Goal: Task Accomplishment & Management: Use online tool/utility

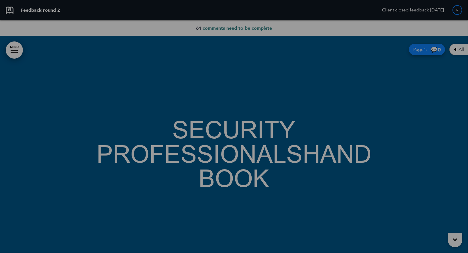
click at [457, 52] on div "Loading your handbook" at bounding box center [234, 126] width 468 height 253
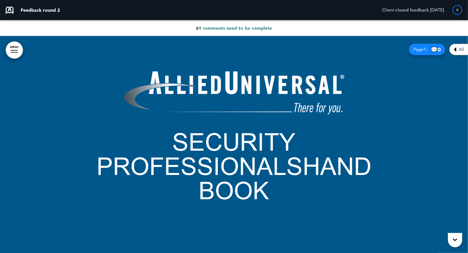
click at [459, 50] on span "All" at bounding box center [460, 49] width 5 height 5
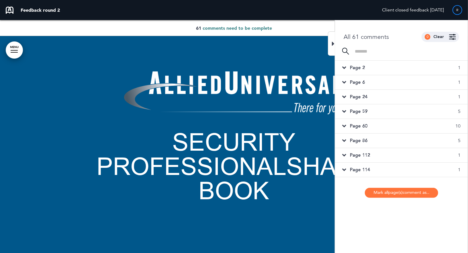
click at [353, 66] on span "Page 2" at bounding box center [357, 68] width 15 height 6
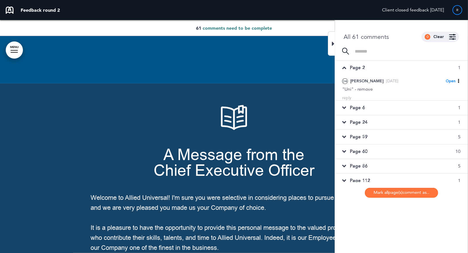
scroll to position [217, 0]
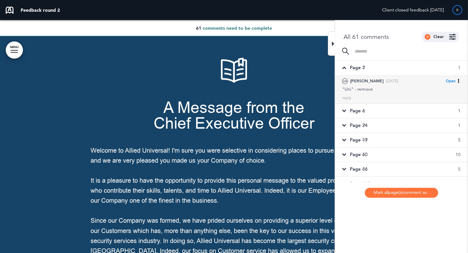
click at [359, 88] on div ""Uni" - remove" at bounding box center [401, 89] width 118 height 6
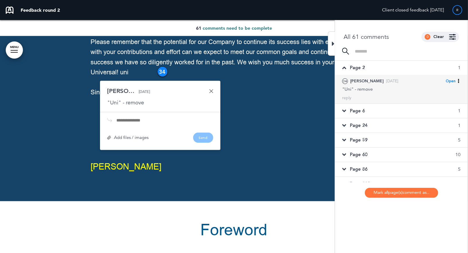
scroll to position [579, 0]
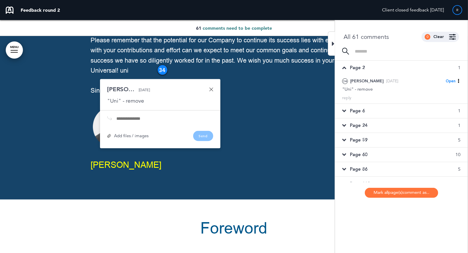
click at [212, 89] on link at bounding box center [211, 90] width 4 height 4
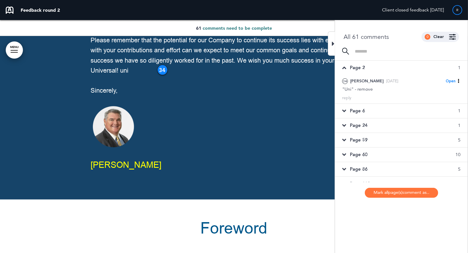
click at [359, 111] on span "Page 6" at bounding box center [357, 111] width 15 height 6
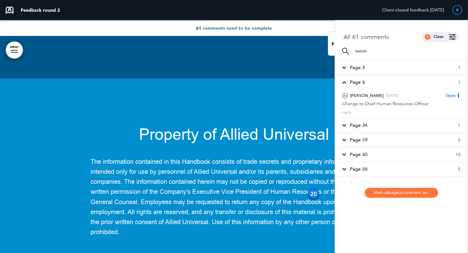
scroll to position [1426, 0]
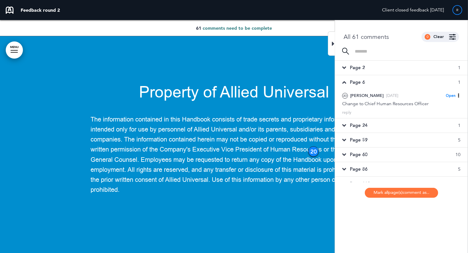
click at [376, 123] on div "Page 24 1" at bounding box center [401, 126] width 133 height 14
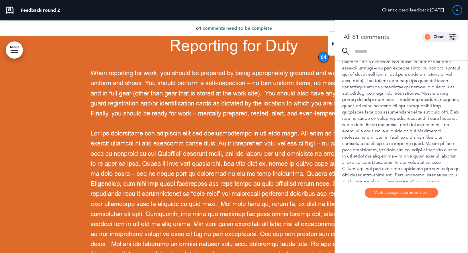
scroll to position [116, 0]
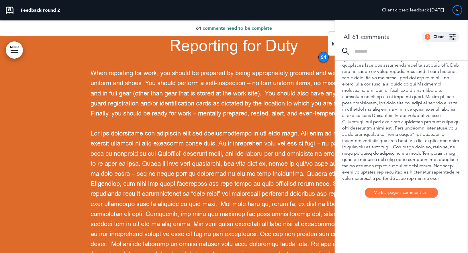
click at [376, 123] on div at bounding box center [401, 115] width 118 height 233
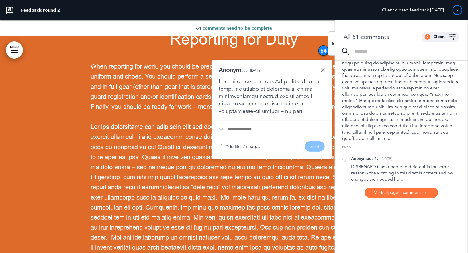
scroll to position [273, 0]
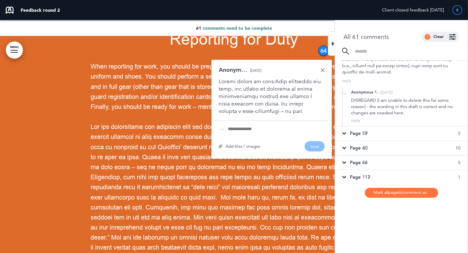
click at [363, 137] on div "Page 59 5" at bounding box center [401, 134] width 133 height 14
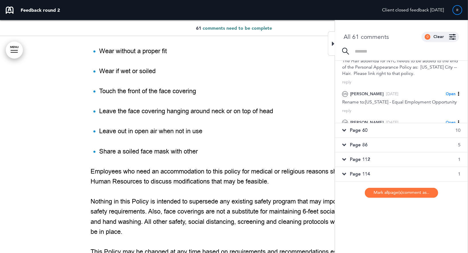
scroll to position [229, 0]
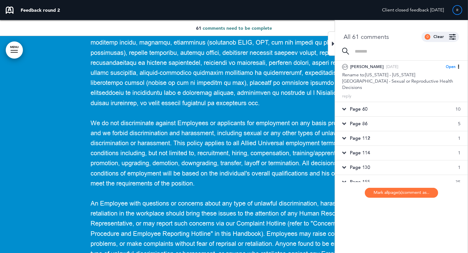
click at [369, 102] on div "Page 60 10" at bounding box center [401, 109] width 133 height 14
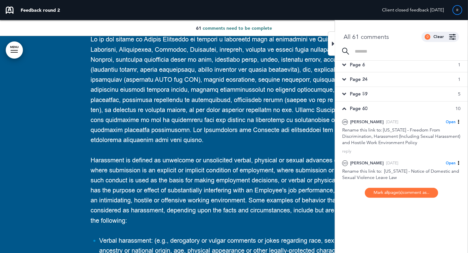
scroll to position [15, 0]
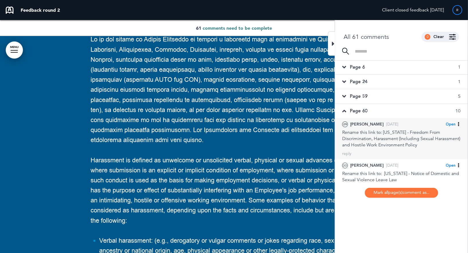
click at [367, 141] on div "Rename this link to: [US_STATE] - Freedom From Discrimination, Harassment (Incl…" at bounding box center [401, 138] width 118 height 19
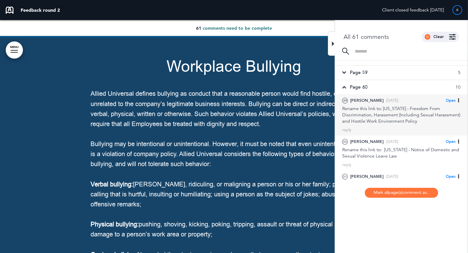
scroll to position [46, 0]
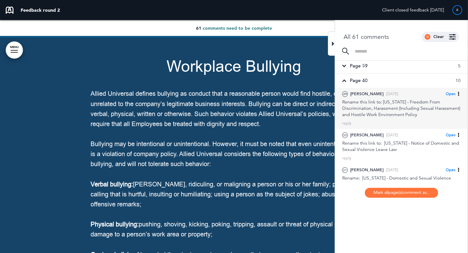
click at [367, 141] on div "Rename this link to: [US_STATE] - Notice of Domestic and Sexual Violence Leave …" at bounding box center [401, 146] width 118 height 13
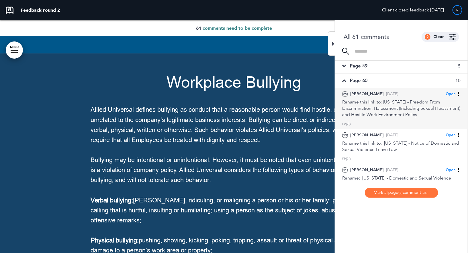
scroll to position [23218, 0]
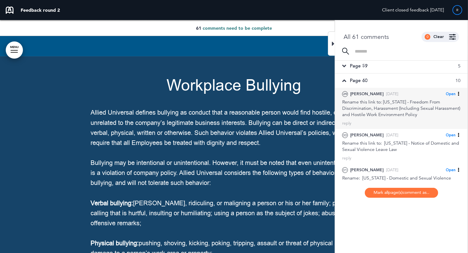
click at [367, 141] on div "Rename this link to: [US_STATE] - Notice of Domestic and Sexual Violence Leave …" at bounding box center [401, 146] width 118 height 13
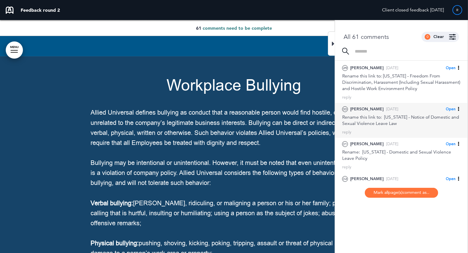
scroll to position [72, 0]
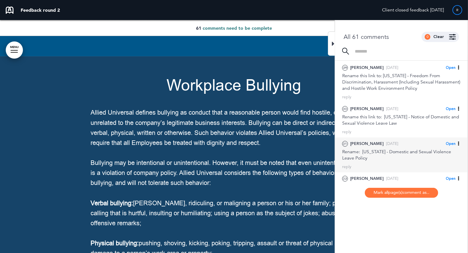
click at [369, 155] on div "Rename: [US_STATE] - Domestic and Sexual Violence Leave Policy" at bounding box center [401, 155] width 118 height 13
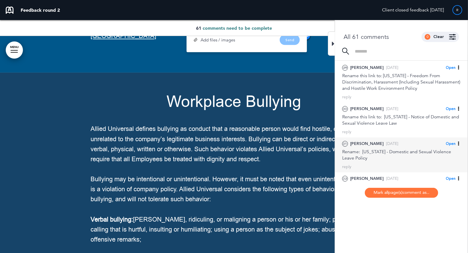
scroll to position [23199, 0]
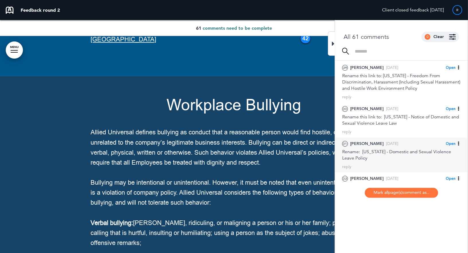
click at [369, 160] on div "Rename: [US_STATE] - Domestic and Sexual Violence Leave Policy" at bounding box center [401, 155] width 118 height 13
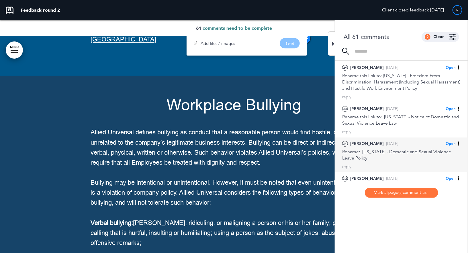
scroll to position [100, 0]
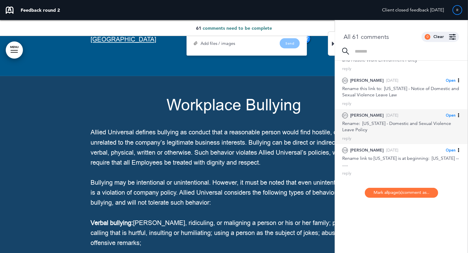
click at [364, 171] on div "reply" at bounding box center [401, 173] width 118 height 5
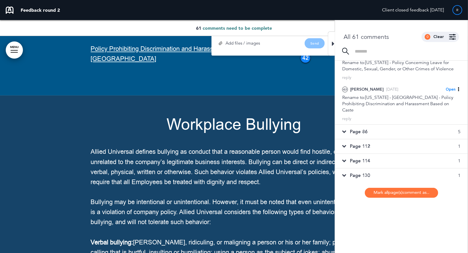
scroll to position [391, 0]
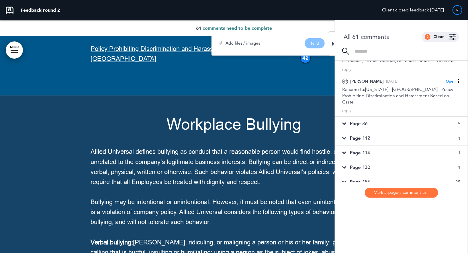
click at [379, 117] on div "Page 86 5" at bounding box center [401, 124] width 133 height 14
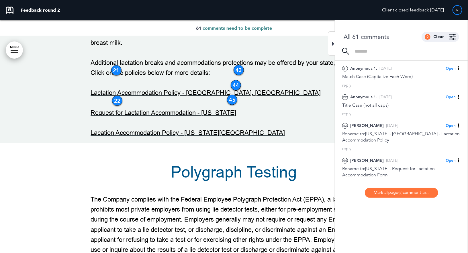
scroll to position [86, 0]
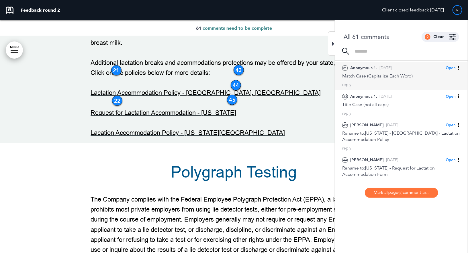
click at [389, 80] on div "21 Anonymous 1. [DATE] Open [PERSON_NAME] as Open Mark as Completed Mark as Ple…" at bounding box center [401, 76] width 133 height 29
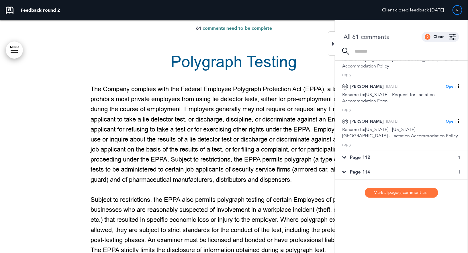
scroll to position [185, 0]
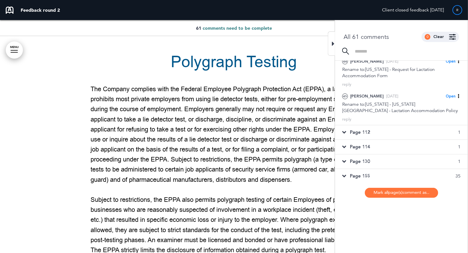
click at [365, 133] on span "Page 112" at bounding box center [360, 132] width 20 height 6
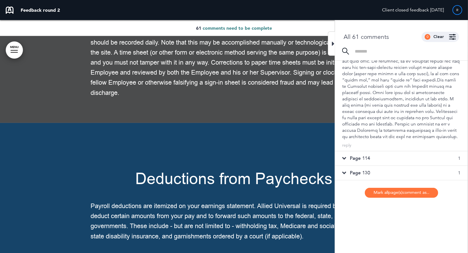
click at [362, 162] on span "Page 114" at bounding box center [360, 158] width 20 height 6
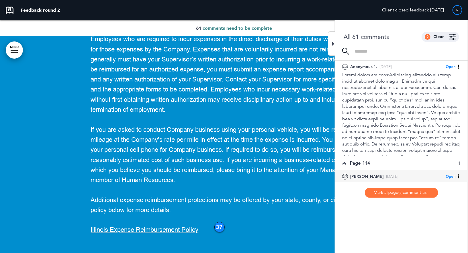
scroll to position [0, 0]
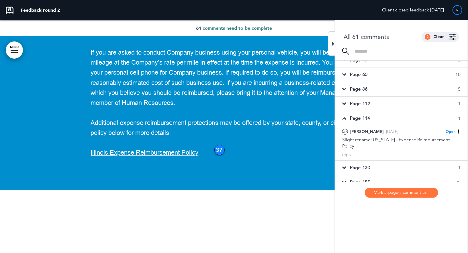
click at [360, 165] on span "Page 130" at bounding box center [360, 168] width 20 height 6
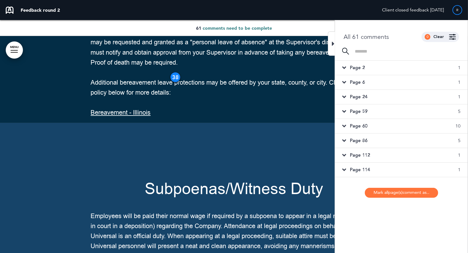
click at [372, 67] on div "Page 2 1" at bounding box center [401, 68] width 133 height 14
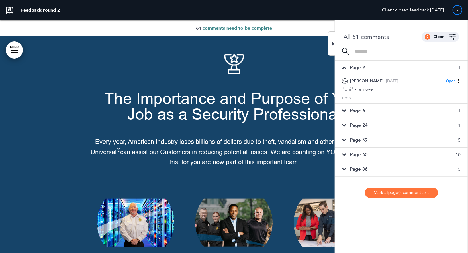
scroll to position [217, 0]
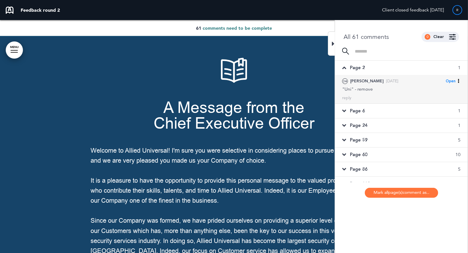
click at [366, 93] on div "34 [PERSON_NAME] [DATE] Open [PERSON_NAME] as Open Mark as Completed Mark as Pl…" at bounding box center [401, 89] width 133 height 29
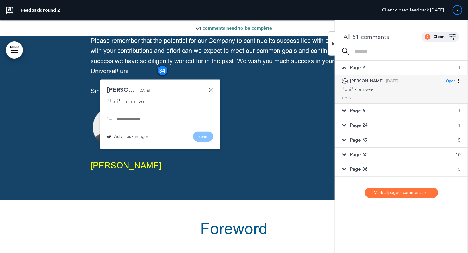
scroll to position [579, 0]
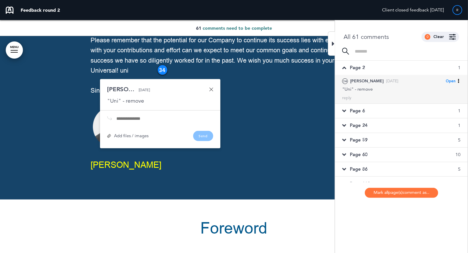
click at [456, 81] on icon at bounding box center [458, 81] width 4 height 4
click at [424, 100] on span "Completed" at bounding box center [424, 101] width 21 height 5
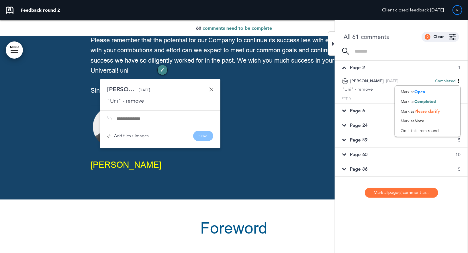
click at [368, 114] on div "Page 6 1" at bounding box center [401, 111] width 133 height 14
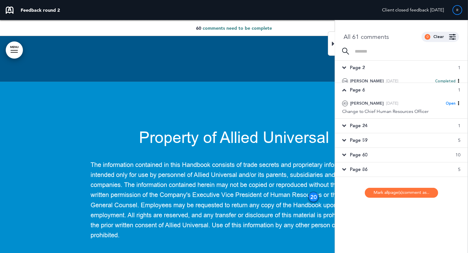
scroll to position [1426, 0]
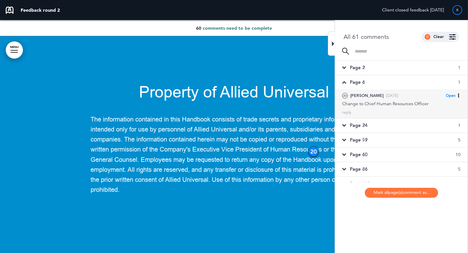
click at [375, 107] on div "20 [PERSON_NAME] [DATE] Open [PERSON_NAME] as Open Mark as Completed Mark as Pl…" at bounding box center [401, 104] width 133 height 29
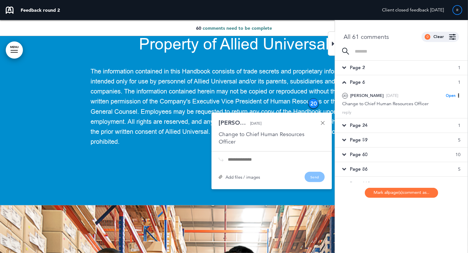
scroll to position [1473, 0]
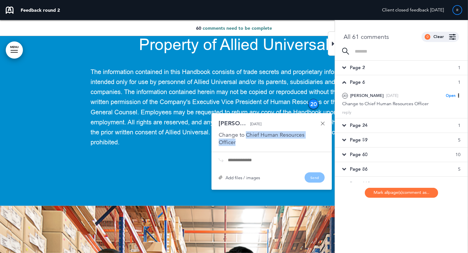
drag, startPoint x: 246, startPoint y: 135, endPoint x: 321, endPoint y: 135, distance: 75.0
click at [321, 135] on div "Change to Chief Human Resources Officer" at bounding box center [271, 138] width 106 height 15
copy div "Chief Human Resources Officer"
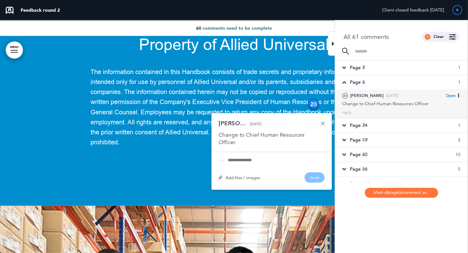
click at [453, 95] on span "Open" at bounding box center [450, 95] width 10 height 5
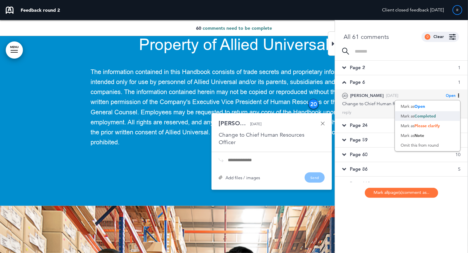
click at [426, 115] on span "Completed" at bounding box center [424, 116] width 21 height 5
click at [366, 124] on span "Page 24" at bounding box center [358, 126] width 17 height 6
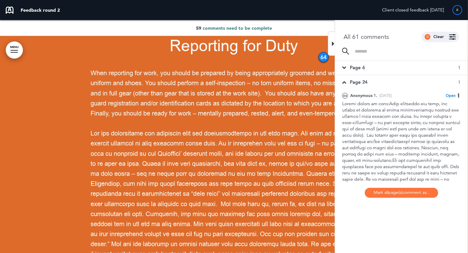
scroll to position [11, 0]
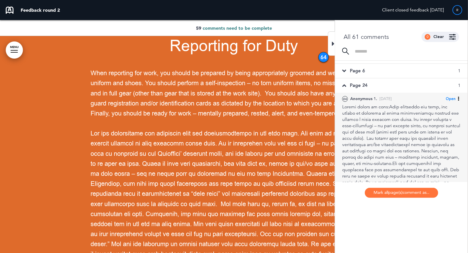
click at [456, 97] on icon at bounding box center [458, 99] width 4 height 4
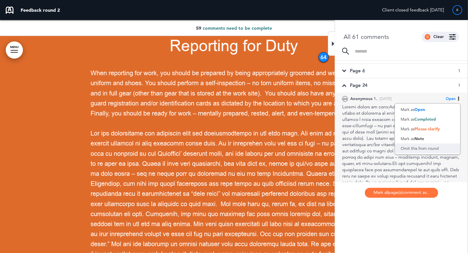
click at [417, 145] on div "Omit this from round" at bounding box center [427, 149] width 65 height 10
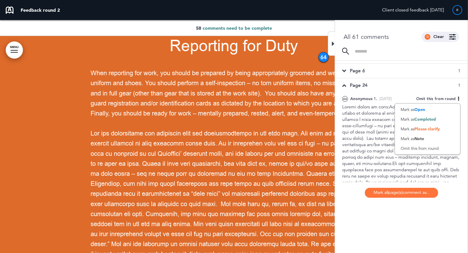
click at [369, 85] on div "Page 24 1" at bounding box center [401, 85] width 133 height 14
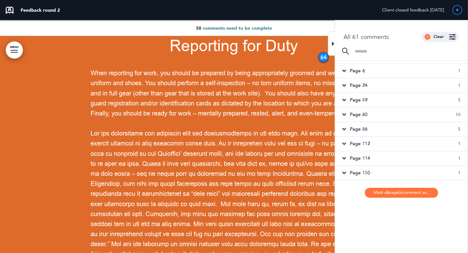
click at [356, 98] on span "Page 59" at bounding box center [358, 100] width 17 height 6
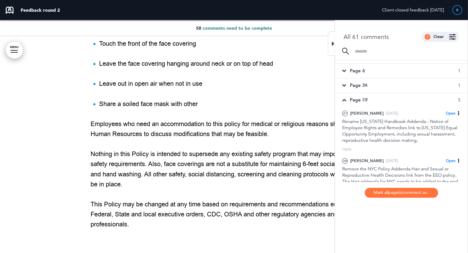
scroll to position [22180, 0]
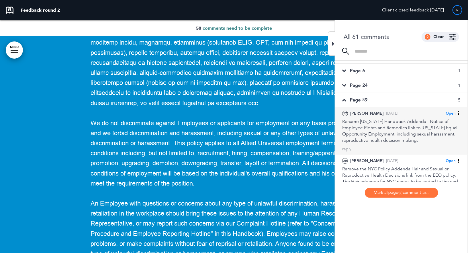
click at [381, 133] on div "Rename [US_STATE] Handbook Addenda - Notice of Employee Rights and Remedies lin…" at bounding box center [401, 131] width 118 height 25
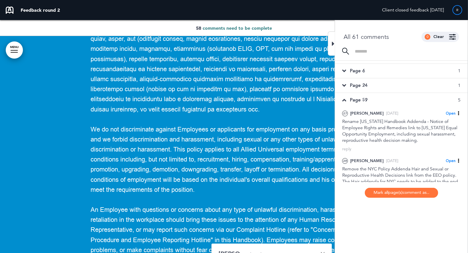
scroll to position [22173, 0]
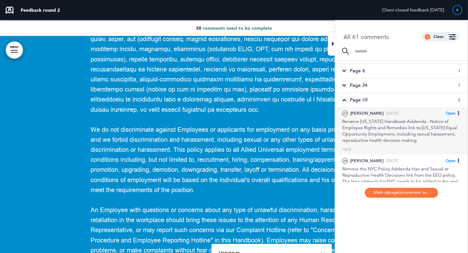
click at [365, 139] on div "Rename [US_STATE] Handbook Addenda - Notice of Employee Rights and Remedies lin…" at bounding box center [401, 131] width 118 height 25
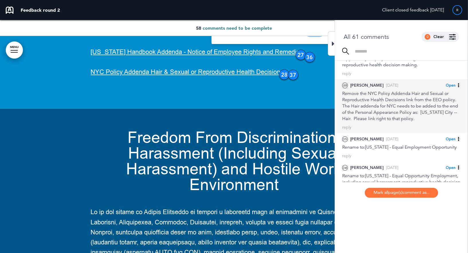
scroll to position [88, 0]
click at [371, 145] on div "Rename to:[US_STATE] - Equal Employment Opportunity" at bounding box center [401, 146] width 118 height 6
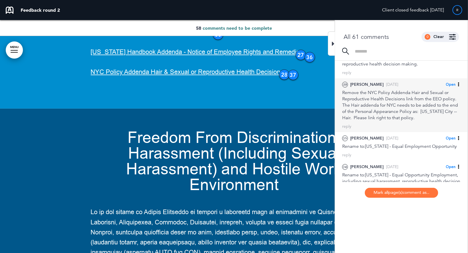
scroll to position [22452, 0]
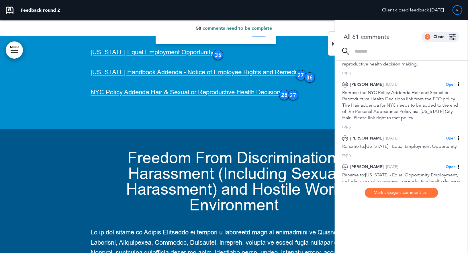
drag, startPoint x: 191, startPoint y: 87, endPoint x: 196, endPoint y: 96, distance: 9.6
copy div "[US_STATE] - Equal Employment Opportunity"
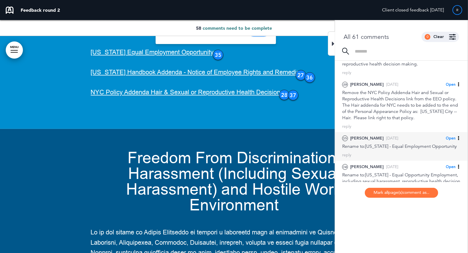
click at [447, 137] on span "Open" at bounding box center [450, 138] width 10 height 5
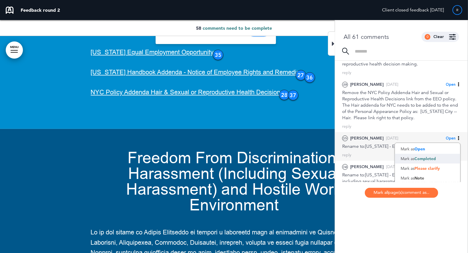
click at [418, 158] on span "Completed" at bounding box center [424, 158] width 21 height 5
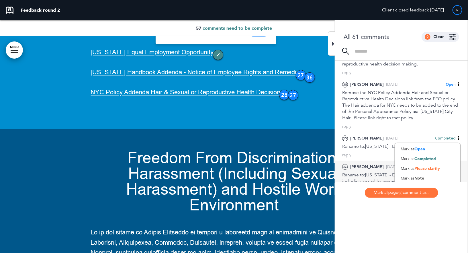
click at [368, 171] on div "36 [PERSON_NAME] [DATE] Open [PERSON_NAME] as Open Mark as Completed Mark as Pl…" at bounding box center [401, 177] width 118 height 27
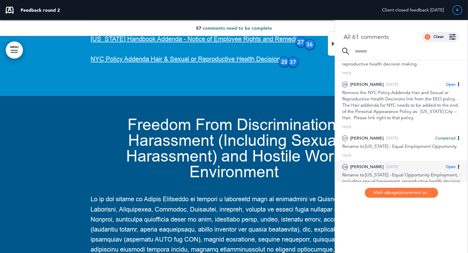
scroll to position [22497, 0]
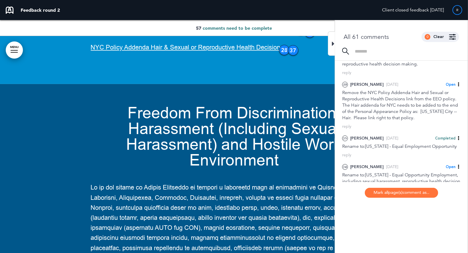
drag, startPoint x: 247, startPoint y: 50, endPoint x: 259, endPoint y: 77, distance: 29.4
copy div "[US_STATE] - Equal Opportunity Employment, including sexual harassment, reprodu…"
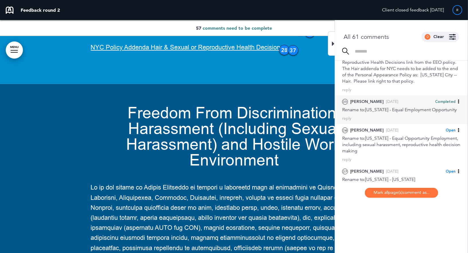
scroll to position [128, 0]
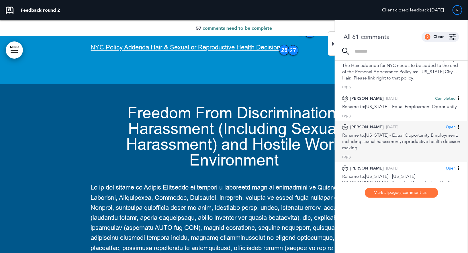
click at [451, 125] on span "Open" at bounding box center [450, 127] width 10 height 5
click at [428, 145] on span "Completed" at bounding box center [424, 147] width 21 height 5
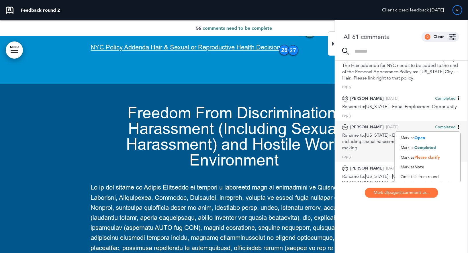
click at [384, 131] on div "36 [PERSON_NAME] [DATE] Completed [PERSON_NAME] as Open Mark as Completed Mark …" at bounding box center [401, 137] width 118 height 27
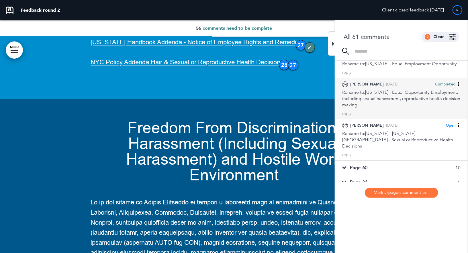
scroll to position [175, 0]
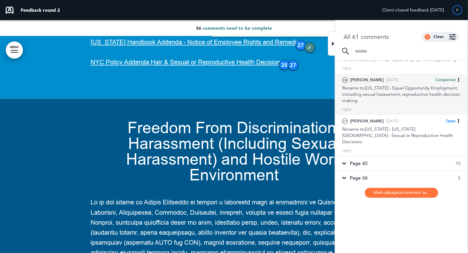
click at [384, 131] on div "Rename to:[US_STATE] - [US_STATE][GEOGRAPHIC_DATA] - Sexual or Reproductive Hea…" at bounding box center [401, 135] width 118 height 19
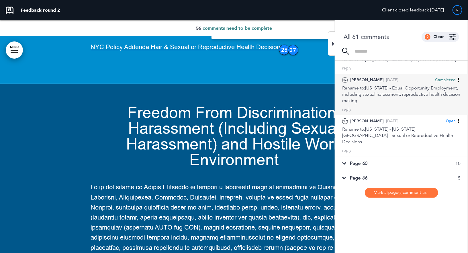
scroll to position [22500, 0]
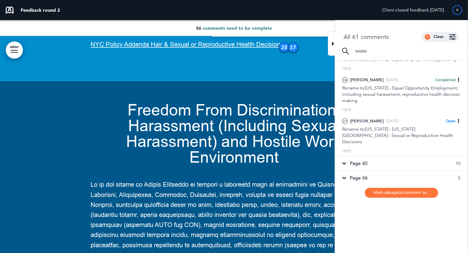
drag, startPoint x: 247, startPoint y: 80, endPoint x: 321, endPoint y: 92, distance: 75.2
copy div "[US_STATE] - [US_STATE][GEOGRAPHIC_DATA] - Sexual or Reproductive Health Decisi…"
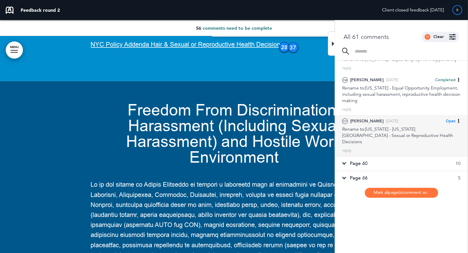
click at [451, 121] on span "Open" at bounding box center [450, 121] width 10 height 5
click at [418, 142] on span "Completed" at bounding box center [424, 141] width 21 height 5
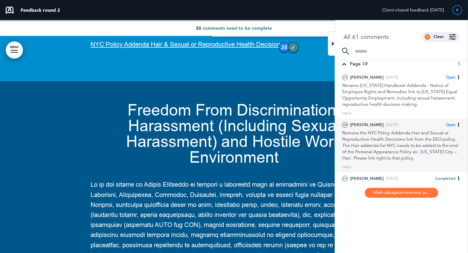
scroll to position [37, 0]
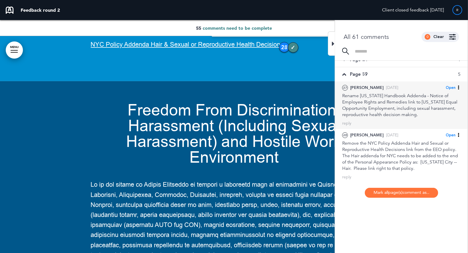
click at [391, 111] on div "Rename [US_STATE] Handbook Addenda - Notice of Employee Rights and Remedies lin…" at bounding box center [401, 105] width 118 height 25
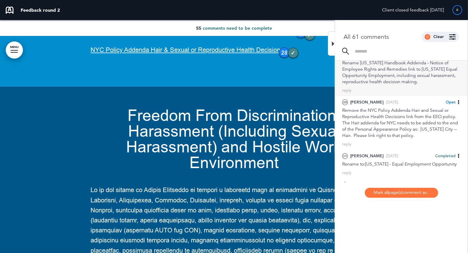
scroll to position [70, 0]
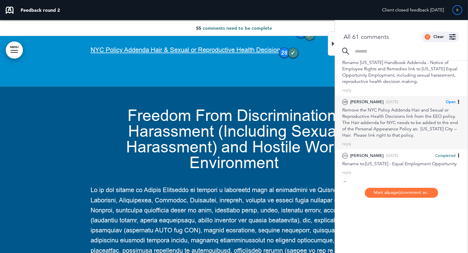
click at [391, 117] on div "Remove the NYC Policy Addenda Hair and Sexual or Reproductive Health Decisions …" at bounding box center [401, 122] width 118 height 31
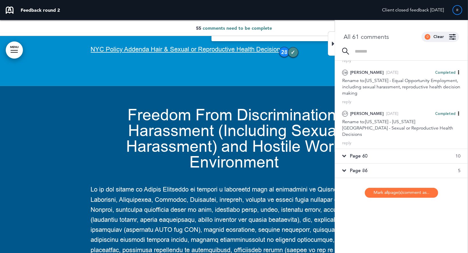
scroll to position [159, 0]
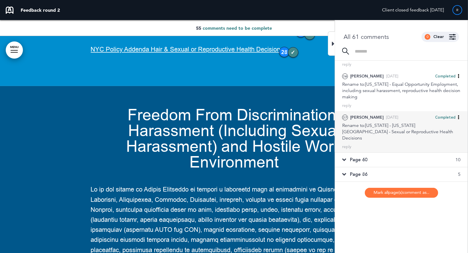
scroll to position [185, 0]
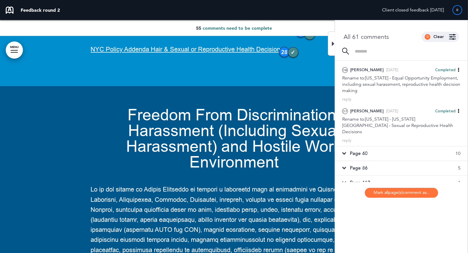
click at [370, 147] on div "Page 60 10" at bounding box center [401, 154] width 133 height 14
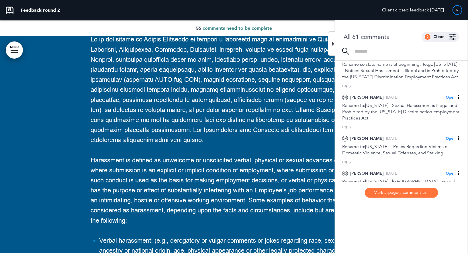
scroll to position [228, 0]
copy span "Freedom From Discrimination, Harassment (Including Sexual Harassment) and Hosti…"
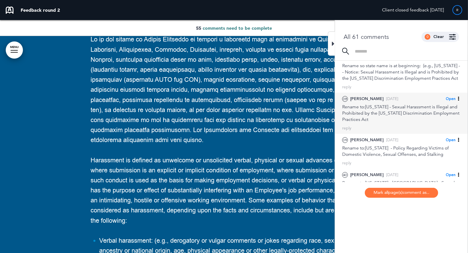
click at [387, 104] on div "Rename to:[US_STATE] - Sexual Harassment is Illegal and Prohibited by the [US_S…" at bounding box center [401, 113] width 118 height 19
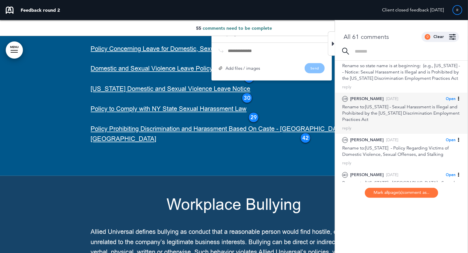
scroll to position [23109, 0]
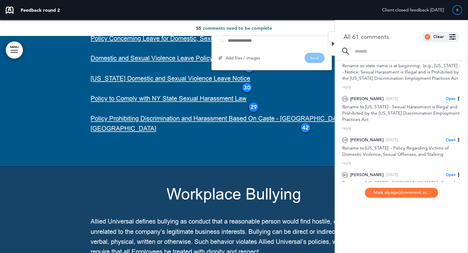
drag, startPoint x: 247, startPoint y: 100, endPoint x: 288, endPoint y: 125, distance: 47.9
click at [288, 27] on div "Rename to:[US_STATE] - Sexual Harassment is Illegal and Prohibited by the [US_S…" at bounding box center [271, 12] width 106 height 30
copy div "[US_STATE] - Sexual Harassment is Illegal and Prohibited by the [US_STATE] Disc…"
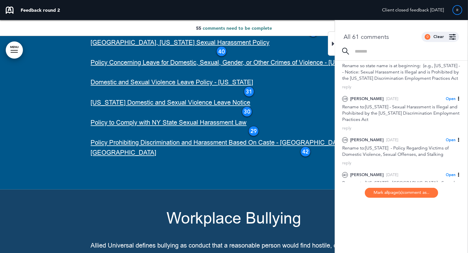
scroll to position [23085, 0]
click at [331, 51] on div at bounding box center [331, 43] width 7 height 24
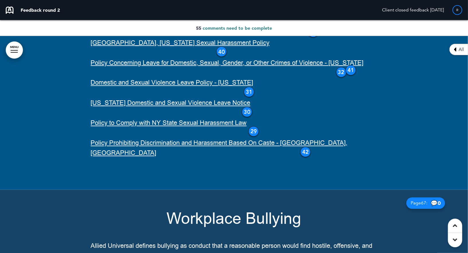
click at [453, 48] on icon at bounding box center [454, 49] width 3 height 7
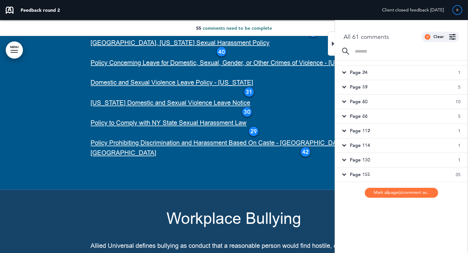
scroll to position [23, 0]
click at [454, 52] on input at bounding box center [407, 51] width 106 height 5
click at [372, 90] on div "Page 59 5" at bounding box center [401, 89] width 133 height 14
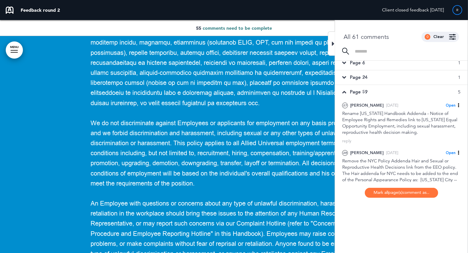
scroll to position [21, 0]
click at [372, 90] on div "Page 59 5" at bounding box center [401, 91] width 133 height 14
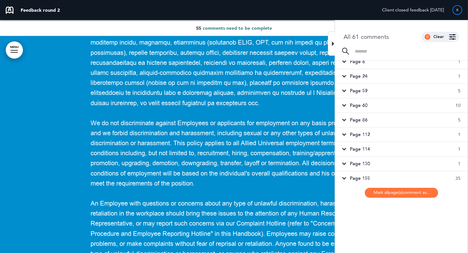
click at [359, 105] on span "Page 60" at bounding box center [358, 106] width 17 height 6
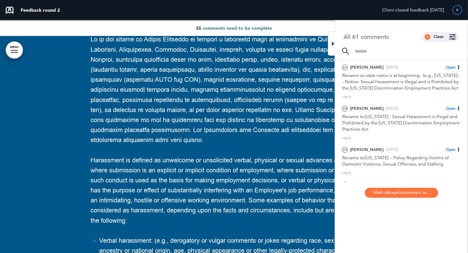
scroll to position [219, 0]
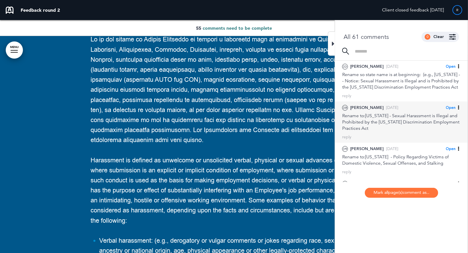
click at [370, 127] on div "Rename to:[US_STATE] - Sexual Harassment is Illegal and Prohibited by the [US_S…" at bounding box center [401, 122] width 118 height 19
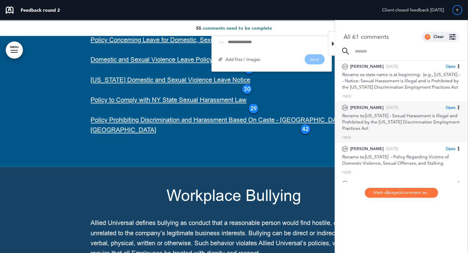
scroll to position [23109, 0]
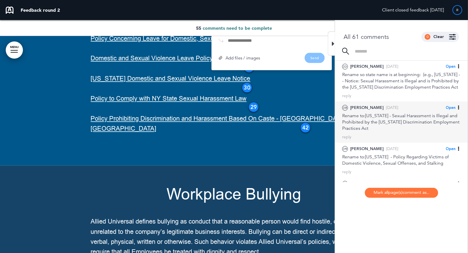
click at [449, 106] on span "Open" at bounding box center [450, 107] width 10 height 5
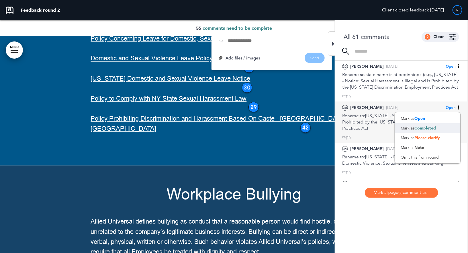
click at [426, 128] on span "Completed" at bounding box center [424, 128] width 21 height 5
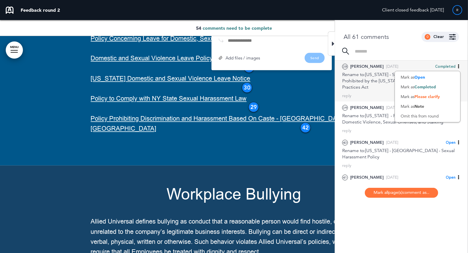
scroll to position [262, 0]
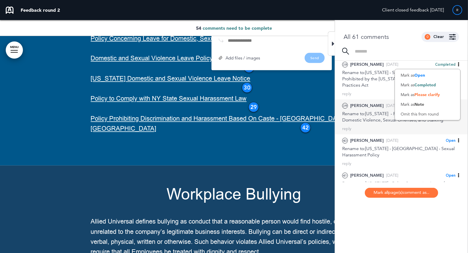
click at [373, 113] on div "Rename to:[US_STATE] - Policy Regarding Victims of Domestic Violence, Sexual Of…" at bounding box center [401, 117] width 118 height 13
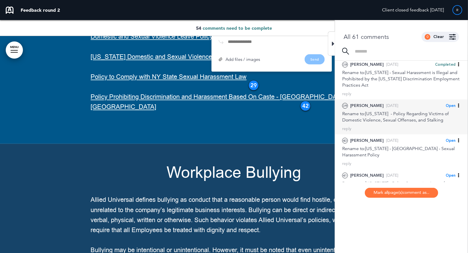
scroll to position [23140, 0]
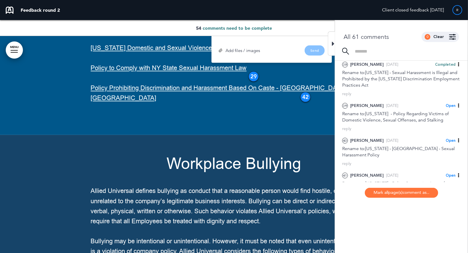
drag, startPoint x: 247, startPoint y: 99, endPoint x: 298, endPoint y: 118, distance: 55.1
click at [298, 19] on div "Rename to:[US_STATE] - Policy Regarding Victims of Domestic Violence, Sexual Of…" at bounding box center [271, 8] width 106 height 22
copy div "[US_STATE] - Policy Regarding Victims of Domestic Violence, Sexual Offenses, an…"
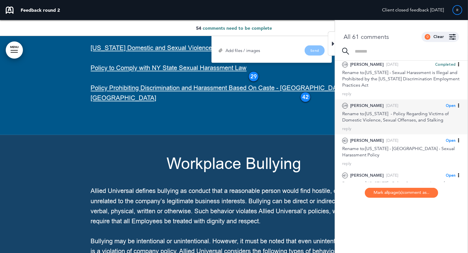
click at [449, 105] on span "Open" at bounding box center [450, 105] width 10 height 5
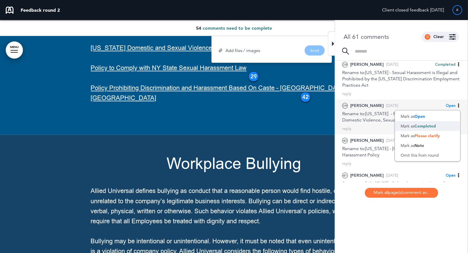
click at [419, 128] on div "Mark as Completed" at bounding box center [427, 126] width 65 height 10
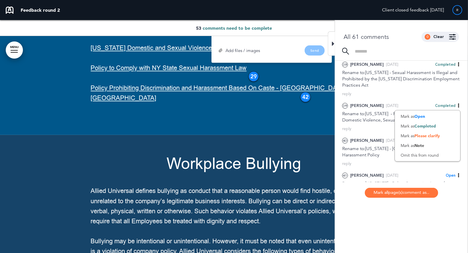
click at [367, 156] on div "Rename to:[US_STATE] - [GEOGRAPHIC_DATA] - Sexual Harassment Policy" at bounding box center [401, 152] width 118 height 13
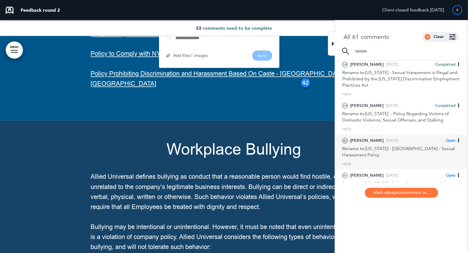
scroll to position [23159, 0]
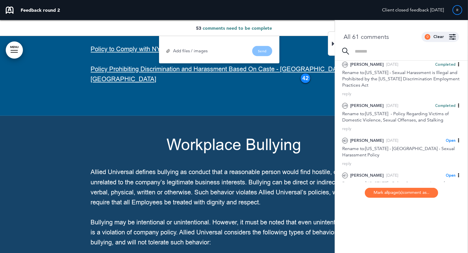
drag, startPoint x: 193, startPoint y: 99, endPoint x: 215, endPoint y: 111, distance: 25.1
click at [215, 19] on div "Rename to:[US_STATE] - [GEOGRAPHIC_DATA] - Sexual Harassment Policy" at bounding box center [219, 8] width 106 height 22
copy div "[US_STATE] - [GEOGRAPHIC_DATA] - Sexual Harassment Policy"
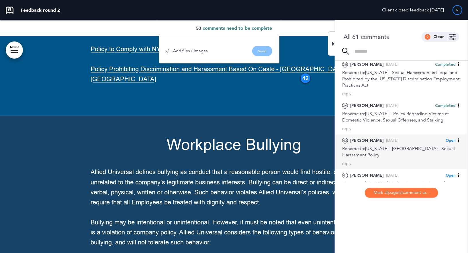
click at [448, 143] on span "Open" at bounding box center [450, 140] width 10 height 5
click at [419, 164] on span "Completed" at bounding box center [424, 161] width 21 height 5
click at [373, 150] on div "40 [PERSON_NAME] [DATE] Completed [PERSON_NAME] as Open Mark as Completed Mark …" at bounding box center [401, 147] width 118 height 21
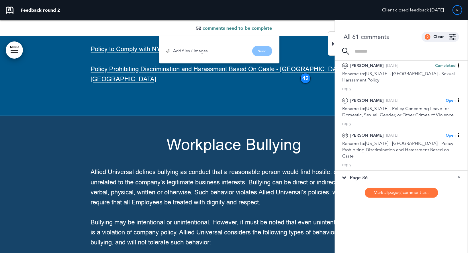
scroll to position [338, 0]
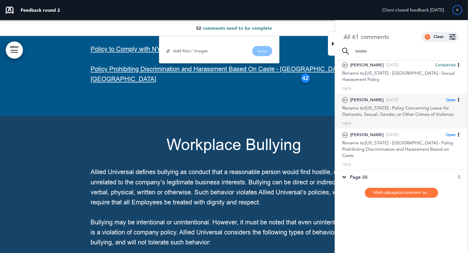
click at [388, 111] on div "Rename to:[US_STATE] - Policy Concerning Leave for Domestic, Sexual, Gender, or…" at bounding box center [401, 111] width 118 height 13
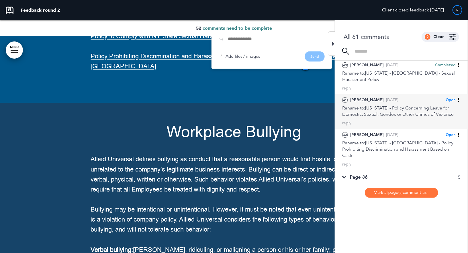
scroll to position [23177, 0]
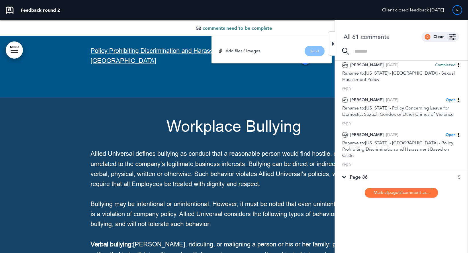
drag, startPoint x: 246, startPoint y: 98, endPoint x: 292, endPoint y: 118, distance: 50.2
click at [292, 19] on div "Rename to:[US_STATE] - Policy Concerning Leave for Domestic, Sexual, Gender, or…" at bounding box center [271, 8] width 106 height 22
copy div "[US_STATE] - Policy Concerning Leave for Domestic, Sexual, Gender, or Other Cri…"
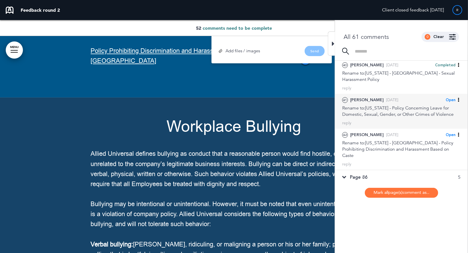
click at [448, 99] on span "Open" at bounding box center [450, 100] width 10 height 5
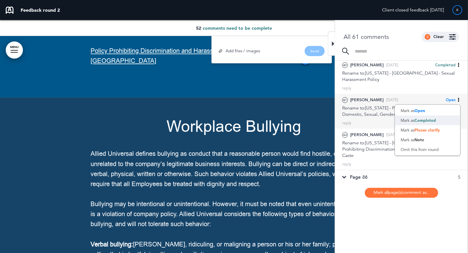
click at [410, 121] on div "Mark as Completed" at bounding box center [427, 121] width 65 height 10
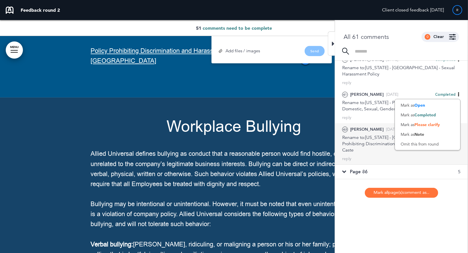
click at [368, 135] on div "Rename to:[US_STATE] - [GEOGRAPHIC_DATA] - Policy Prohibiting Discrimination an…" at bounding box center [401, 144] width 118 height 19
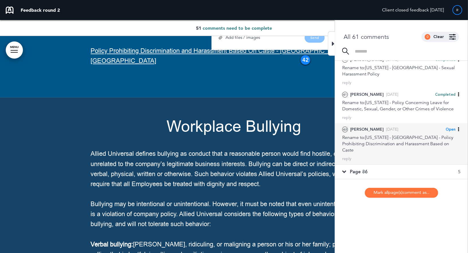
scroll to position [23188, 0]
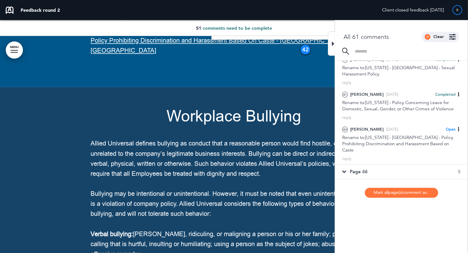
drag, startPoint x: 246, startPoint y: 66, endPoint x: 289, endPoint y: 80, distance: 44.7
copy div "[US_STATE] - [GEOGRAPHIC_DATA] - Policy Prohibiting Discrimination and Harassme…"
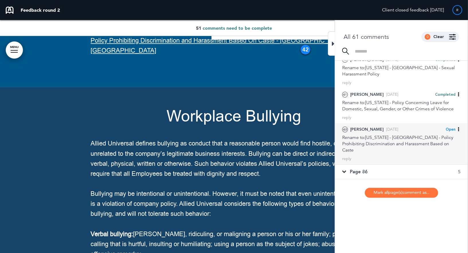
click at [450, 128] on span "Open" at bounding box center [450, 129] width 10 height 5
click at [409, 148] on div "Mark as Completed" at bounding box center [427, 150] width 65 height 10
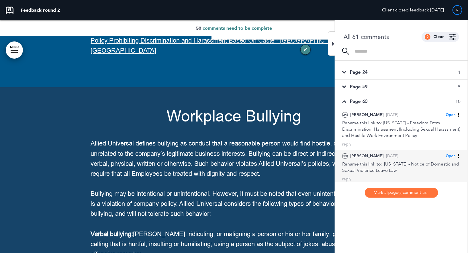
scroll to position [23, 0]
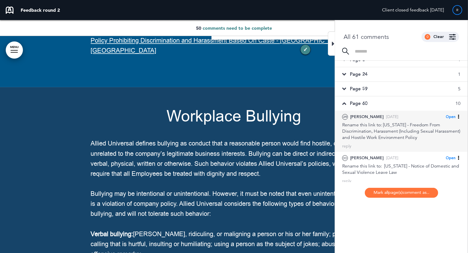
click at [389, 128] on div "Rename this link to: [US_STATE] - Freedom From Discrimination, Harassment (Incl…" at bounding box center [401, 131] width 118 height 19
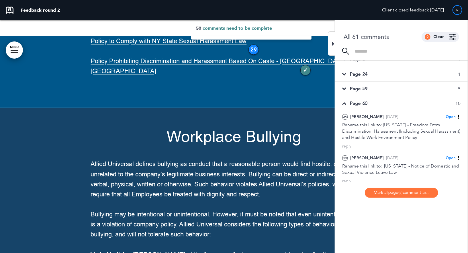
drag, startPoint x: 248, startPoint y: 58, endPoint x: 266, endPoint y: 81, distance: 29.6
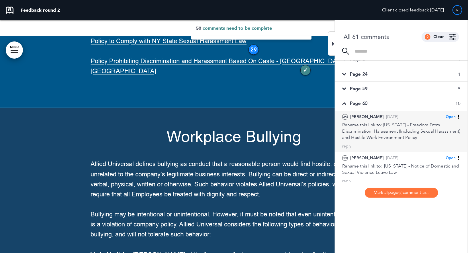
click at [449, 116] on span "Open" at bounding box center [450, 117] width 10 height 5
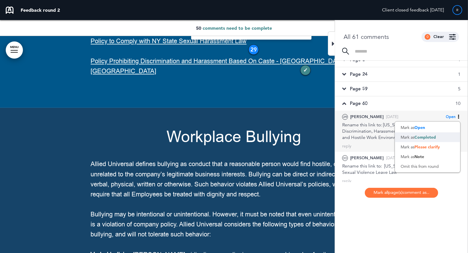
click at [423, 135] on span "Completed" at bounding box center [424, 137] width 21 height 5
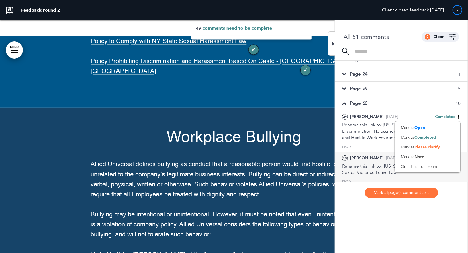
click at [363, 167] on div "Rename this link to: [US_STATE] - Notice of Domestic and Sexual Violence Leave …" at bounding box center [401, 169] width 118 height 13
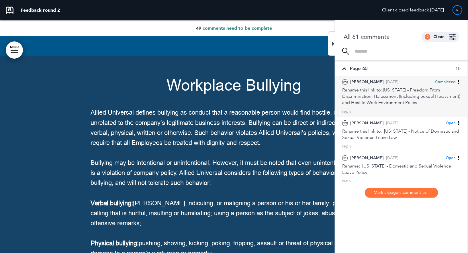
scroll to position [72, 0]
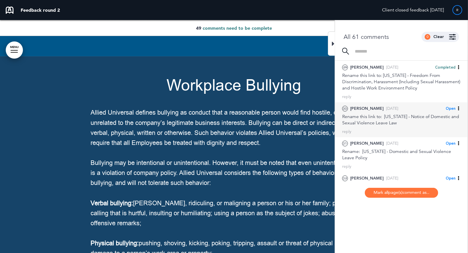
click at [452, 106] on span "Open" at bounding box center [450, 108] width 10 height 5
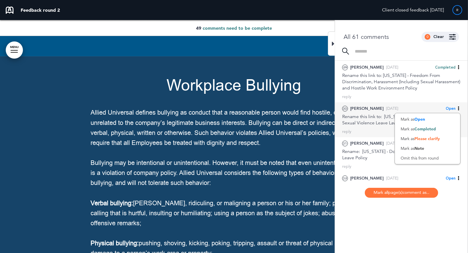
click at [357, 117] on div "Rename this link to: [US_STATE] - Notice of Domestic and Sexual Violence Leave …" at bounding box center [401, 120] width 118 height 13
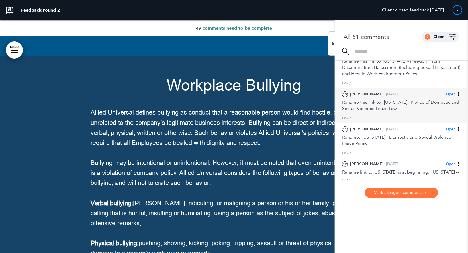
scroll to position [87, 0]
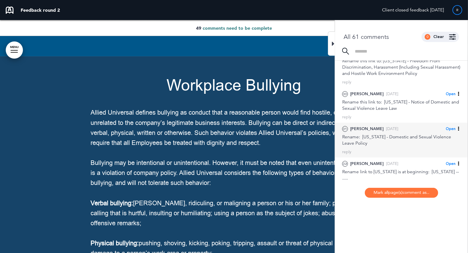
click at [360, 147] on div "31 [PERSON_NAME] [DATE] Open [PERSON_NAME] as Open Mark as Completed Mark as Pl…" at bounding box center [401, 140] width 133 height 35
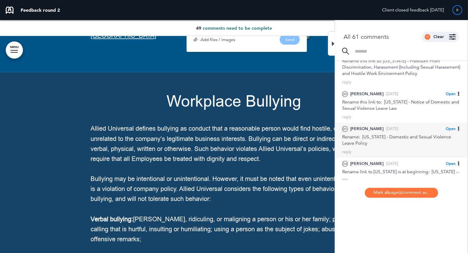
scroll to position [23199, 0]
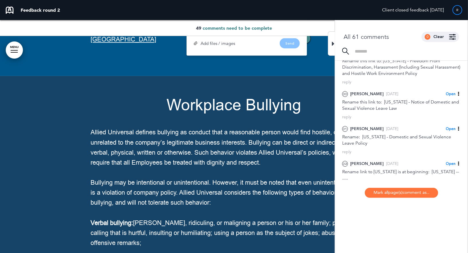
drag, startPoint x: 219, startPoint y: 99, endPoint x: 249, endPoint y: 111, distance: 32.1
click at [249, 12] on div "Rename: [US_STATE] - Domestic and Sexual Violence Leave Policy" at bounding box center [247, 4] width 106 height 15
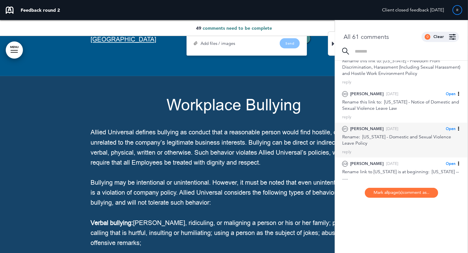
click at [372, 143] on div "Rename: [US_STATE] - Domestic and Sexual Violence Leave Policy" at bounding box center [401, 140] width 118 height 13
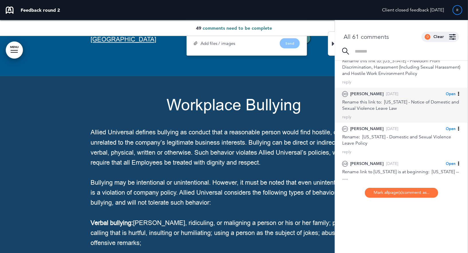
click at [456, 93] on icon at bounding box center [458, 94] width 4 height 4
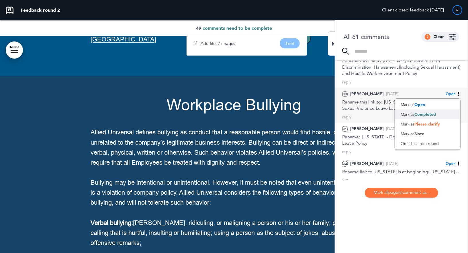
click at [432, 113] on span "Completed" at bounding box center [424, 114] width 21 height 5
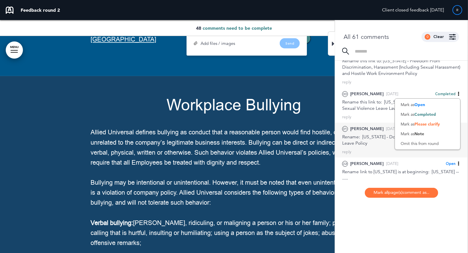
click at [361, 143] on div "Rename: [US_STATE] - Domestic and Sexual Violence Leave Policy" at bounding box center [401, 140] width 118 height 13
click at [373, 141] on div "Rename: [US_STATE] - Domestic and Sexual Violence Leave Policy" at bounding box center [401, 140] width 118 height 13
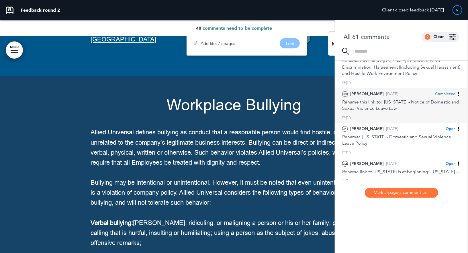
click at [407, 108] on div "Rename this link to: [US_STATE] - Notice of Domestic and Sexual Violence Leave …" at bounding box center [401, 105] width 118 height 13
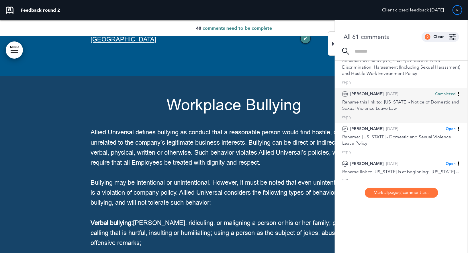
scroll to position [23218, 0]
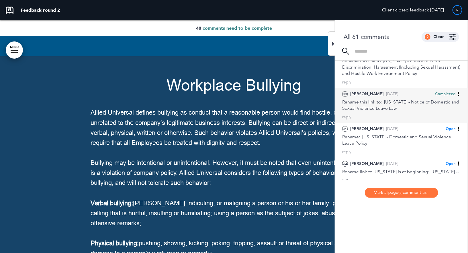
click at [446, 92] on span "Completed" at bounding box center [445, 94] width 20 height 5
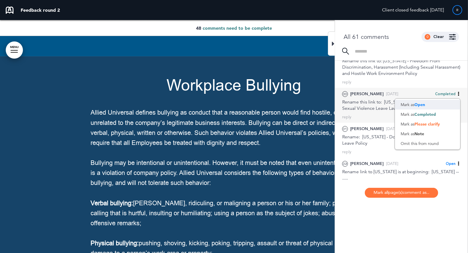
click at [422, 104] on span "Open" at bounding box center [419, 104] width 11 height 5
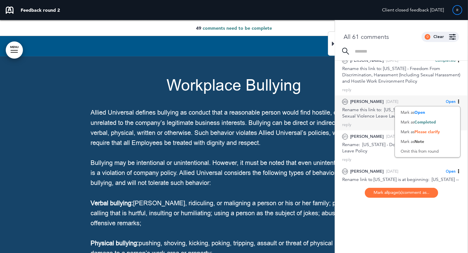
scroll to position [79, 0]
click at [370, 113] on div "Rename this link to: [US_STATE] - Notice of Domestic and Sexual Violence Leave …" at bounding box center [401, 113] width 118 height 13
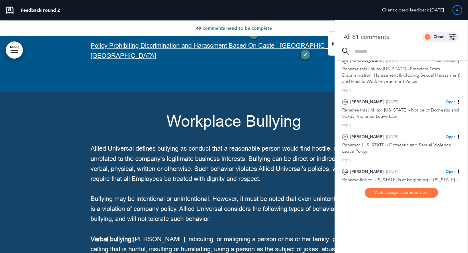
scroll to position [23177, 0]
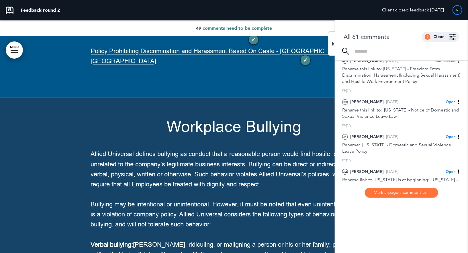
drag, startPoint x: 244, startPoint y: 44, endPoint x: 302, endPoint y: 54, distance: 58.9
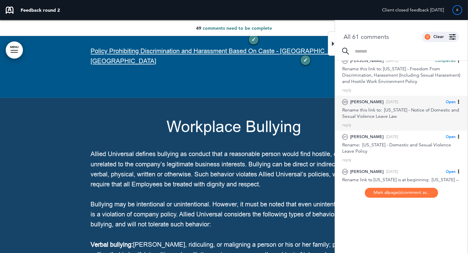
click at [443, 101] on div "30 [PERSON_NAME] [DATE] Open [PERSON_NAME] as Open Mark as Completed Mark as Pl…" at bounding box center [401, 102] width 118 height 7
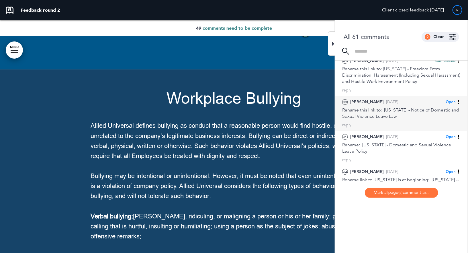
scroll to position [23218, 0]
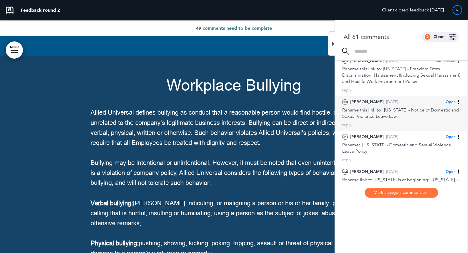
click at [448, 101] on span "Open" at bounding box center [450, 102] width 10 height 5
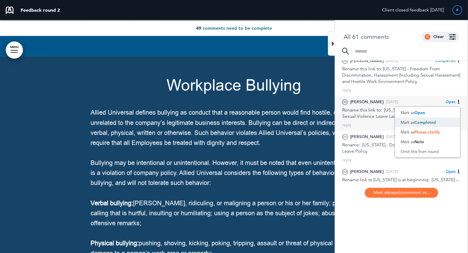
click at [416, 121] on span "Completed" at bounding box center [424, 122] width 21 height 5
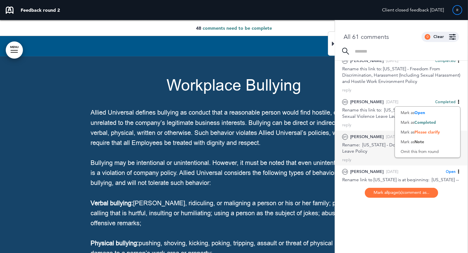
click at [368, 146] on div "Rename: [US_STATE] - Domestic and Sexual Violence Leave Policy" at bounding box center [401, 148] width 118 height 13
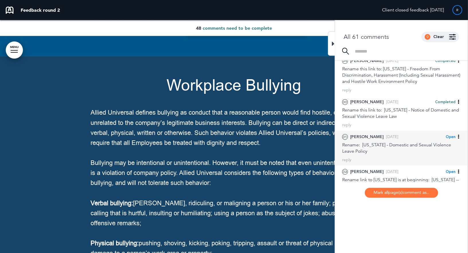
scroll to position [23199, 0]
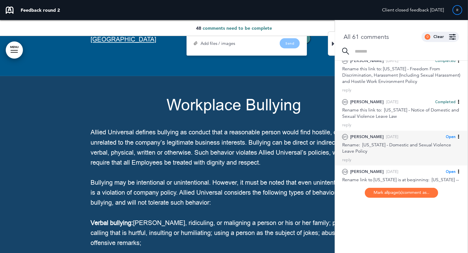
click at [451, 135] on span "Open" at bounding box center [450, 137] width 10 height 5
click at [424, 156] on span "Completed" at bounding box center [424, 157] width 21 height 5
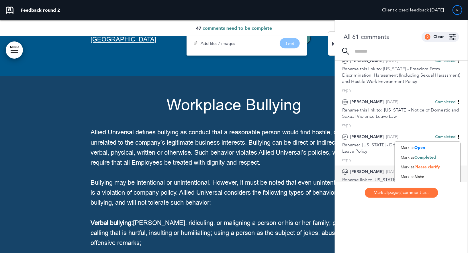
click at [364, 176] on div "32 [PERSON_NAME] [DATE] Open [PERSON_NAME] as Open Mark as Completed Mark as Pl…" at bounding box center [401, 179] width 118 height 21
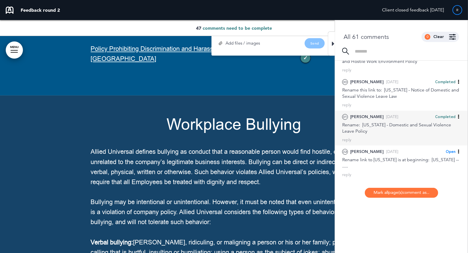
scroll to position [111, 0]
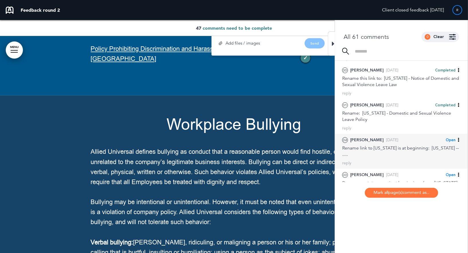
click at [453, 140] on span "Open" at bounding box center [450, 140] width 10 height 5
click at [423, 159] on span "Completed" at bounding box center [424, 160] width 21 height 5
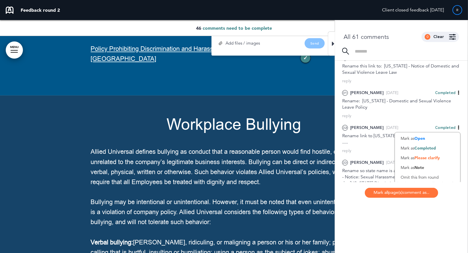
scroll to position [125, 0]
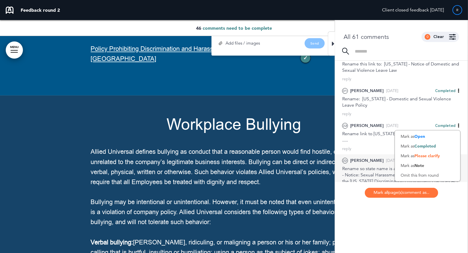
click at [360, 166] on div "Rename so state name is at beginning: (e.g., [US_STATE] -- Notice: Sexual Haras…" at bounding box center [401, 175] width 118 height 19
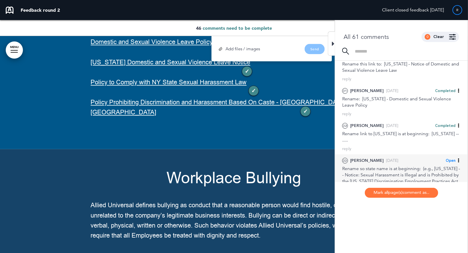
scroll to position [23109, 0]
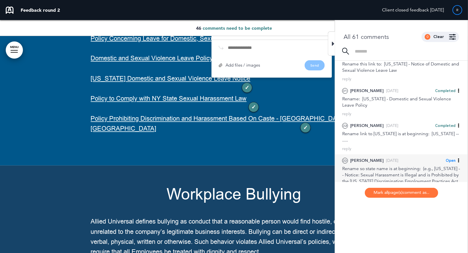
click at [456, 159] on icon at bounding box center [458, 161] width 4 height 4
click at [428, 176] on div "Mark as Completed" at bounding box center [427, 181] width 65 height 10
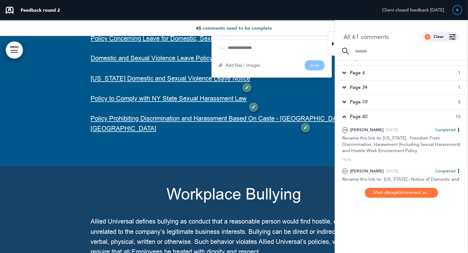
scroll to position [0, 0]
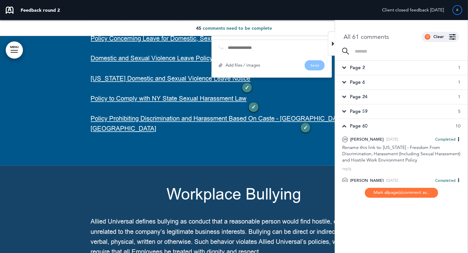
click at [362, 123] on span "Page 60" at bounding box center [358, 126] width 17 height 6
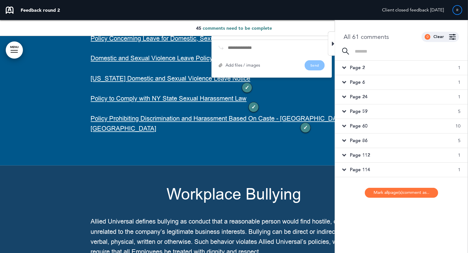
click at [364, 109] on span "Page 59" at bounding box center [358, 112] width 17 height 6
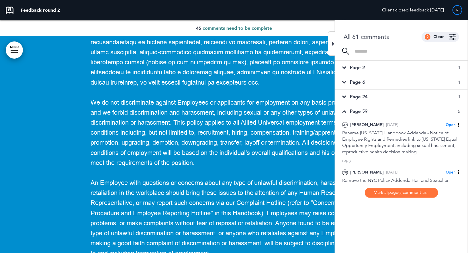
scroll to position [22180, 0]
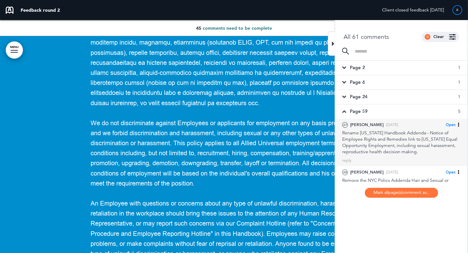
click at [447, 125] on span "Open" at bounding box center [450, 125] width 10 height 5
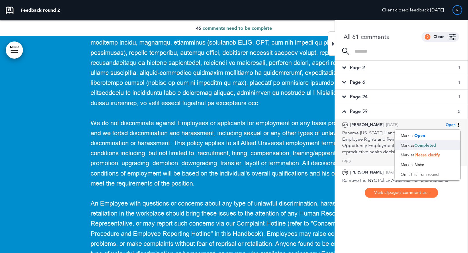
click at [425, 145] on span "Completed" at bounding box center [424, 145] width 21 height 5
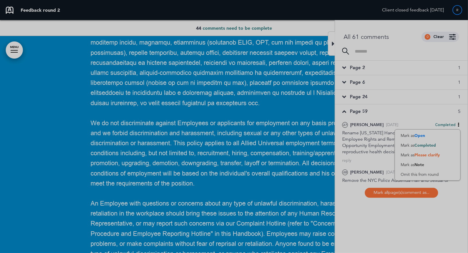
click at [364, 141] on div "Updating status comment..." at bounding box center [234, 126] width 468 height 253
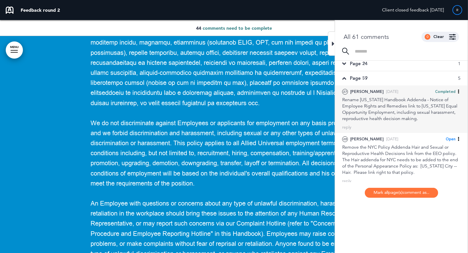
scroll to position [42, 0]
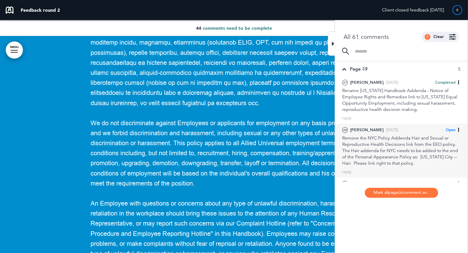
click at [449, 130] on span "Open" at bounding box center [450, 130] width 10 height 5
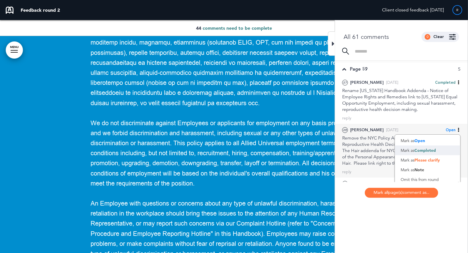
click at [427, 148] on span "Completed" at bounding box center [424, 150] width 21 height 5
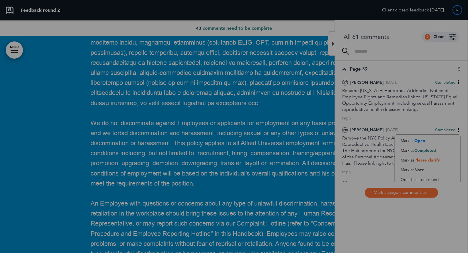
click at [361, 145] on div "Updating status comment..." at bounding box center [234, 126] width 468 height 253
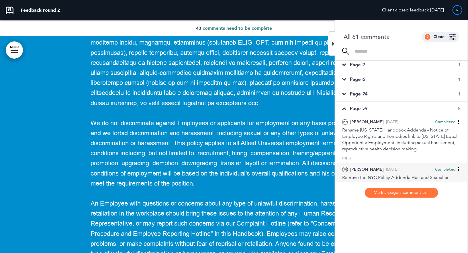
scroll to position [0, 0]
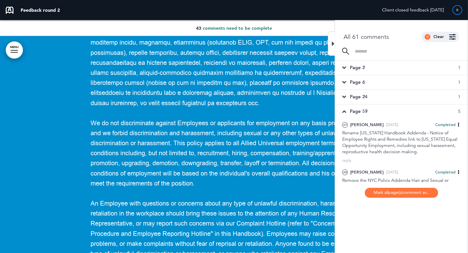
click at [371, 113] on div "Page 59 5" at bounding box center [401, 112] width 133 height 14
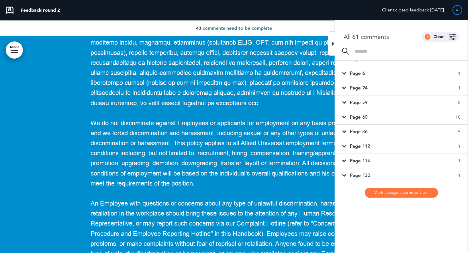
scroll to position [11, 0]
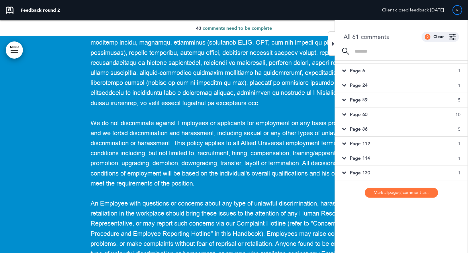
click at [374, 127] on div "Page 86 5" at bounding box center [401, 129] width 133 height 14
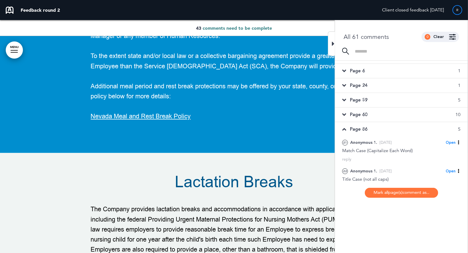
scroll to position [32401, 0]
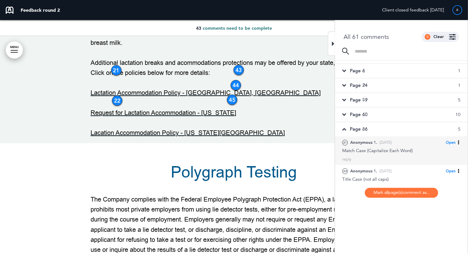
click at [393, 149] on div "Match Case (Capitalize Each Word)" at bounding box center [401, 151] width 118 height 6
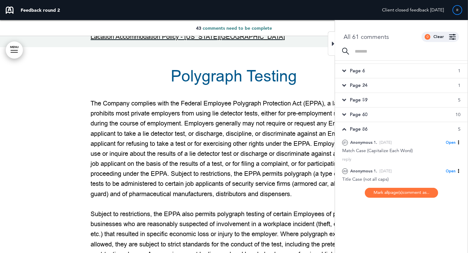
scroll to position [32494, 0]
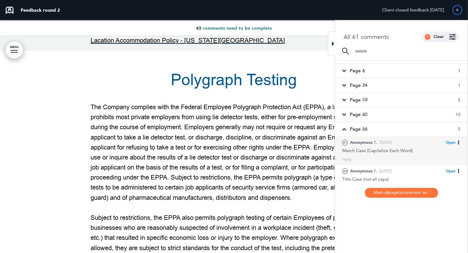
click at [392, 153] on div "Match Case (Capitalize Each Word)" at bounding box center [401, 151] width 118 height 6
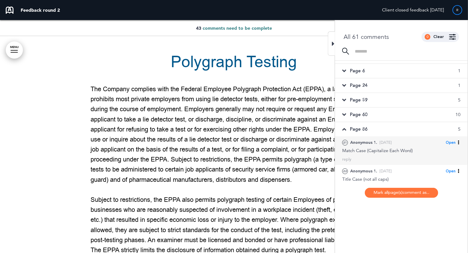
scroll to position [27, 0]
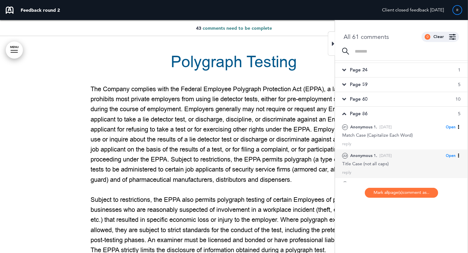
click at [386, 161] on div "Title Case (not all caps)" at bounding box center [401, 164] width 118 height 6
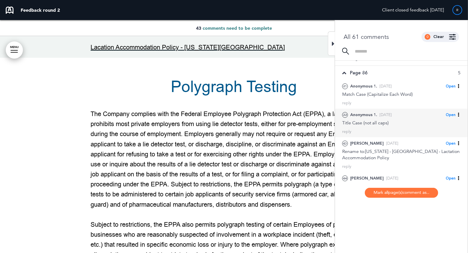
scroll to position [68, 0]
click at [397, 122] on div "Title Case (not all caps)" at bounding box center [401, 123] width 118 height 6
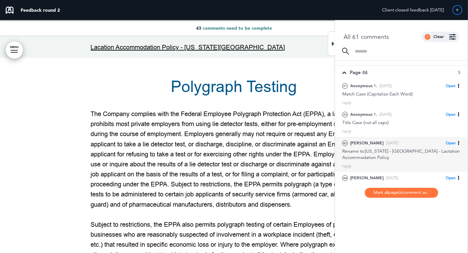
click at [385, 151] on div "Rename to:[US_STATE] - [GEOGRAPHIC_DATA] - Lactation Accommodation Policy" at bounding box center [401, 154] width 118 height 13
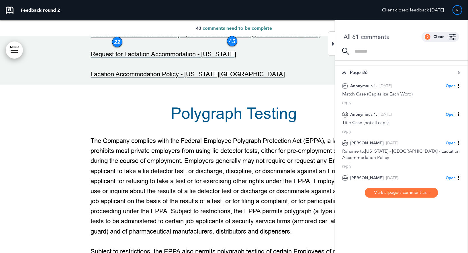
scroll to position [32449, 0]
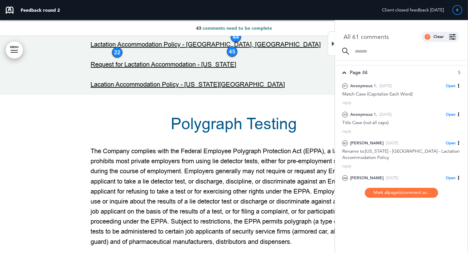
drag, startPoint x: 211, startPoint y: 65, endPoint x: 277, endPoint y: 74, distance: 66.4
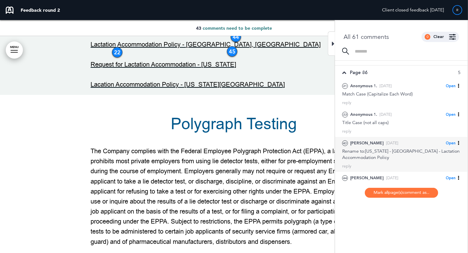
click at [377, 154] on div "Rename to:[US_STATE] - [GEOGRAPHIC_DATA] - Lactation Accommodation Policy" at bounding box center [401, 154] width 118 height 13
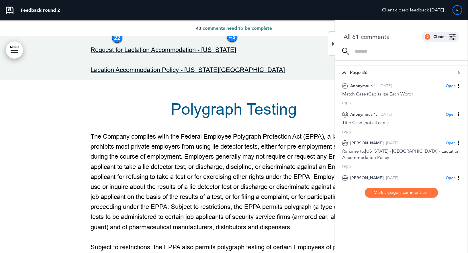
scroll to position [32462, 0]
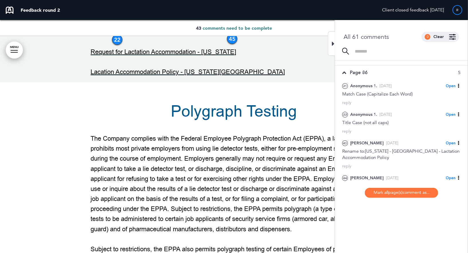
drag, startPoint x: 211, startPoint y: 51, endPoint x: 273, endPoint y: 62, distance: 62.7
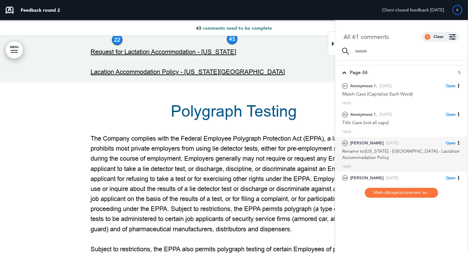
click at [453, 143] on span "Open" at bounding box center [450, 143] width 10 height 5
click at [427, 159] on div "Mark as Completed" at bounding box center [427, 164] width 65 height 10
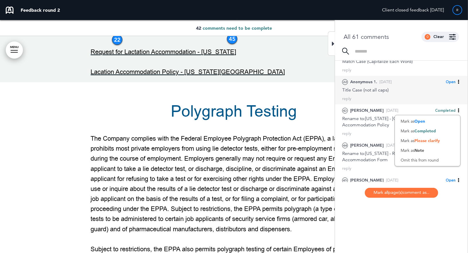
scroll to position [113, 0]
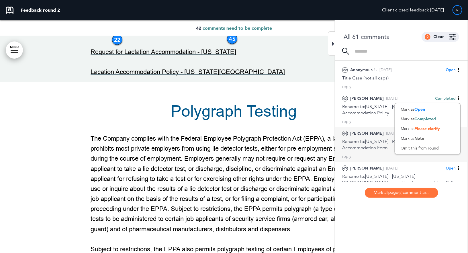
click at [363, 143] on div "Rename to:[US_STATE] - Request for Lactation Accommodation Form" at bounding box center [401, 145] width 118 height 13
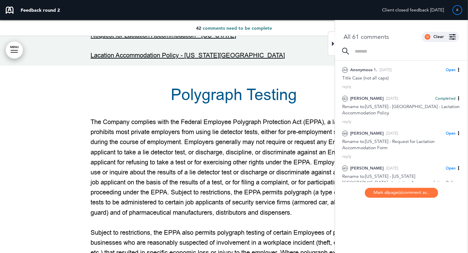
scroll to position [32476, 0]
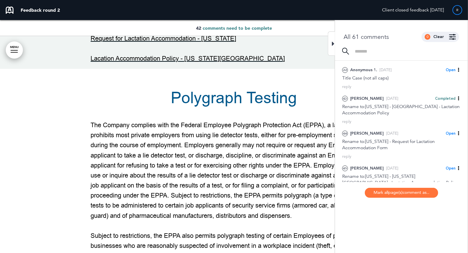
drag, startPoint x: 208, startPoint y: 52, endPoint x: 259, endPoint y: 62, distance: 52.6
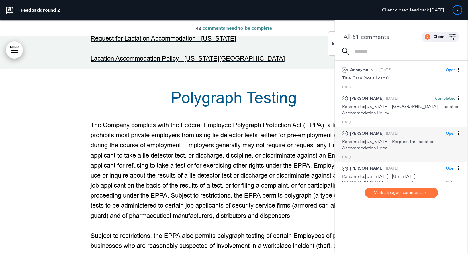
click at [449, 133] on span "Open" at bounding box center [450, 133] width 10 height 5
click at [424, 154] on span "Completed" at bounding box center [424, 153] width 21 height 5
click at [371, 139] on div "Rename to:[US_STATE] - Request for Lactation Accommodation Form" at bounding box center [401, 145] width 118 height 13
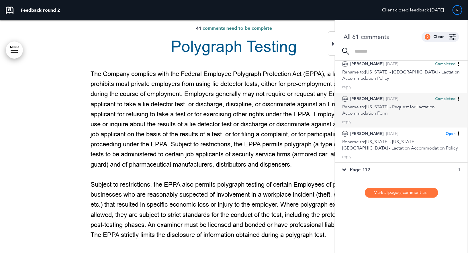
scroll to position [153, 0]
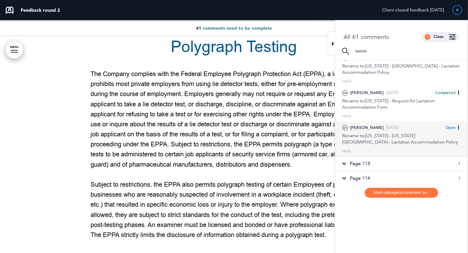
click at [379, 134] on div "Rename to:[US_STATE] - [US_STATE][GEOGRAPHIC_DATA] - Lactation Accommodation Po…" at bounding box center [401, 139] width 118 height 13
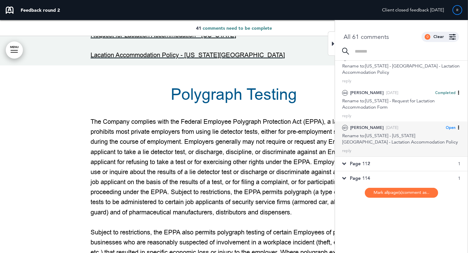
scroll to position [32478, 0]
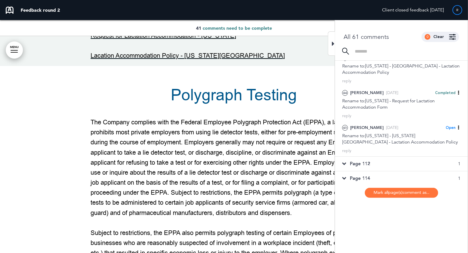
drag, startPoint x: 205, startPoint y: 65, endPoint x: 261, endPoint y: 73, distance: 56.7
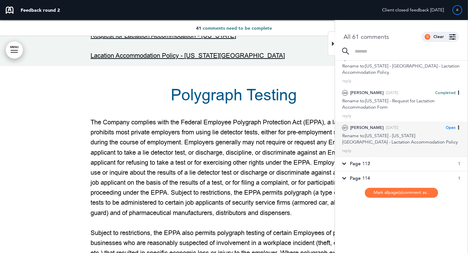
click at [447, 128] on span "Open" at bounding box center [450, 127] width 10 height 5
click at [423, 146] on span "Completed" at bounding box center [424, 148] width 21 height 5
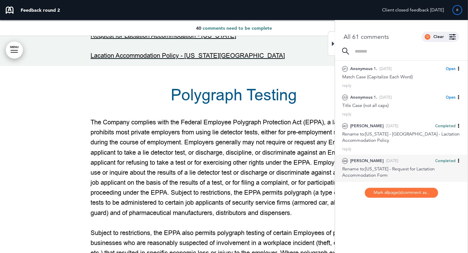
scroll to position [84, 0]
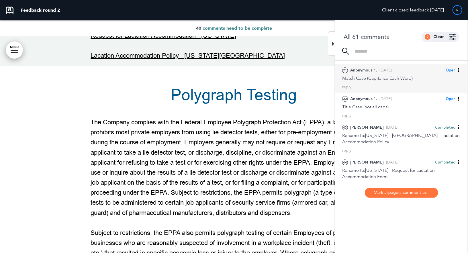
click at [384, 81] on div "21 Anonymous 1. [DATE] Open [PERSON_NAME] as Open Mark as Completed Mark as Ple…" at bounding box center [401, 78] width 133 height 29
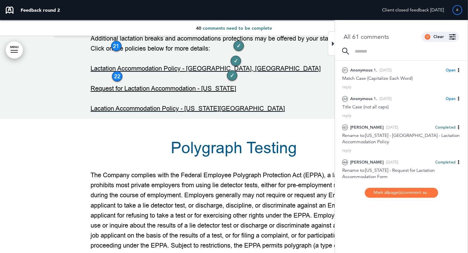
scroll to position [32427, 0]
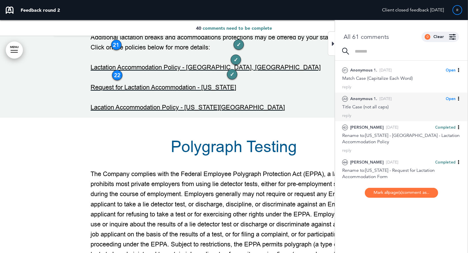
click at [374, 104] on div "Title Case (not all caps)" at bounding box center [401, 107] width 118 height 6
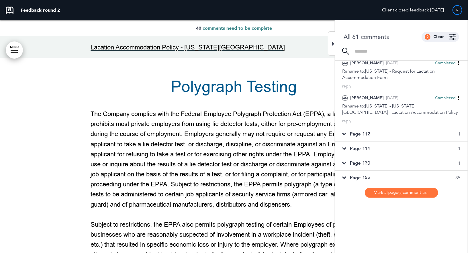
scroll to position [185, 0]
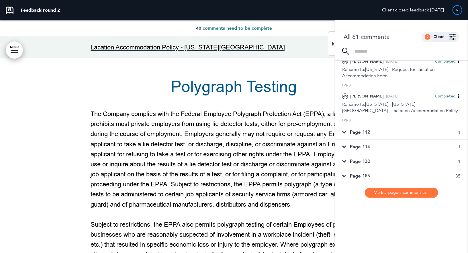
click at [366, 133] on span "Page 112" at bounding box center [360, 132] width 20 height 6
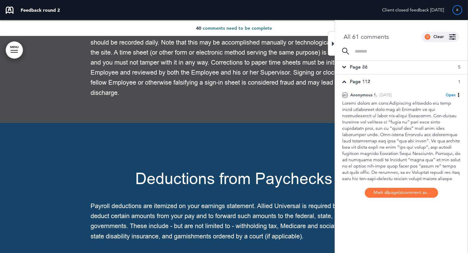
scroll to position [71, 0]
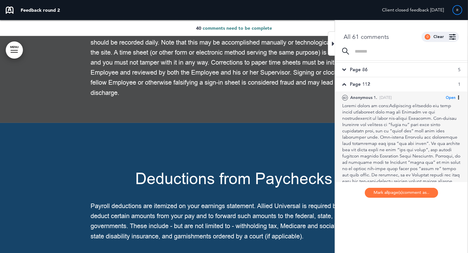
click at [368, 126] on div at bounding box center [401, 178] width 118 height 151
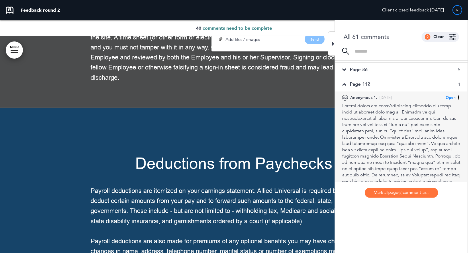
scroll to position [40837, 0]
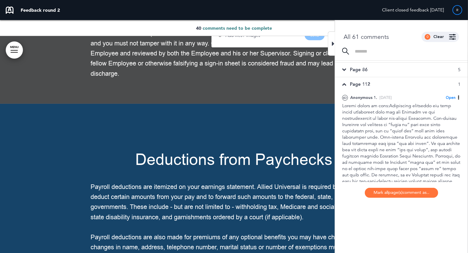
drag, startPoint x: 274, startPoint y: 98, endPoint x: 291, endPoint y: 133, distance: 38.7
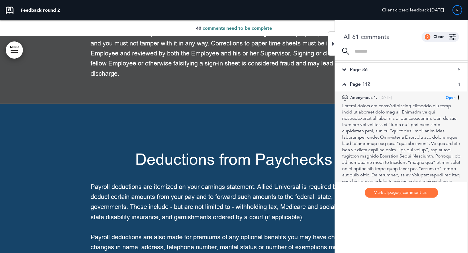
click at [448, 97] on span "Open" at bounding box center [450, 97] width 10 height 5
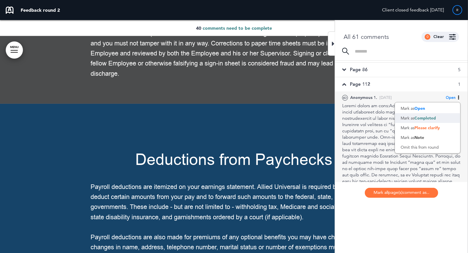
click at [428, 116] on span "Completed" at bounding box center [424, 118] width 21 height 5
click at [372, 111] on div at bounding box center [401, 178] width 118 height 151
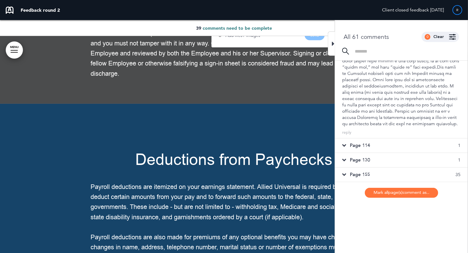
click at [361, 145] on span "Page 114" at bounding box center [360, 146] width 20 height 6
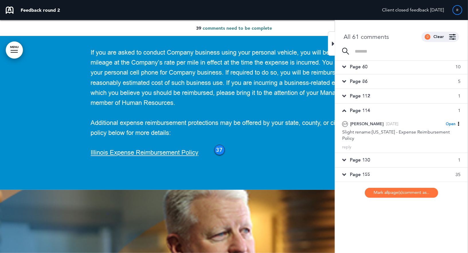
scroll to position [52, 0]
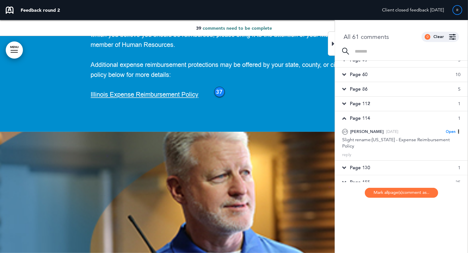
scroll to position [41340, 0]
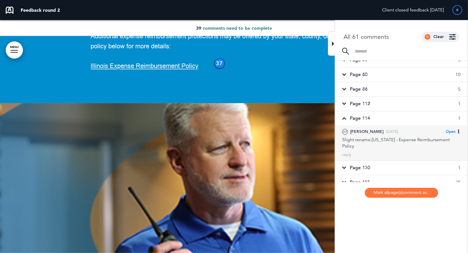
click at [391, 137] on div "Slight rename:[US_STATE] - Expense Reimbursement Policy" at bounding box center [401, 143] width 118 height 13
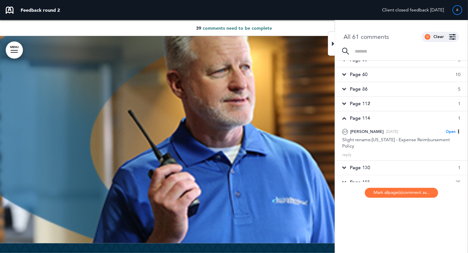
scroll to position [41395, 0]
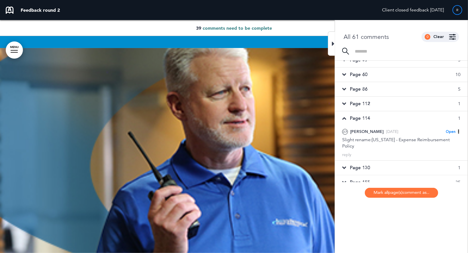
drag, startPoint x: 198, startPoint y: 70, endPoint x: 223, endPoint y: 80, distance: 26.5
drag, startPoint x: 223, startPoint y: 80, endPoint x: 198, endPoint y: 73, distance: 25.2
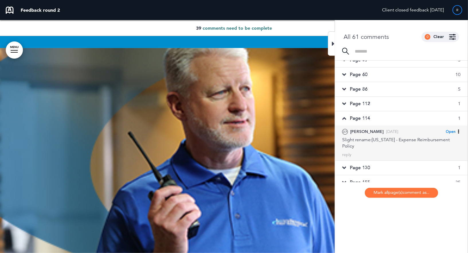
click at [451, 130] on span "Open" at bounding box center [450, 131] width 10 height 5
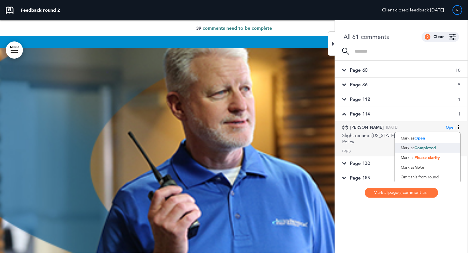
click at [426, 147] on span "Completed" at bounding box center [424, 147] width 21 height 5
click at [371, 157] on div "Page 130 1" at bounding box center [401, 164] width 133 height 14
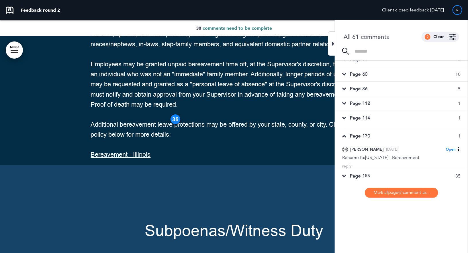
scroll to position [52, 0]
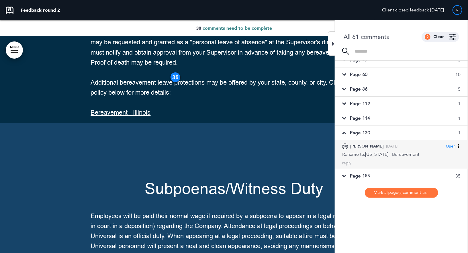
click at [377, 153] on div "Rename to:[US_STATE] - Bereavement" at bounding box center [401, 154] width 118 height 6
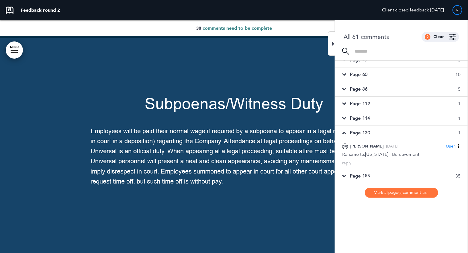
scroll to position [46144, 0]
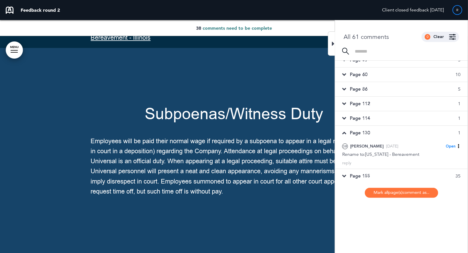
drag, startPoint x: 147, startPoint y: 72, endPoint x: 206, endPoint y: 73, distance: 58.7
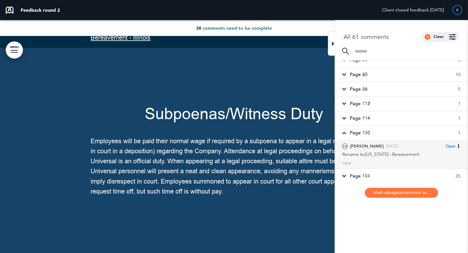
click at [448, 145] on span "Open" at bounding box center [450, 146] width 10 height 5
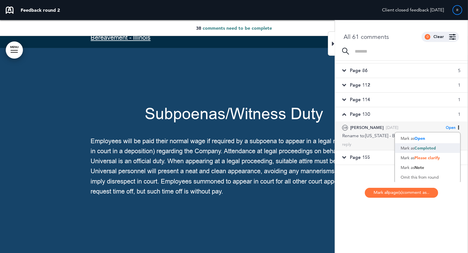
click at [426, 148] on span "Completed" at bounding box center [424, 148] width 21 height 5
click at [375, 158] on div "Page 155 35" at bounding box center [401, 158] width 133 height 14
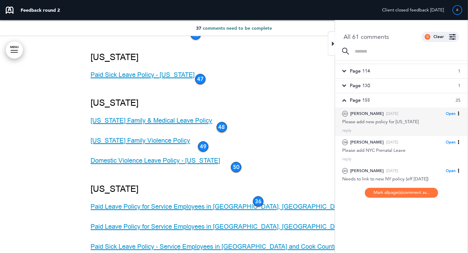
scroll to position [99, 0]
click at [381, 127] on div "reply" at bounding box center [401, 129] width 118 height 5
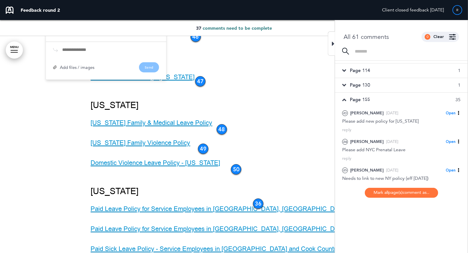
scroll to position [52637, 0]
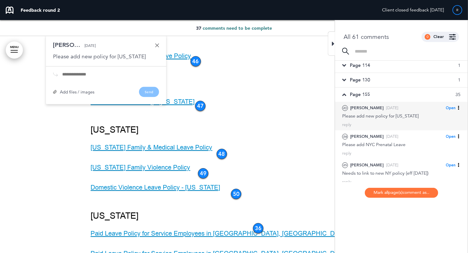
scroll to position [106, 0]
click at [403, 114] on div "Please add new policy for [US_STATE]" at bounding box center [401, 115] width 118 height 6
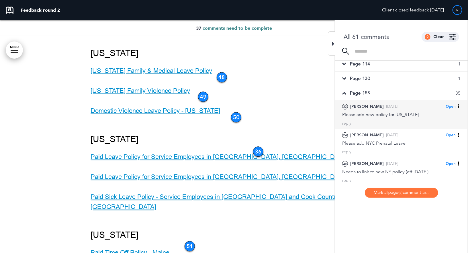
scroll to position [52714, 0]
click at [447, 106] on span "Open" at bounding box center [450, 106] width 10 height 5
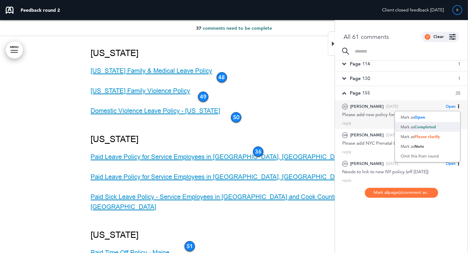
click at [422, 127] on span "Completed" at bounding box center [424, 127] width 21 height 5
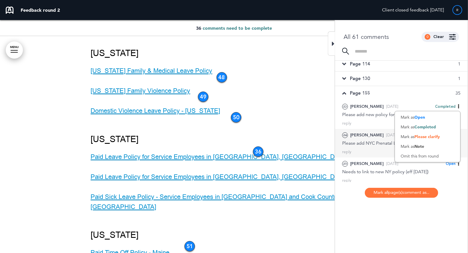
click at [372, 141] on div "Please add NYC Prenatal Leave" at bounding box center [401, 143] width 118 height 6
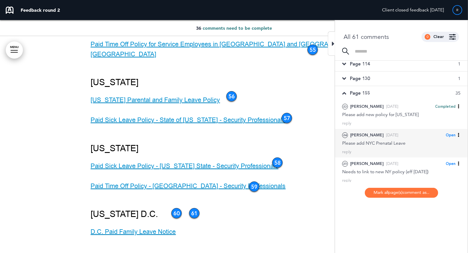
scroll to position [53518, 0]
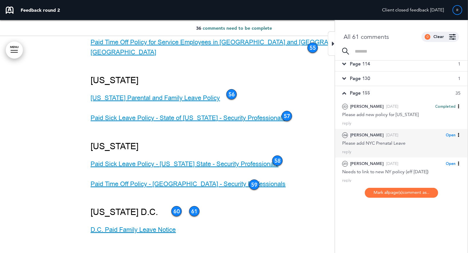
click at [372, 141] on div "Please add NYC Prenatal Leave" at bounding box center [401, 143] width 118 height 6
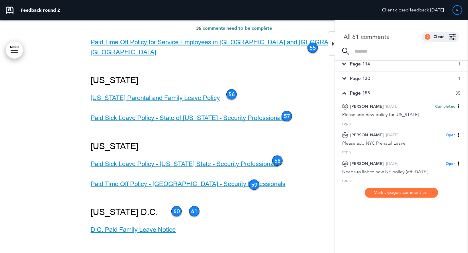
drag, startPoint x: 119, startPoint y: 100, endPoint x: 168, endPoint y: 100, distance: 49.5
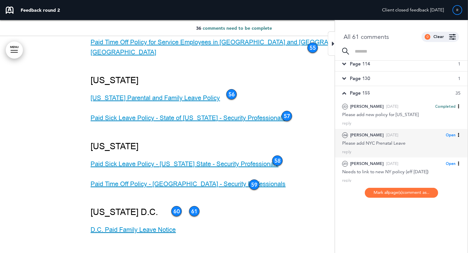
click at [453, 135] on span "Open" at bounding box center [450, 135] width 10 height 5
click at [421, 153] on span "Completed" at bounding box center [424, 155] width 21 height 5
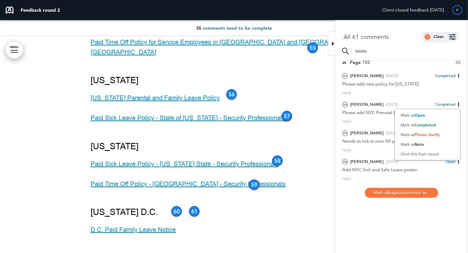
scroll to position [139, 0]
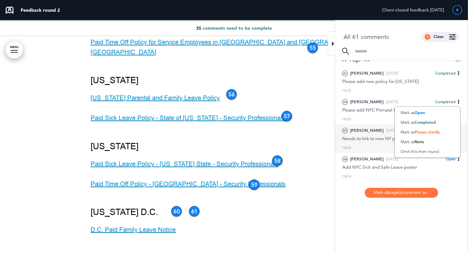
click at [369, 140] on div "Needs to link to new NY policy (eff [DATE])" at bounding box center [401, 139] width 118 height 6
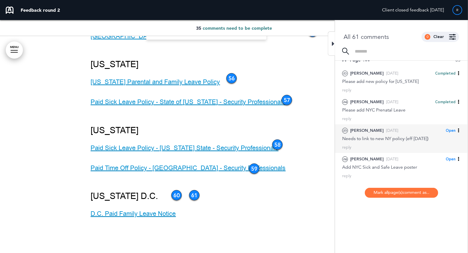
scroll to position [53539, 0]
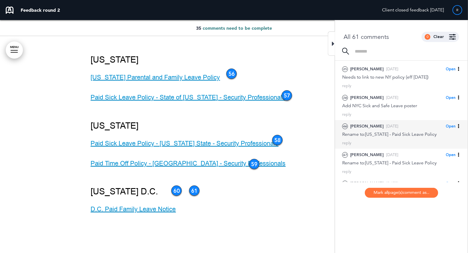
click at [379, 128] on div "46 [PERSON_NAME] [DATE]" at bounding box center [370, 126] width 56 height 7
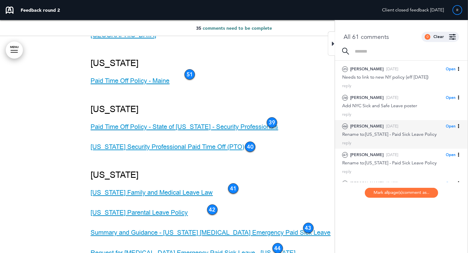
scroll to position [52747, 0]
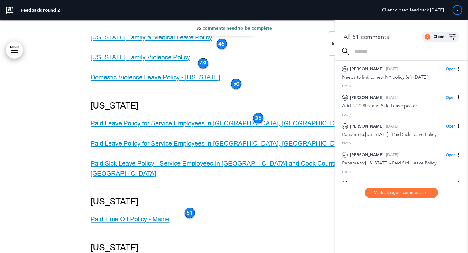
drag, startPoint x: 169, startPoint y: 99, endPoint x: 184, endPoint y: 107, distance: 16.9
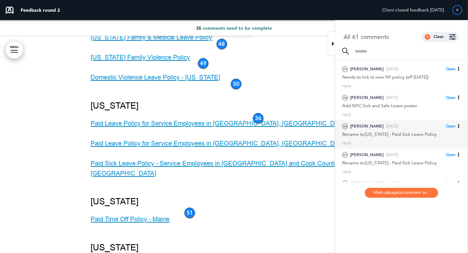
click at [451, 125] on span "Open" at bounding box center [450, 126] width 10 height 5
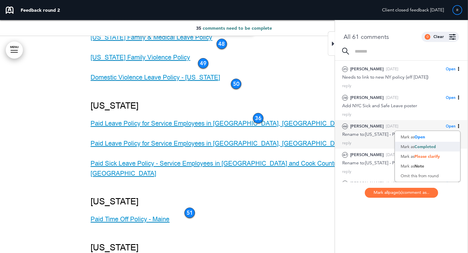
click at [431, 144] on span "Completed" at bounding box center [424, 146] width 21 height 5
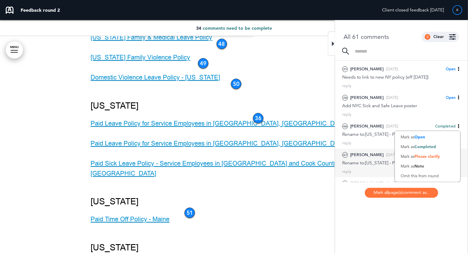
click at [368, 161] on div "Rename to:[US_STATE] - Paid Sick Leave Policy" at bounding box center [401, 163] width 118 height 6
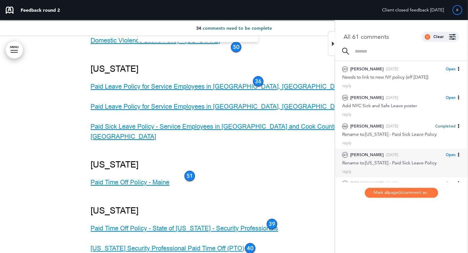
scroll to position [52791, 0]
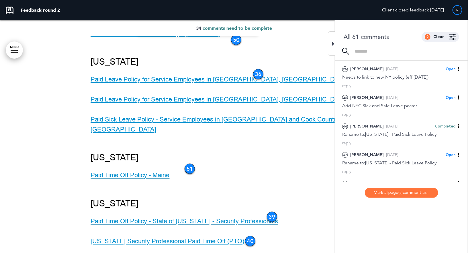
drag, startPoint x: 173, startPoint y: 100, endPoint x: 181, endPoint y: 109, distance: 12.4
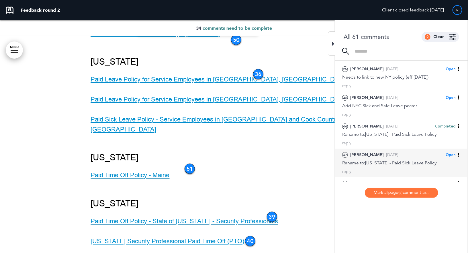
click at [449, 155] on span "Open" at bounding box center [450, 155] width 10 height 5
click at [419, 173] on span "Completed" at bounding box center [424, 175] width 21 height 5
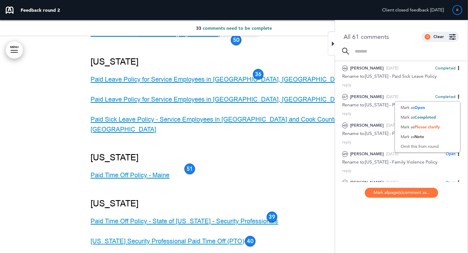
scroll to position [280, 0]
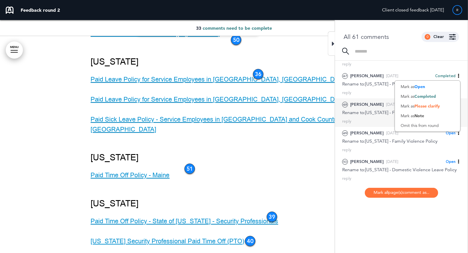
click at [373, 115] on div "Rename to:[US_STATE] - Family and Medical Leave Policy" at bounding box center [401, 113] width 118 height 6
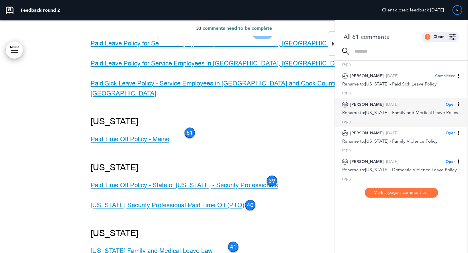
scroll to position [52838, 0]
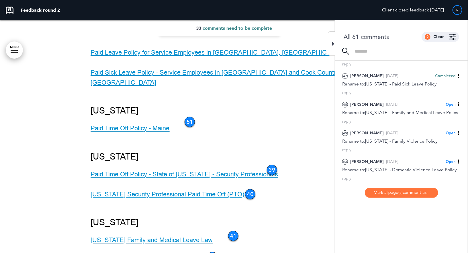
drag, startPoint x: 194, startPoint y: 100, endPoint x: 218, endPoint y: 107, distance: 24.3
click at [451, 103] on span "Open" at bounding box center [450, 104] width 10 height 5
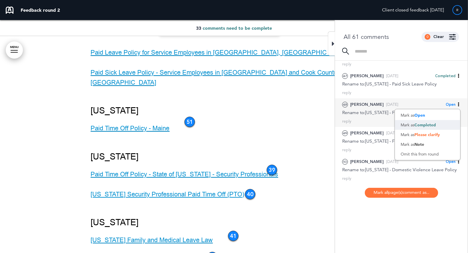
click at [420, 124] on span "Completed" at bounding box center [424, 125] width 21 height 5
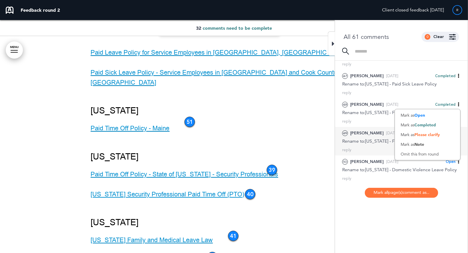
click at [372, 145] on div "Rename to:[US_STATE] - Family Violence Policy" at bounding box center [401, 141] width 118 height 6
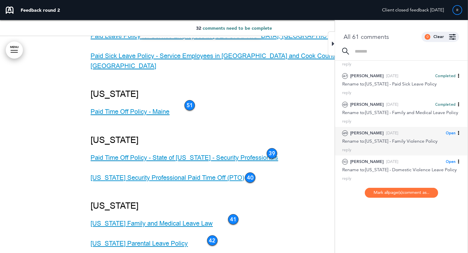
scroll to position [52857, 0]
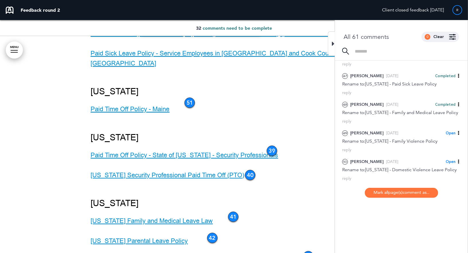
drag, startPoint x: 176, startPoint y: 101, endPoint x: 186, endPoint y: 106, distance: 10.9
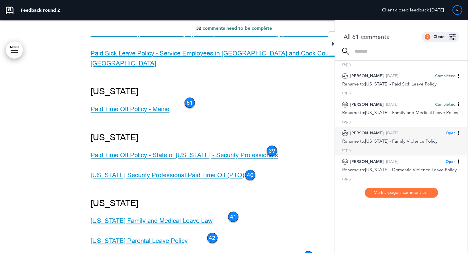
click at [449, 136] on span "Open" at bounding box center [450, 133] width 10 height 5
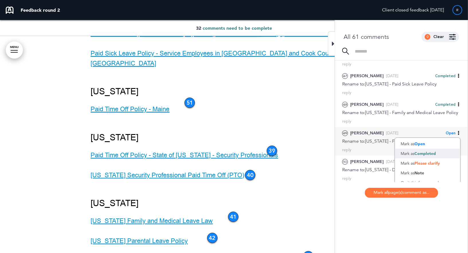
click at [427, 159] on div "Mark as Completed" at bounding box center [427, 154] width 65 height 10
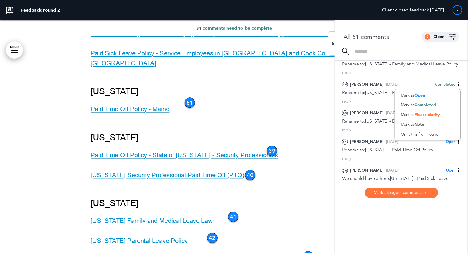
scroll to position [334, 0]
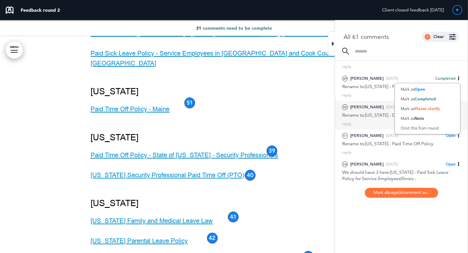
click at [368, 124] on div "50 [PERSON_NAME] [DATE] Open [PERSON_NAME] as Open Mark as Completed Mark as Pl…" at bounding box center [401, 115] width 133 height 29
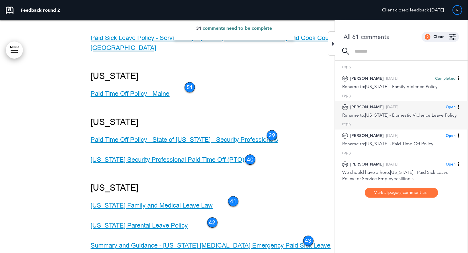
scroll to position [52878, 0]
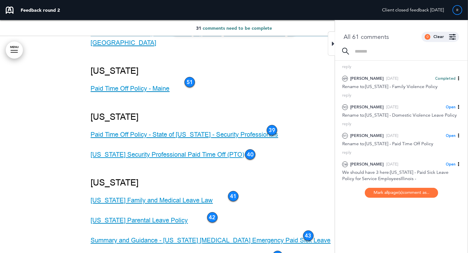
drag, startPoint x: 209, startPoint y: 100, endPoint x: 247, endPoint y: 111, distance: 39.1
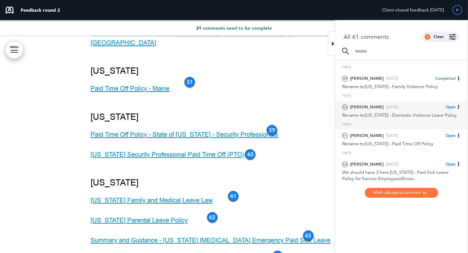
click at [450, 110] on span "Open" at bounding box center [450, 107] width 10 height 5
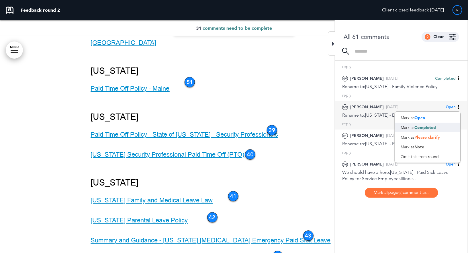
click at [420, 130] on span "Completed" at bounding box center [424, 127] width 21 height 5
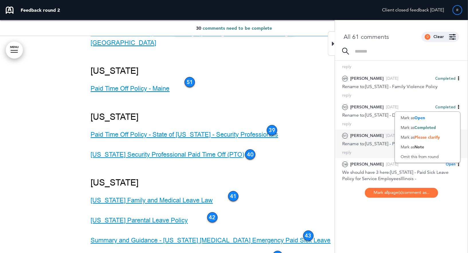
click at [363, 147] on div "Rename to:[US_STATE] - Paid Time Off Policy" at bounding box center [401, 144] width 118 height 6
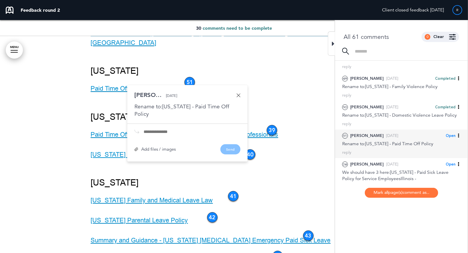
scroll to position [53005, 0]
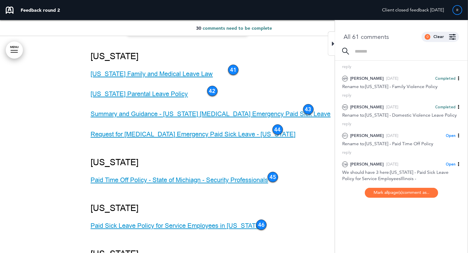
drag, startPoint x: 163, startPoint y: 99, endPoint x: 233, endPoint y: 100, distance: 70.4
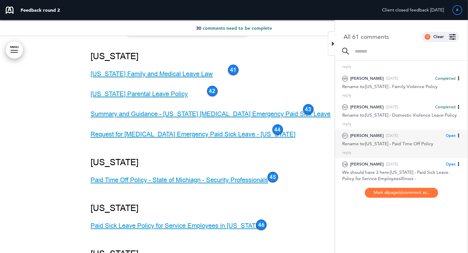
click at [448, 139] on span "Open" at bounding box center [450, 135] width 10 height 5
click at [425, 159] on span "Completed" at bounding box center [424, 156] width 21 height 5
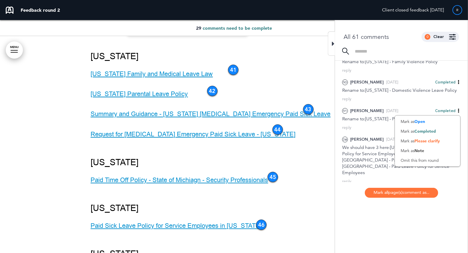
scroll to position [377, 0]
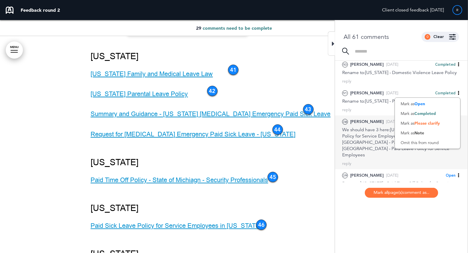
click at [369, 135] on div "We should have 3 here:[US_STATE] - Paid Sick Leave Policy for Service Employees…" at bounding box center [401, 142] width 118 height 31
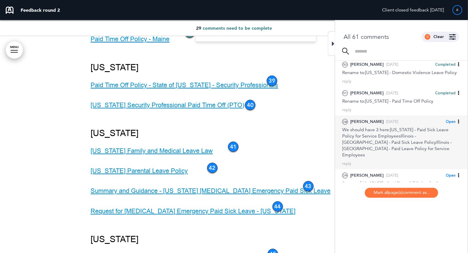
scroll to position [52912, 0]
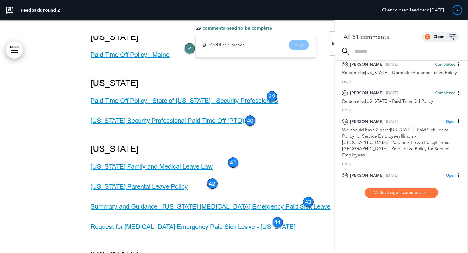
drag, startPoint x: 259, startPoint y: 99, endPoint x: 287, endPoint y: 106, distance: 28.6
drag, startPoint x: 287, startPoint y: 108, endPoint x: 216, endPoint y: 119, distance: 72.2
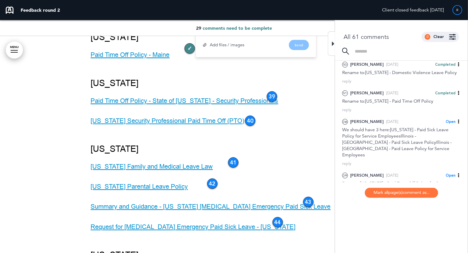
drag, startPoint x: 216, startPoint y: 122, endPoint x: 260, endPoint y: 133, distance: 45.3
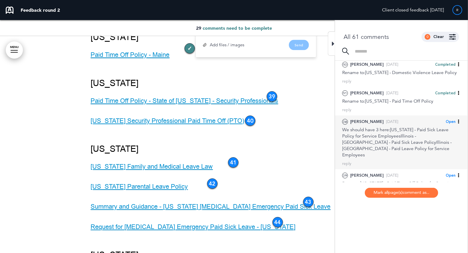
click at [450, 125] on span "Open" at bounding box center [450, 121] width 10 height 5
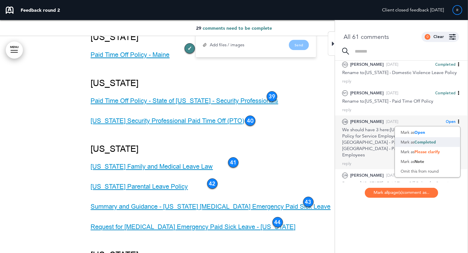
click at [412, 147] on div "Mark as Completed" at bounding box center [427, 142] width 65 height 10
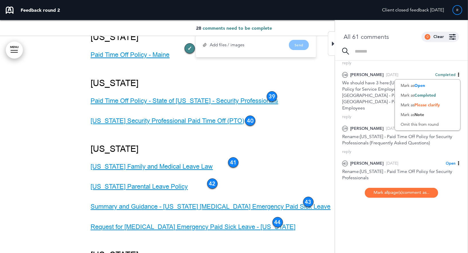
scroll to position [426, 0]
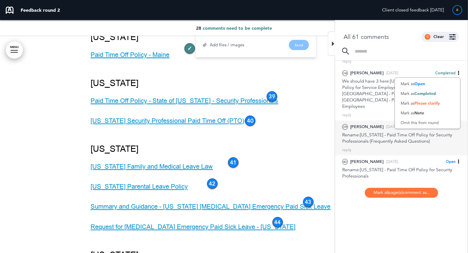
click at [367, 135] on div "Rename:[US_STATE] - Paid Time Off Policy for Security Professionals (Frequently…" at bounding box center [401, 138] width 118 height 13
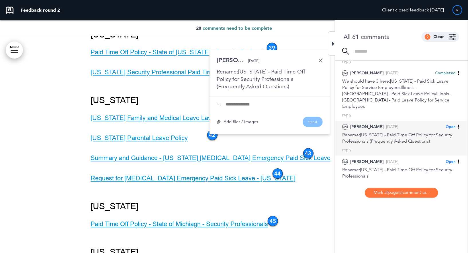
scroll to position [53052, 0]
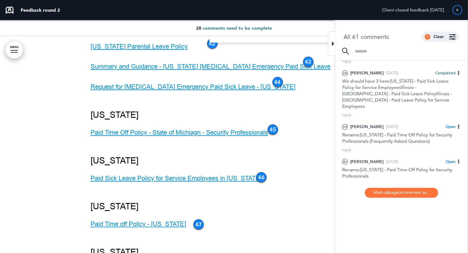
drag, startPoint x: 238, startPoint y: 100, endPoint x: 265, endPoint y: 120, distance: 34.2
click at [266, 43] on div "[PERSON_NAME] [DATE] Rename:[US_STATE] - Paid Time Off Policy for Security Prof…" at bounding box center [269, 0] width 120 height 84
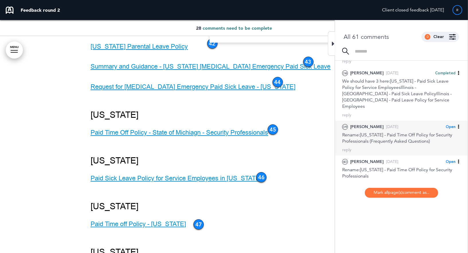
click at [452, 125] on span "Open" at bounding box center [450, 127] width 10 height 5
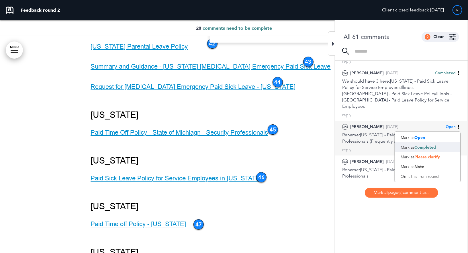
click at [417, 148] on span "Completed" at bounding box center [424, 147] width 21 height 5
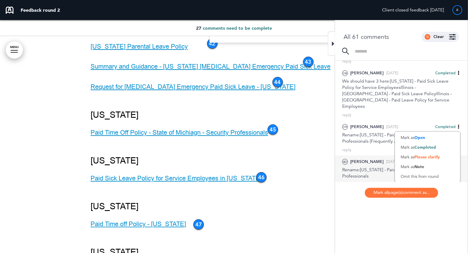
click at [370, 171] on div "Rename:[US_STATE] - Paid Time Off Policy for Security Professionals" at bounding box center [401, 173] width 118 height 13
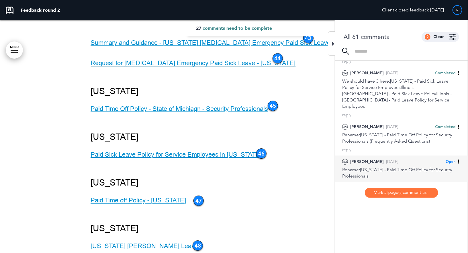
scroll to position [53076, 0]
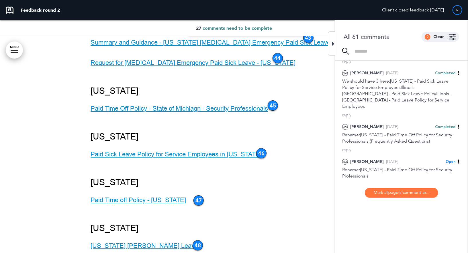
drag, startPoint x: 261, startPoint y: 109, endPoint x: 218, endPoint y: 100, distance: 44.1
click at [449, 161] on span "Open" at bounding box center [450, 161] width 10 height 5
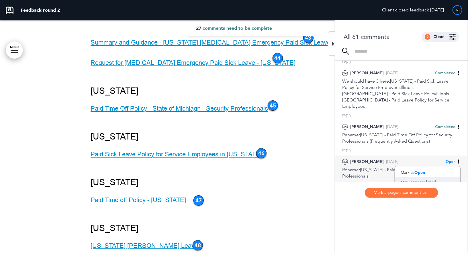
click at [412, 179] on div "Mark as Completed" at bounding box center [427, 183] width 65 height 10
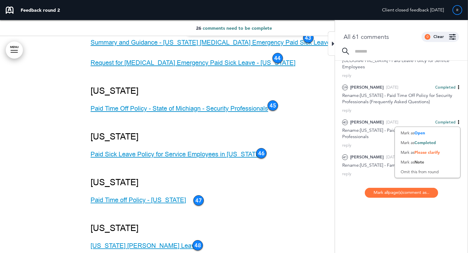
scroll to position [488, 0]
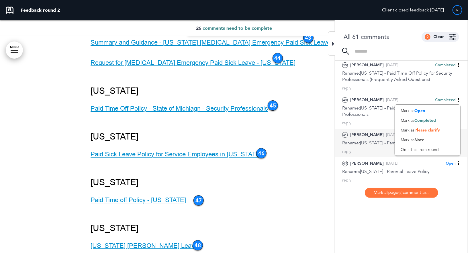
click at [365, 142] on div "Rename:[US_STATE] - Family and Medical Leave Law" at bounding box center [401, 143] width 118 height 6
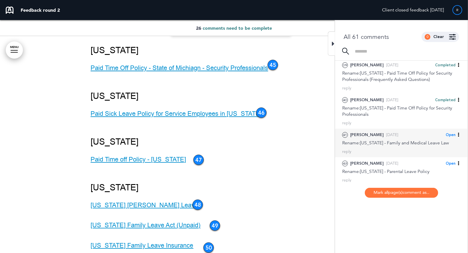
scroll to position [53117, 0]
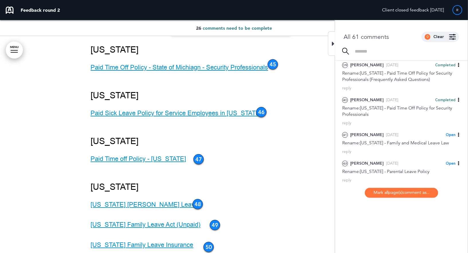
drag, startPoint x: 200, startPoint y: 99, endPoint x: 229, endPoint y: 111, distance: 31.6
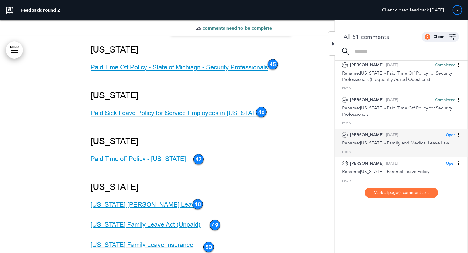
click at [451, 134] on span "Open" at bounding box center [450, 135] width 10 height 5
click at [411, 154] on div "Mark as Completed" at bounding box center [427, 156] width 65 height 10
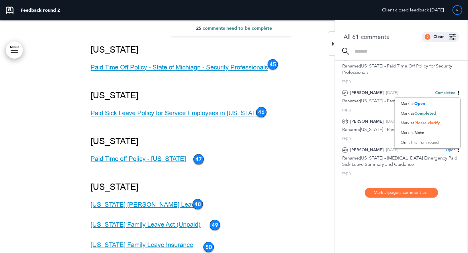
scroll to position [533, 0]
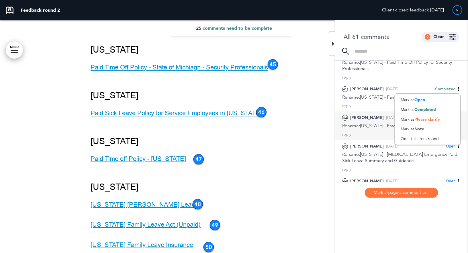
click at [371, 123] on div "Rename:[US_STATE] - Parental Leave Policy" at bounding box center [401, 126] width 118 height 6
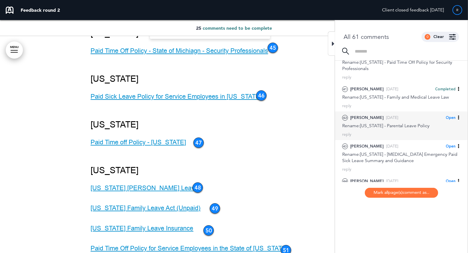
scroll to position [53138, 0]
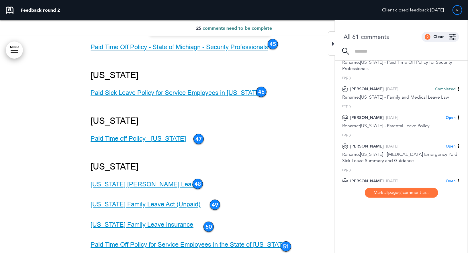
drag, startPoint x: 178, startPoint y: 99, endPoint x: 205, endPoint y: 119, distance: 33.8
drag, startPoint x: 179, startPoint y: 100, endPoint x: 185, endPoint y: 106, distance: 8.5
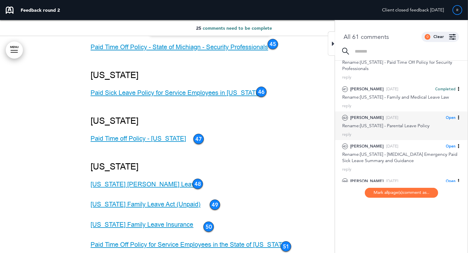
click at [448, 115] on span "Open" at bounding box center [450, 117] width 10 height 5
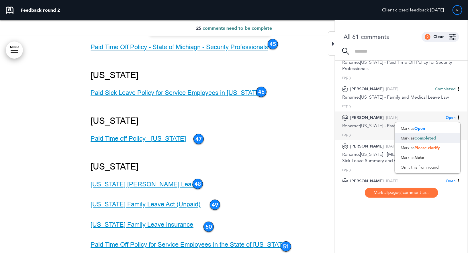
click at [418, 138] on span "Completed" at bounding box center [424, 138] width 21 height 5
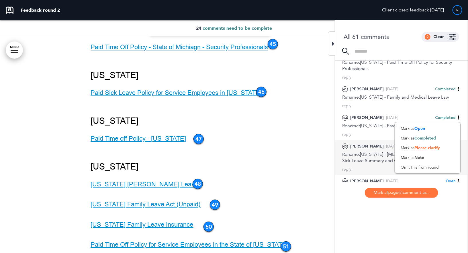
click at [369, 157] on div "Rename:[US_STATE] - [MEDICAL_DATA] Emergency Paid Sick Leave Summary and Guidan…" at bounding box center [401, 157] width 118 height 13
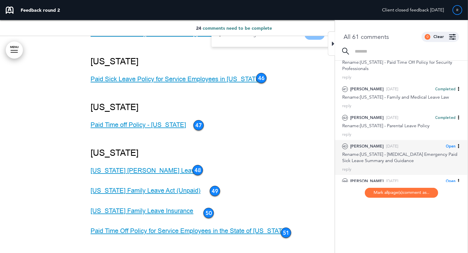
scroll to position [53156, 0]
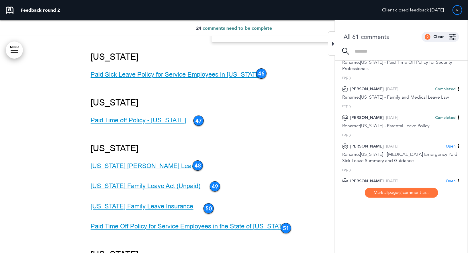
drag, startPoint x: 240, startPoint y: 99, endPoint x: 265, endPoint y: 122, distance: 34.1
click at [265, 42] on div "[PERSON_NAME] [DATE] Rename:[US_STATE] - [MEDICAL_DATA] Emergency Paid Sick Lea…" at bounding box center [271, 0] width 120 height 84
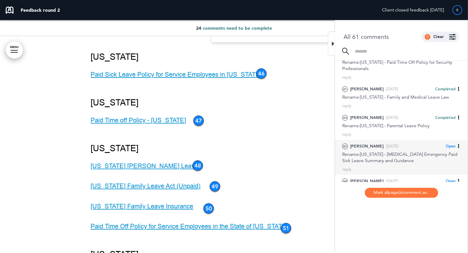
click at [450, 144] on span "Open" at bounding box center [450, 146] width 10 height 5
click at [410, 167] on div "Mark as Completed" at bounding box center [427, 167] width 65 height 10
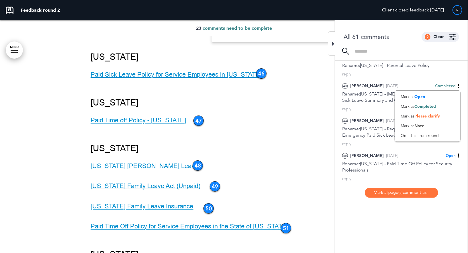
scroll to position [604, 0]
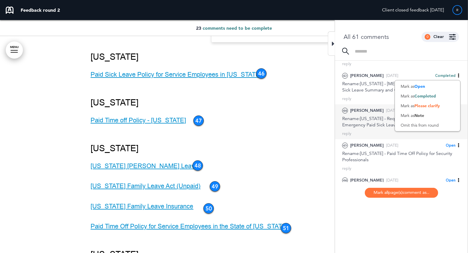
click at [368, 123] on div "Rename:[US_STATE] - Request for [MEDICAL_DATA] Emergency Paid Sick Leave" at bounding box center [401, 122] width 118 height 13
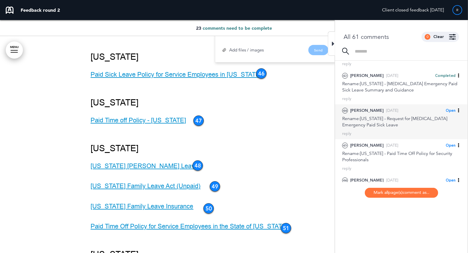
scroll to position [53176, 0]
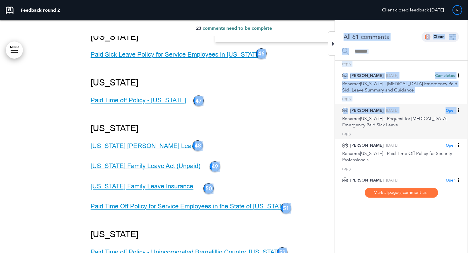
drag, startPoint x: 243, startPoint y: 100, endPoint x: 337, endPoint y: 116, distance: 95.0
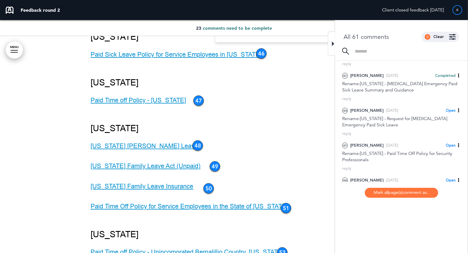
drag, startPoint x: 243, startPoint y: 99, endPoint x: 318, endPoint y: 112, distance: 76.3
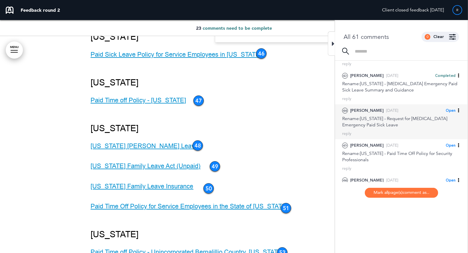
click at [453, 110] on span "Open" at bounding box center [450, 110] width 10 height 5
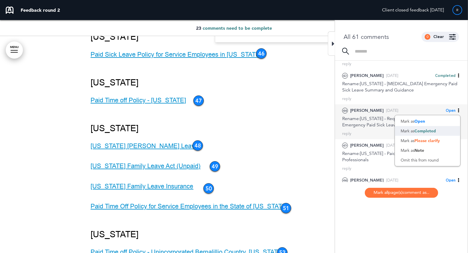
click at [412, 132] on div "Mark as Completed" at bounding box center [427, 131] width 65 height 10
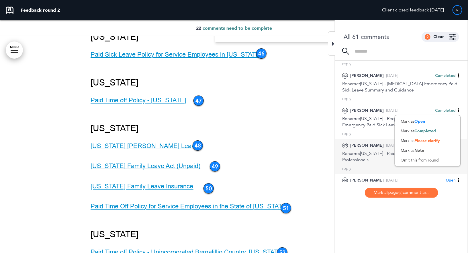
click at [359, 153] on div "Rename:[US_STATE] - Paid Time Off Policy for Security Professionals" at bounding box center [401, 157] width 118 height 13
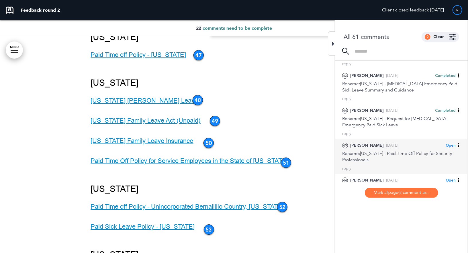
scroll to position [53222, 0]
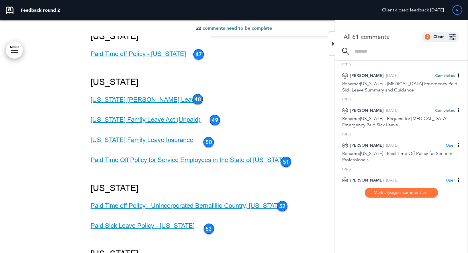
drag, startPoint x: 240, startPoint y: 98, endPoint x: 286, endPoint y: 111, distance: 47.8
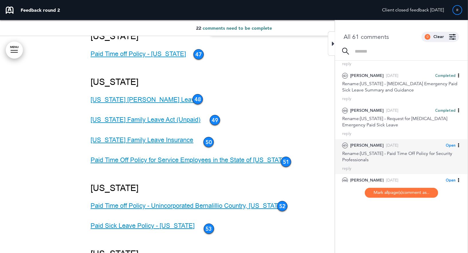
click at [453, 144] on span "Open" at bounding box center [450, 145] width 10 height 5
click at [421, 165] on span "Completed" at bounding box center [424, 165] width 21 height 5
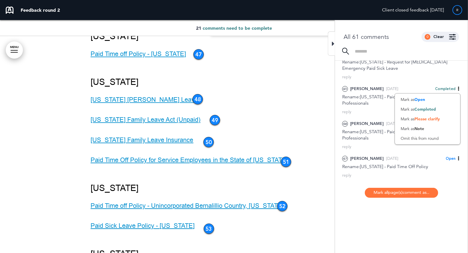
scroll to position [689, 0]
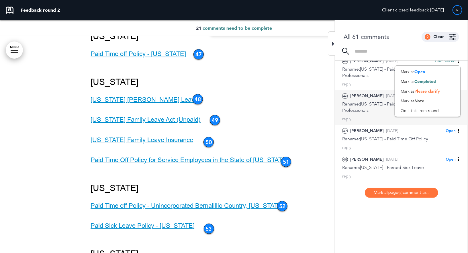
click at [369, 107] on div "Rename:[US_STATE] - Paid Sick Leave Policy for Service Professionals" at bounding box center [401, 107] width 118 height 13
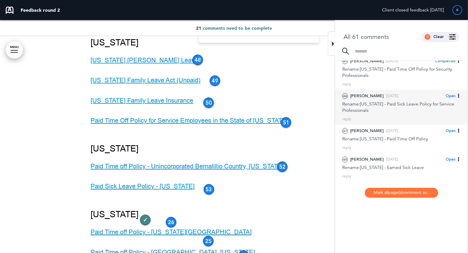
scroll to position [53270, 0]
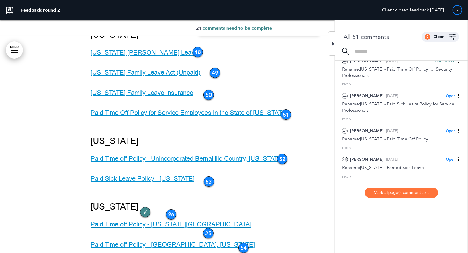
drag, startPoint x: 228, startPoint y: 100, endPoint x: 286, endPoint y: 106, distance: 58.7
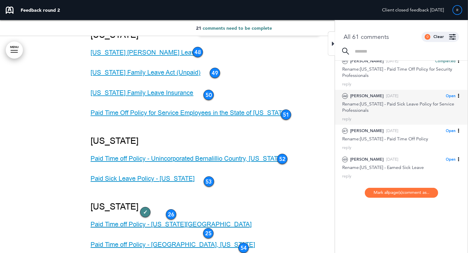
click at [453, 94] on span "Open" at bounding box center [450, 96] width 10 height 5
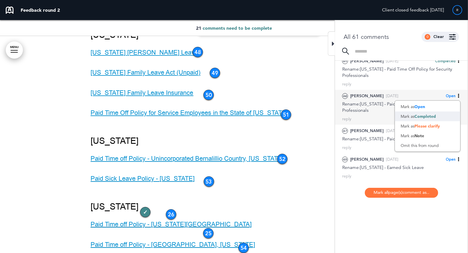
click at [415, 117] on span "Completed" at bounding box center [424, 116] width 21 height 5
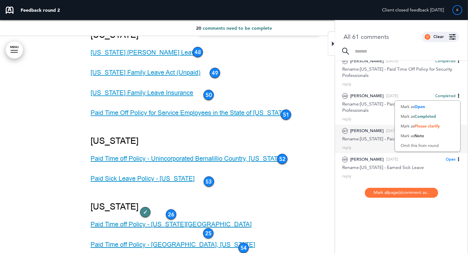
click at [366, 139] on div "Rename:[US_STATE] - Paid Time Off Policy" at bounding box center [401, 139] width 118 height 6
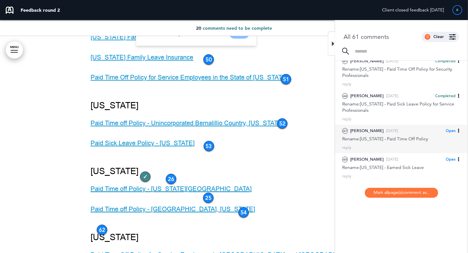
scroll to position [53316, 0]
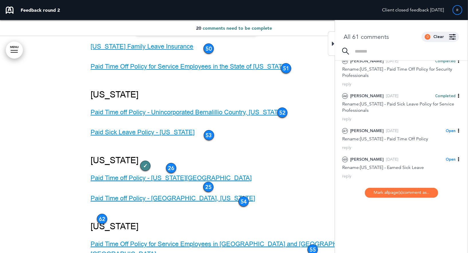
drag, startPoint x: 165, startPoint y: 100, endPoint x: 248, endPoint y: 100, distance: 83.6
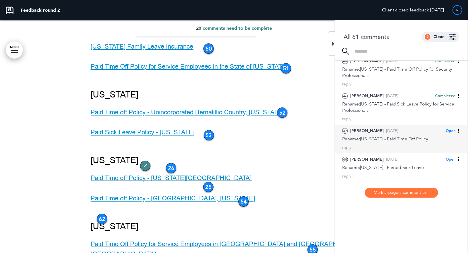
click at [448, 129] on span "Open" at bounding box center [450, 131] width 10 height 5
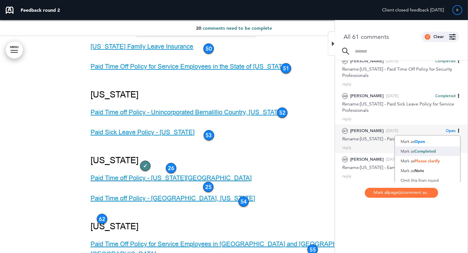
click at [423, 150] on span "Completed" at bounding box center [424, 151] width 21 height 5
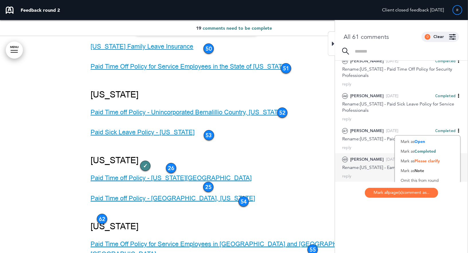
click at [369, 165] on div "Rename:[US_STATE] - Earned Sick Leave" at bounding box center [401, 168] width 118 height 6
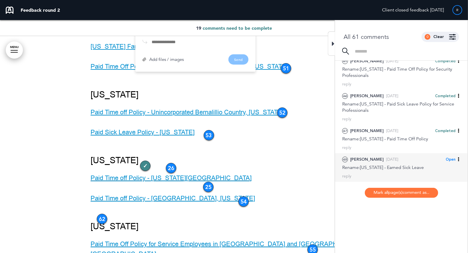
scroll to position [53360, 0]
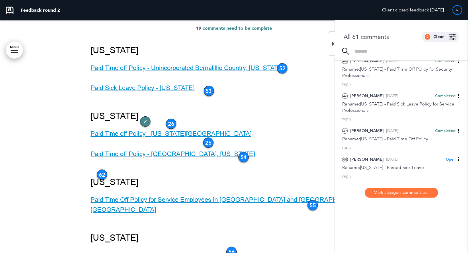
drag, startPoint x: 163, startPoint y: 99, endPoint x: 248, endPoint y: 99, distance: 84.8
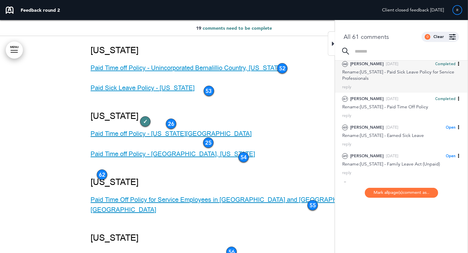
scroll to position [732, 0]
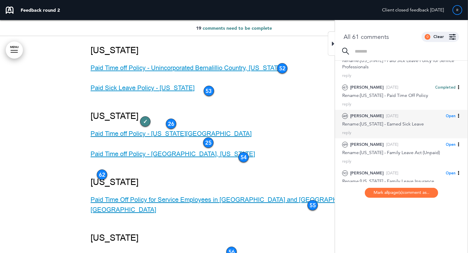
click at [454, 114] on span "Open" at bounding box center [450, 116] width 10 height 5
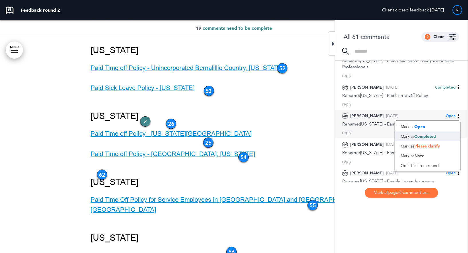
click at [424, 135] on span "Completed" at bounding box center [424, 136] width 21 height 5
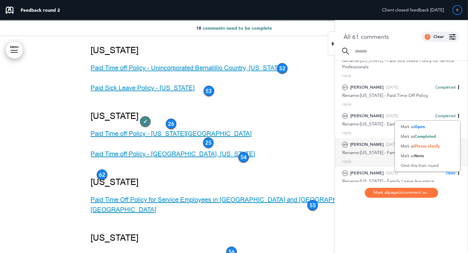
click at [376, 150] on div "Rename:[US_STATE] - Family Leave Act (Unpaid)" at bounding box center [401, 153] width 118 height 6
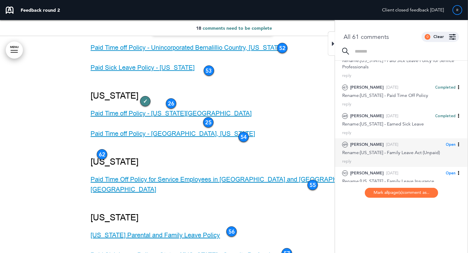
scroll to position [53381, 0]
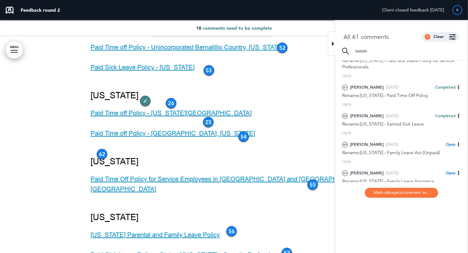
drag, startPoint x: 181, startPoint y: 100, endPoint x: 196, endPoint y: 109, distance: 17.5
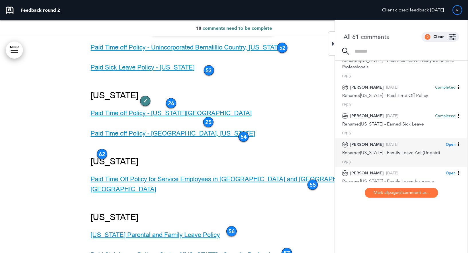
click at [449, 143] on span "Open" at bounding box center [450, 144] width 10 height 5
click at [416, 163] on span "Completed" at bounding box center [424, 165] width 21 height 5
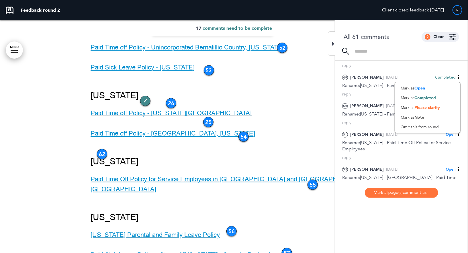
scroll to position [807, 0]
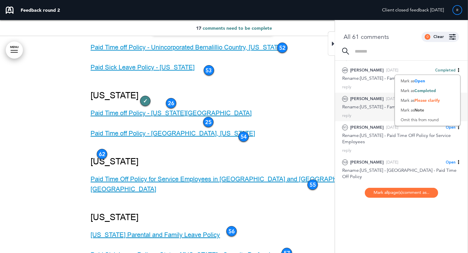
click at [361, 107] on div "Rename:[US_STATE] - Family Leave Insurance" at bounding box center [401, 107] width 118 height 6
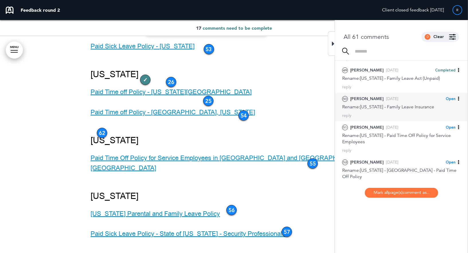
scroll to position [53403, 0]
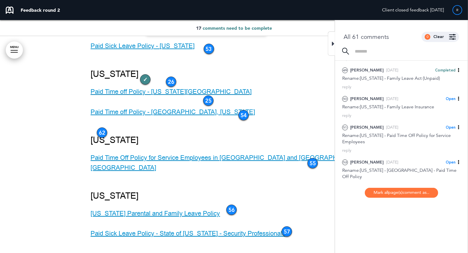
drag, startPoint x: 174, startPoint y: 99, endPoint x: 188, endPoint y: 109, distance: 17.2
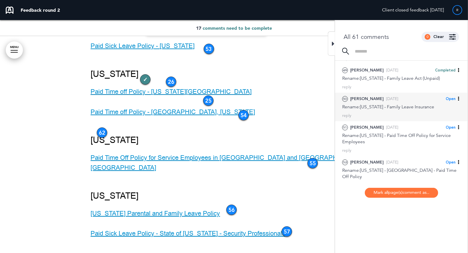
click at [451, 96] on div "Open" at bounding box center [452, 99] width 15 height 7
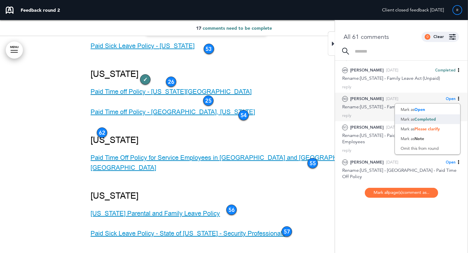
click at [423, 120] on span "Completed" at bounding box center [424, 119] width 21 height 5
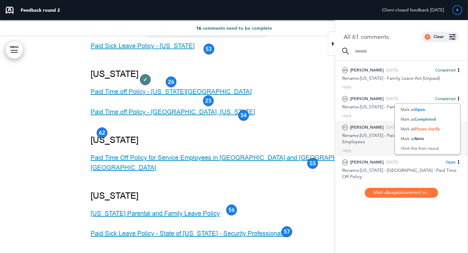
click at [363, 142] on div "Rename:[US_STATE] - Paid Time Off Policy for Service Employees" at bounding box center [401, 139] width 118 height 13
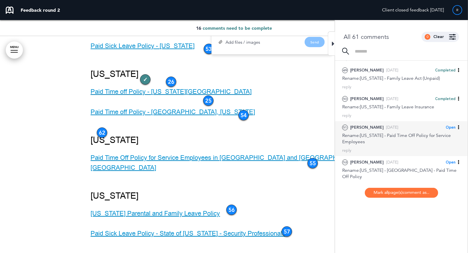
scroll to position [53422, 0]
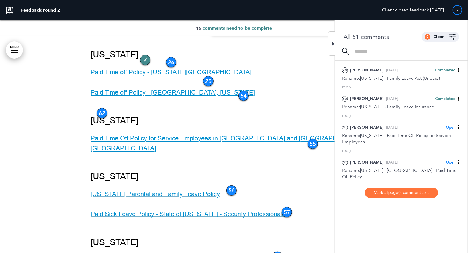
drag, startPoint x: 240, startPoint y: 99, endPoint x: 293, endPoint y: 108, distance: 54.0
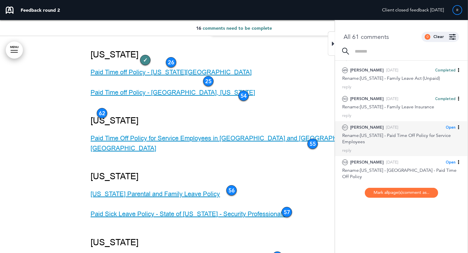
click at [453, 127] on span "Open" at bounding box center [450, 127] width 10 height 5
click at [423, 146] on span "Completed" at bounding box center [424, 147] width 21 height 5
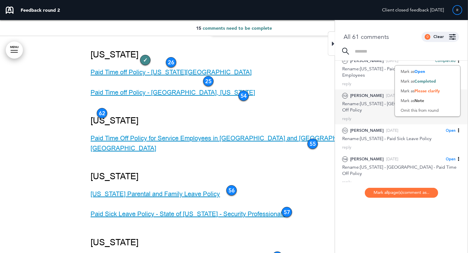
scroll to position [876, 0]
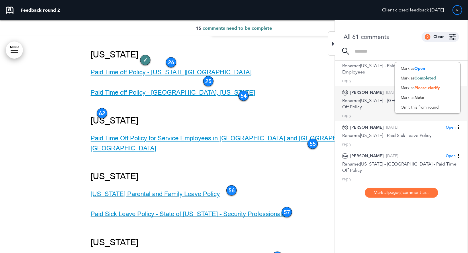
click at [366, 104] on div "Rename:[US_STATE] - [GEOGRAPHIC_DATA] - Paid Time Off Policy" at bounding box center [401, 104] width 118 height 13
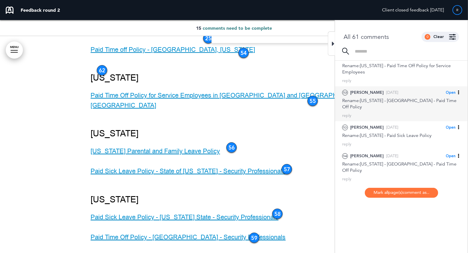
scroll to position [53466, 0]
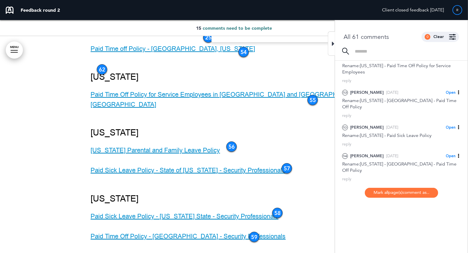
drag, startPoint x: 241, startPoint y: 100, endPoint x: 281, endPoint y: 108, distance: 40.8
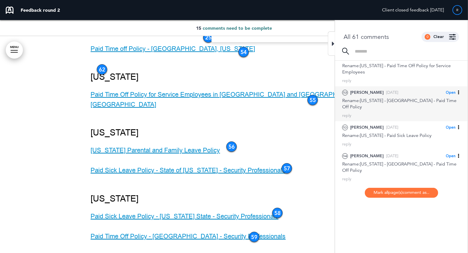
click at [449, 91] on span "Open" at bounding box center [450, 92] width 10 height 5
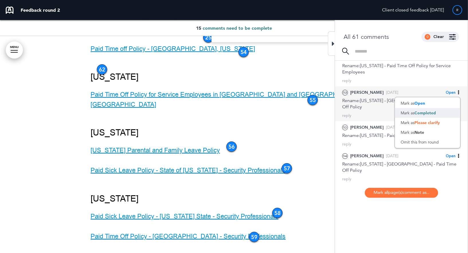
click at [427, 113] on span "Completed" at bounding box center [424, 113] width 21 height 5
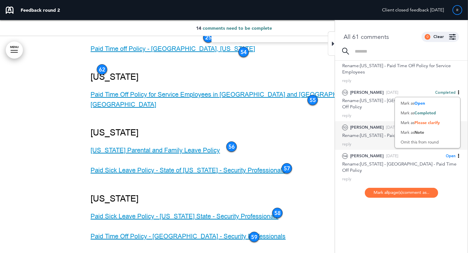
click at [375, 131] on div "53 [PERSON_NAME] [DATE] Open [PERSON_NAME] as Open Mark as Completed Mark as Pl…" at bounding box center [401, 131] width 118 height 15
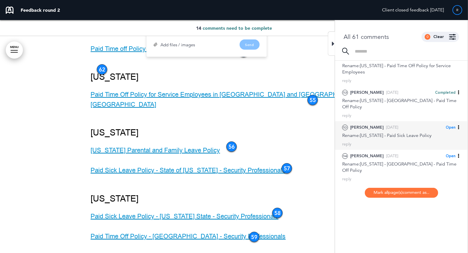
scroll to position [53488, 0]
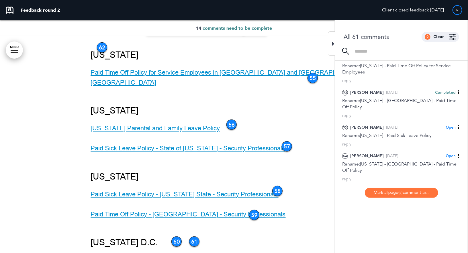
drag, startPoint x: 182, startPoint y: 110, endPoint x: 174, endPoint y: 101, distance: 11.6
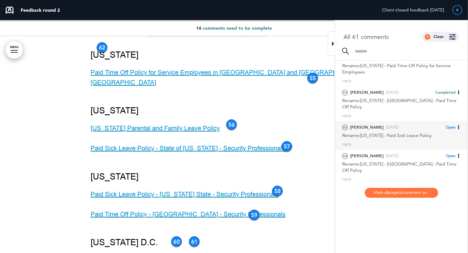
click at [452, 127] on span "Open" at bounding box center [450, 127] width 10 height 5
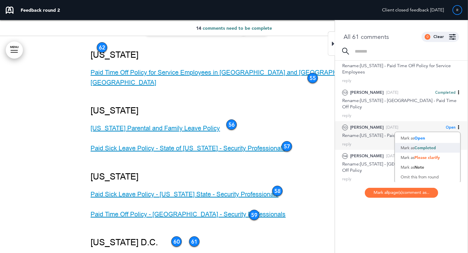
click at [413, 147] on div "Mark as Completed" at bounding box center [427, 148] width 65 height 10
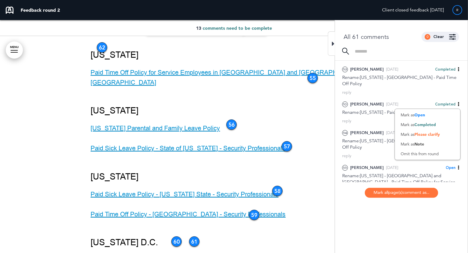
scroll to position [918, 0]
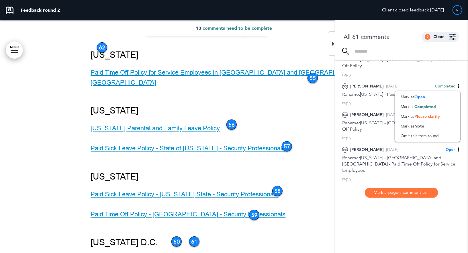
click at [366, 129] on div "Rename:[US_STATE] - [GEOGRAPHIC_DATA] - Paid Time Off Policy" at bounding box center [401, 126] width 118 height 13
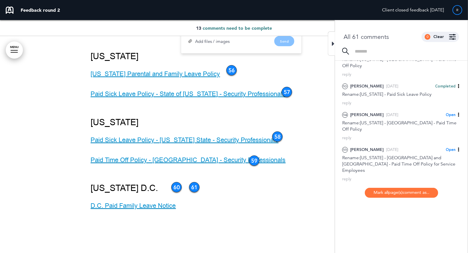
scroll to position [53553, 0]
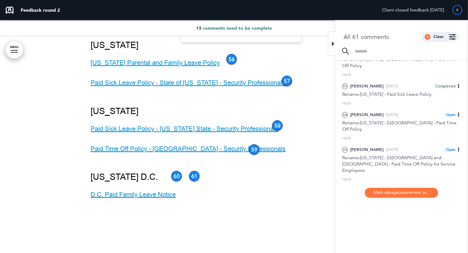
drag, startPoint x: 210, startPoint y: 99, endPoint x: 252, endPoint y: 117, distance: 45.8
click at [252, 42] on div "[PERSON_NAME] [DATE] Rename:[US_STATE] - [GEOGRAPHIC_DATA] - Paid Time Off Poli…" at bounding box center [241, 0] width 120 height 84
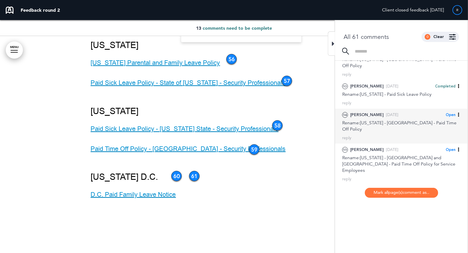
click at [452, 114] on span "Open" at bounding box center [450, 115] width 10 height 5
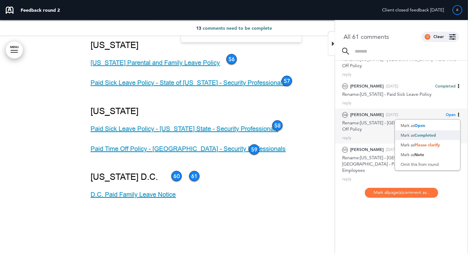
click at [427, 135] on span "Completed" at bounding box center [424, 135] width 21 height 5
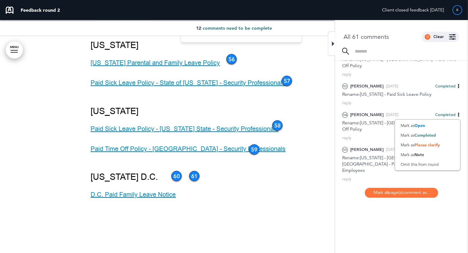
click at [364, 158] on div "Rename:[US_STATE] - [GEOGRAPHIC_DATA] and [GEOGRAPHIC_DATA] - Paid Time Off Pol…" at bounding box center [401, 164] width 118 height 19
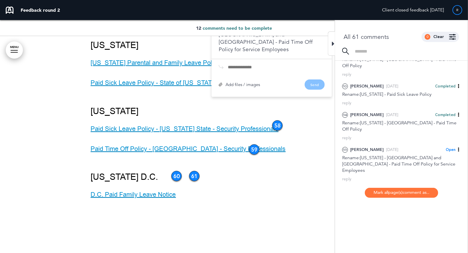
scroll to position [53600, 0]
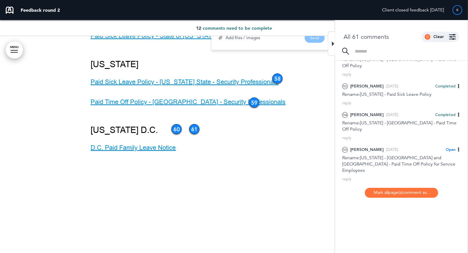
drag, startPoint x: 240, startPoint y: 100, endPoint x: 268, endPoint y: 117, distance: 32.9
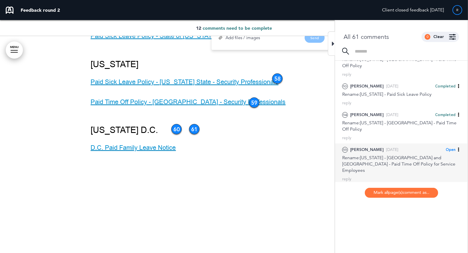
click at [452, 149] on span "Open" at bounding box center [450, 149] width 10 height 5
click at [418, 168] on span "Completed" at bounding box center [424, 170] width 21 height 5
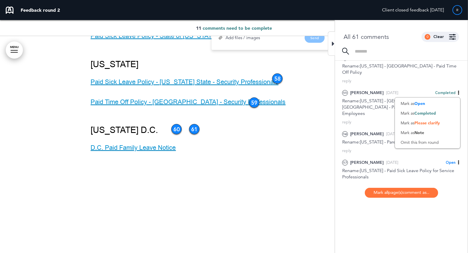
scroll to position [994, 0]
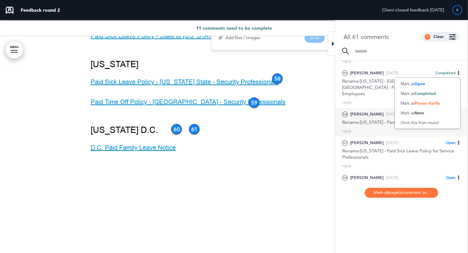
click at [370, 119] on div "Rename:[US_STATE] - Parental and Family Leave Policy" at bounding box center [401, 122] width 118 height 6
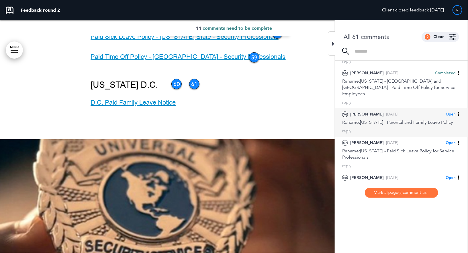
scroll to position [53646, 0]
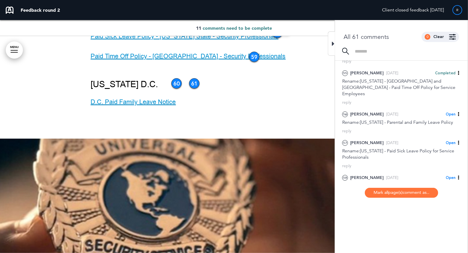
drag, startPoint x: 198, startPoint y: 99, endPoint x: 236, endPoint y: 105, distance: 38.6
click at [448, 112] on span "Open" at bounding box center [450, 114] width 10 height 5
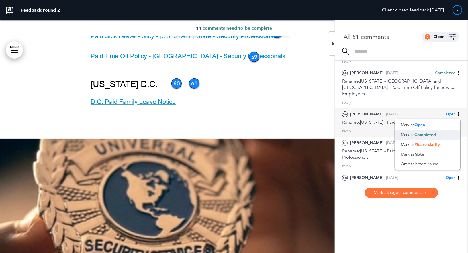
click at [423, 132] on span "Completed" at bounding box center [424, 134] width 21 height 5
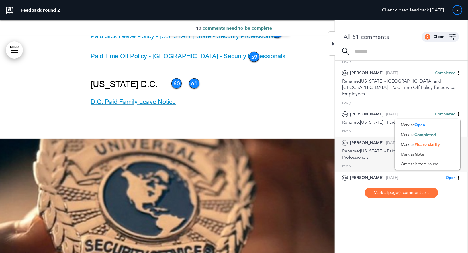
click at [377, 140] on div "57 [PERSON_NAME] [DATE] Open [PERSON_NAME] as Open Mark as Completed Mark as Pl…" at bounding box center [401, 150] width 118 height 21
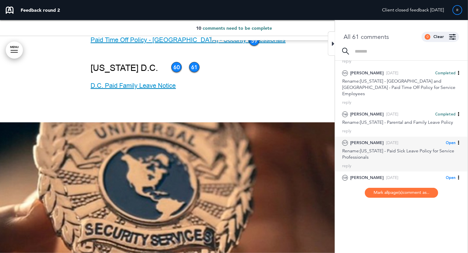
scroll to position [53668, 0]
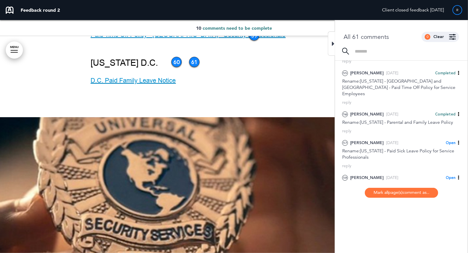
drag, startPoint x: 240, startPoint y: 99, endPoint x: 294, endPoint y: 111, distance: 55.3
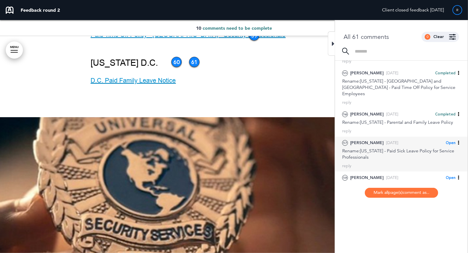
click at [451, 141] on span "Open" at bounding box center [450, 143] width 10 height 5
click at [427, 161] on span "Completed" at bounding box center [424, 163] width 21 height 5
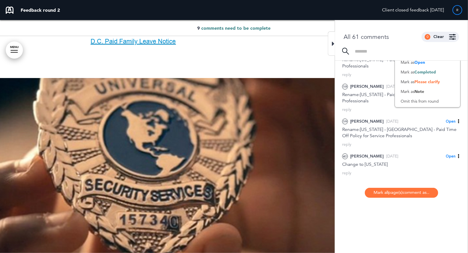
scroll to position [1092, 0]
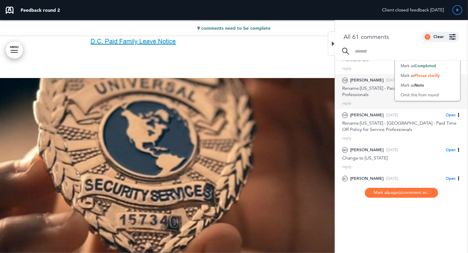
click at [363, 85] on div "Rename:[US_STATE] - Paid Sick Leave Policy for Security Professionals" at bounding box center [401, 91] width 118 height 13
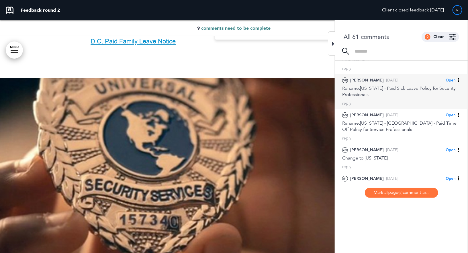
scroll to position [53712, 0]
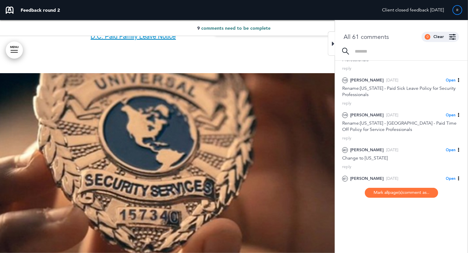
drag, startPoint x: 243, startPoint y: 100, endPoint x: 310, endPoint y: 106, distance: 66.4
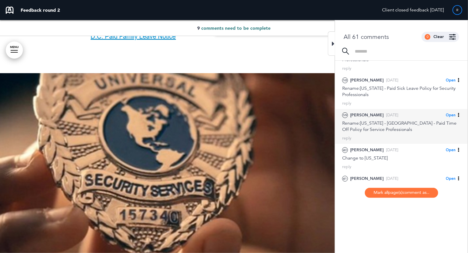
click at [448, 113] on span "Open" at bounding box center [450, 115] width 10 height 5
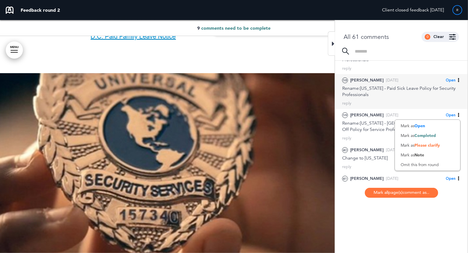
click at [450, 78] on span "Open" at bounding box center [450, 80] width 10 height 5
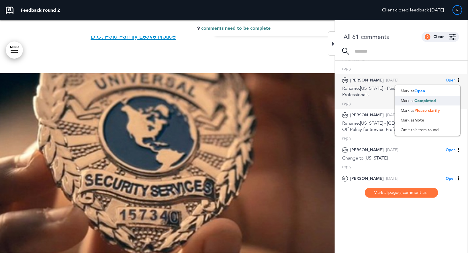
click at [427, 98] on span "Completed" at bounding box center [424, 100] width 21 height 5
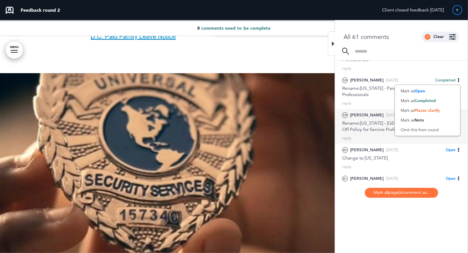
click at [373, 120] on div "Rename:[US_STATE] - [GEOGRAPHIC_DATA] - Paid Time Off Policy for Service Profes…" at bounding box center [401, 126] width 118 height 13
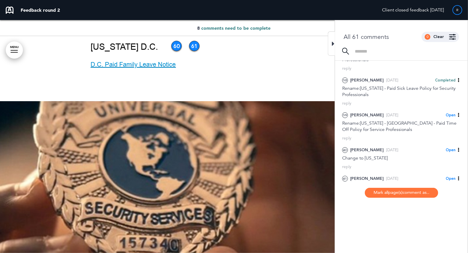
scroll to position [53680, 0]
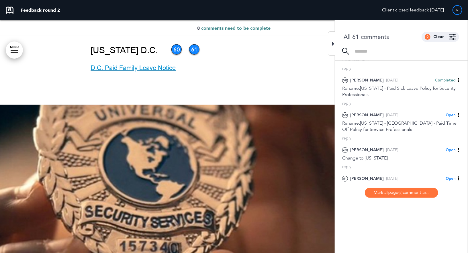
drag, startPoint x: 221, startPoint y: 58, endPoint x: 284, endPoint y: 68, distance: 64.4
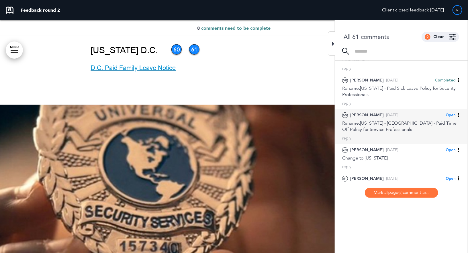
click at [450, 113] on span "Open" at bounding box center [450, 115] width 10 height 5
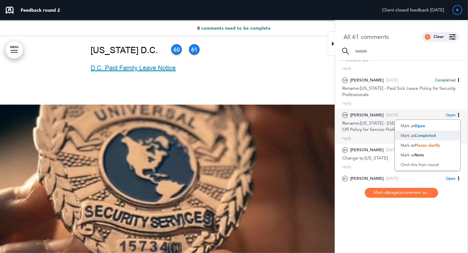
click at [421, 133] on span "Completed" at bounding box center [424, 135] width 21 height 5
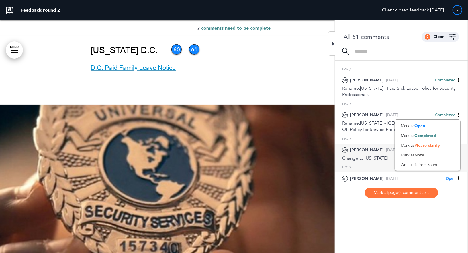
click at [371, 155] on div "Change to [US_STATE]" at bounding box center [401, 158] width 118 height 6
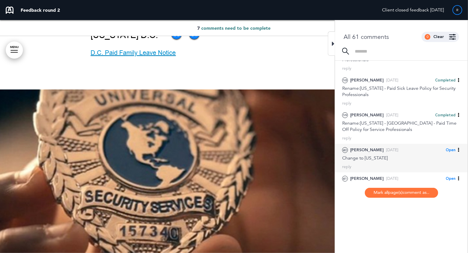
scroll to position [53699, 0]
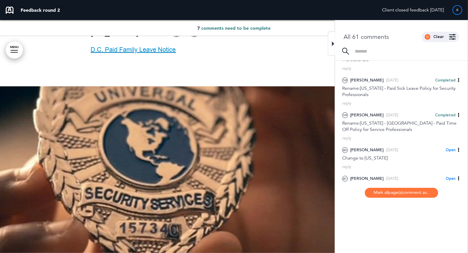
drag, startPoint x: 148, startPoint y: 73, endPoint x: 207, endPoint y: 73, distance: 59.0
drag, startPoint x: 148, startPoint y: 73, endPoint x: 196, endPoint y: 74, distance: 48.7
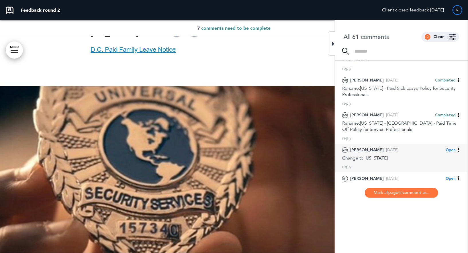
click at [454, 148] on span "Open" at bounding box center [450, 150] width 10 height 5
click at [415, 168] on span "Completed" at bounding box center [424, 170] width 21 height 5
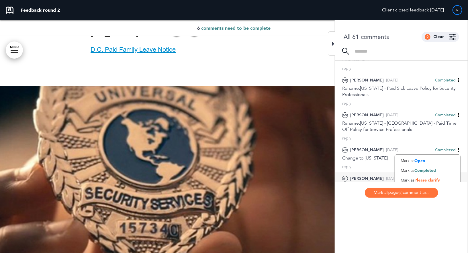
click at [374, 176] on div "61 [PERSON_NAME] [DATE] Open [PERSON_NAME] as Open Mark as Completed Mark as Pl…" at bounding box center [401, 183] width 118 height 15
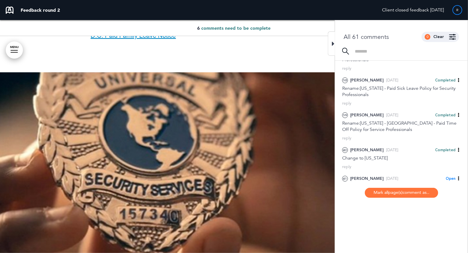
scroll to position [53710, 0]
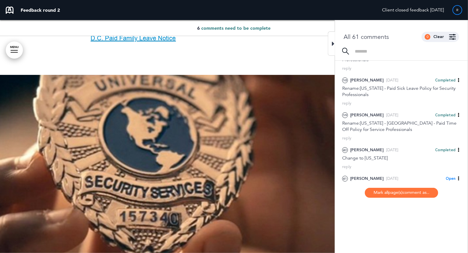
drag, startPoint x: 161, startPoint y: 54, endPoint x: 175, endPoint y: 62, distance: 16.3
click at [449, 176] on span "Open" at bounding box center [450, 178] width 10 height 5
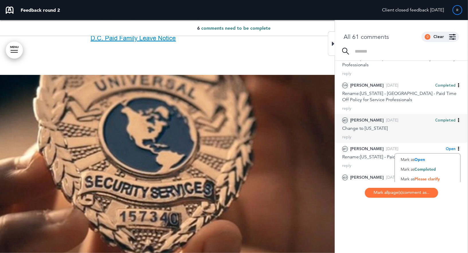
scroll to position [1124, 0]
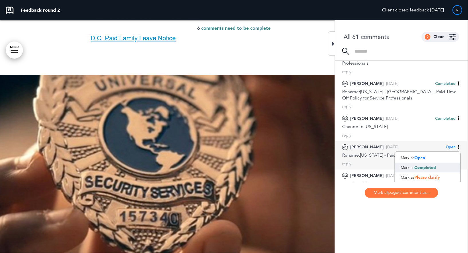
click at [412, 163] on div "Mark as Completed" at bounding box center [427, 168] width 65 height 10
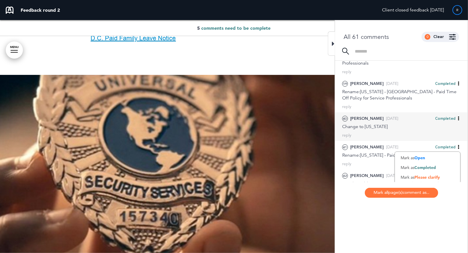
scroll to position [1140, 0]
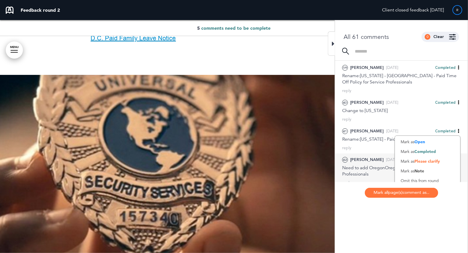
click at [368, 165] on div "Need to add OregonOregon - Paid Sick Leave for Service Professionals" at bounding box center [401, 171] width 118 height 13
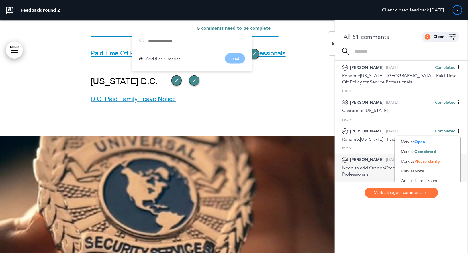
scroll to position [53570, 0]
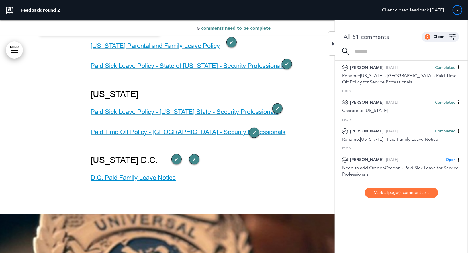
drag, startPoint x: 99, startPoint y: 99, endPoint x: 123, endPoint y: 108, distance: 25.3
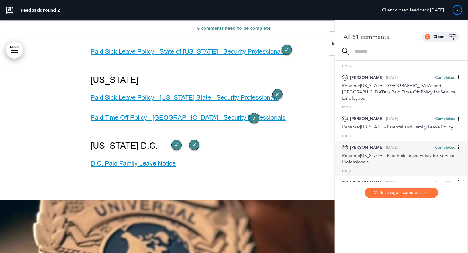
scroll to position [1140, 0]
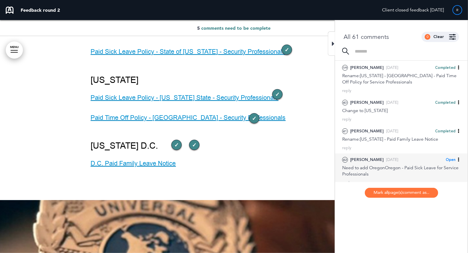
click at [451, 157] on span "Open" at bounding box center [450, 159] width 10 height 5
click at [420, 178] on span "Completed" at bounding box center [424, 180] width 21 height 5
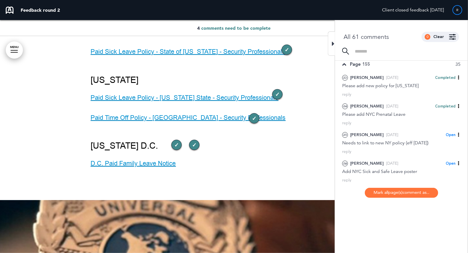
scroll to position [153, 0]
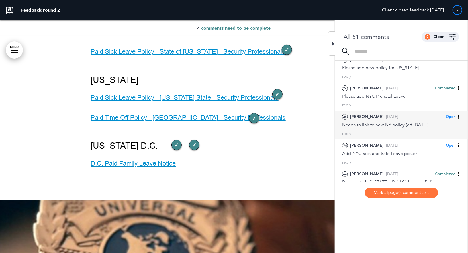
click at [398, 125] on div "Needs to link to new NY policy (eff [DATE])" at bounding box center [401, 125] width 118 height 6
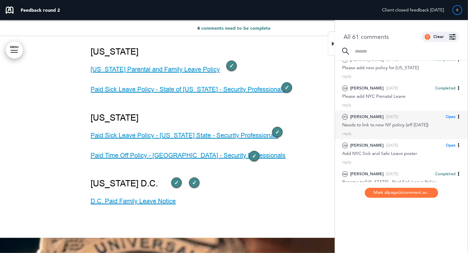
scroll to position [53539, 0]
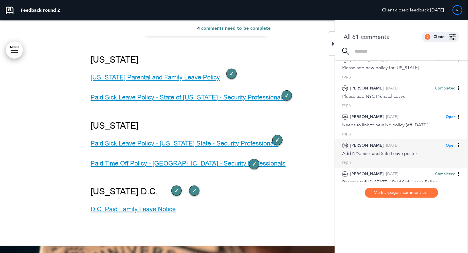
click at [383, 156] on div "26 [PERSON_NAME] [DATE] Open [PERSON_NAME] as Open Mark as Completed Mark as Pl…" at bounding box center [401, 153] width 133 height 29
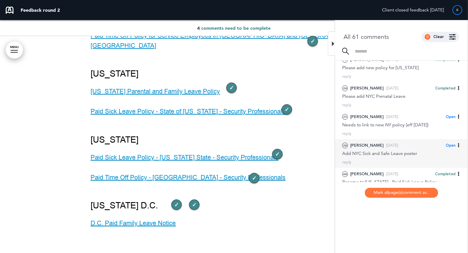
scroll to position [53520, 0]
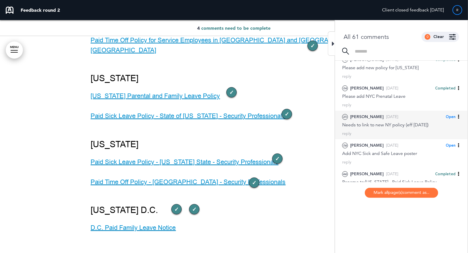
click at [377, 126] on div "Needs to link to new NY policy (eff [DATE])" at bounding box center [401, 125] width 118 height 6
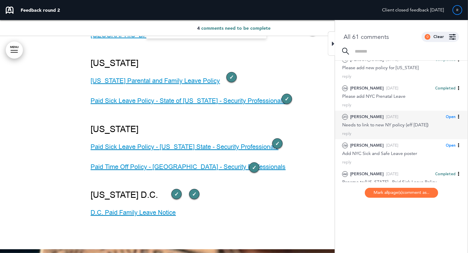
scroll to position [53539, 0]
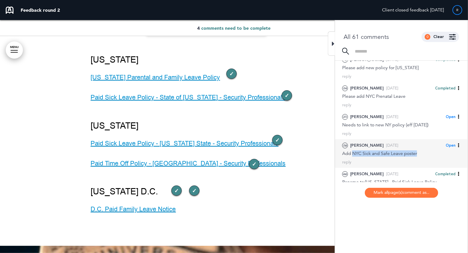
drag, startPoint x: 353, startPoint y: 152, endPoint x: 424, endPoint y: 151, distance: 71.0
click at [424, 151] on div "Add NYC Sick and Safe Leave poster" at bounding box center [401, 154] width 118 height 6
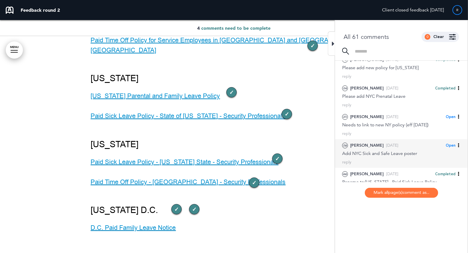
click at [449, 145] on span "Open" at bounding box center [450, 145] width 10 height 5
click at [425, 163] on span "Completed" at bounding box center [424, 165] width 21 height 5
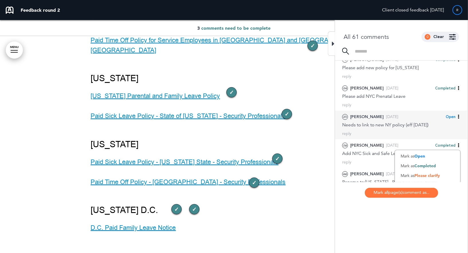
click at [382, 122] on div "Needs to link to new NY policy (eff [DATE])" at bounding box center [401, 125] width 118 height 6
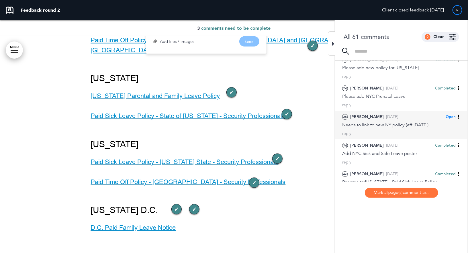
scroll to position [53539, 0]
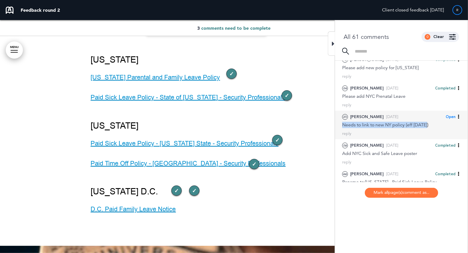
drag, startPoint x: 427, startPoint y: 124, endPoint x: 342, endPoint y: 125, distance: 85.9
click at [342, 125] on div "25 [PERSON_NAME] [DATE] Open [PERSON_NAME] as Open Mark as Completed Mark as Pl…" at bounding box center [401, 125] width 133 height 29
click at [368, 124] on div "Needs to link to new NY policy (eff [DATE])" at bounding box center [401, 125] width 118 height 6
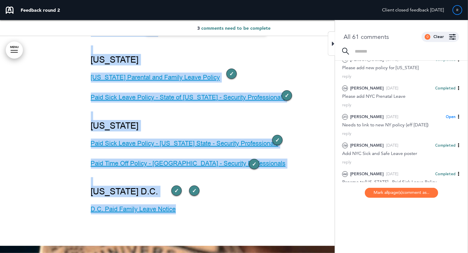
drag, startPoint x: 76, startPoint y: 66, endPoint x: 184, endPoint y: 66, distance: 108.2
drag, startPoint x: 79, startPoint y: 66, endPoint x: 122, endPoint y: 64, distance: 43.6
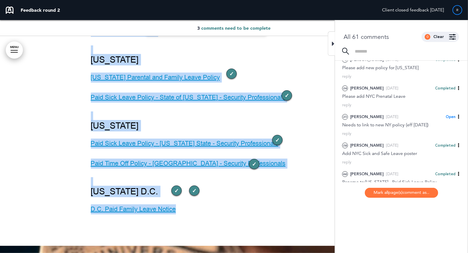
drag, startPoint x: 199, startPoint y: 65, endPoint x: 89, endPoint y: 66, distance: 109.4
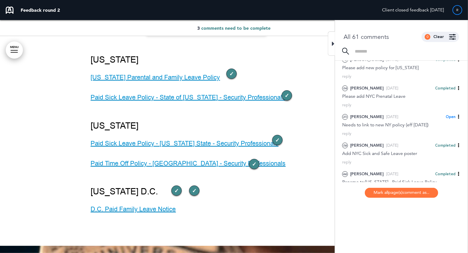
drag, startPoint x: 200, startPoint y: 65, endPoint x: 91, endPoint y: 64, distance: 108.8
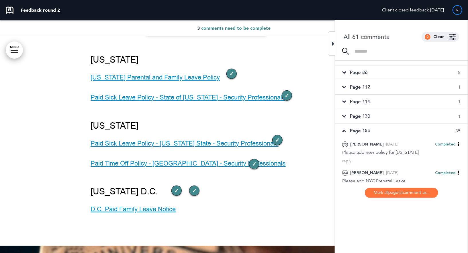
scroll to position [64, 0]
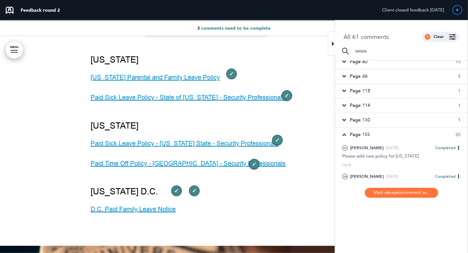
click at [404, 121] on div "Page 130 1" at bounding box center [401, 120] width 133 height 14
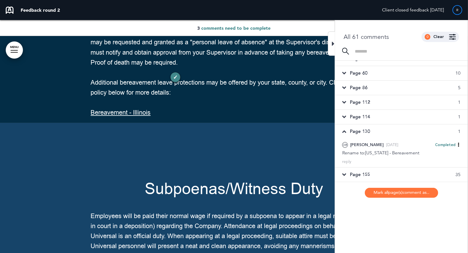
scroll to position [52, 0]
click at [402, 113] on div "Page 114 1" at bounding box center [401, 118] width 133 height 14
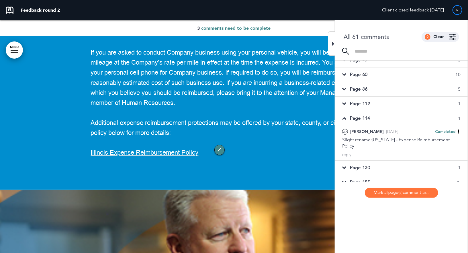
click at [399, 105] on div "Page 112 1" at bounding box center [401, 104] width 133 height 14
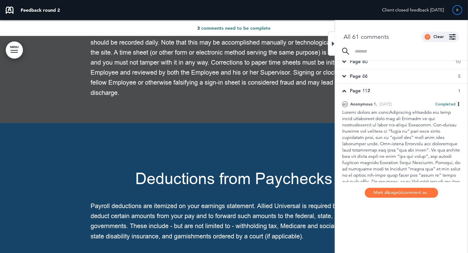
click at [396, 78] on div "Page 86 5" at bounding box center [401, 76] width 133 height 14
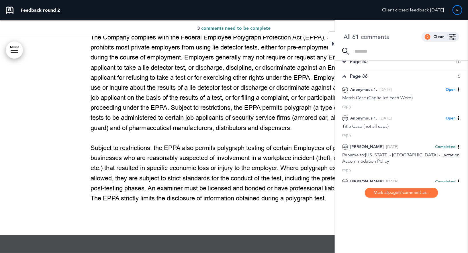
scroll to position [32401, 0]
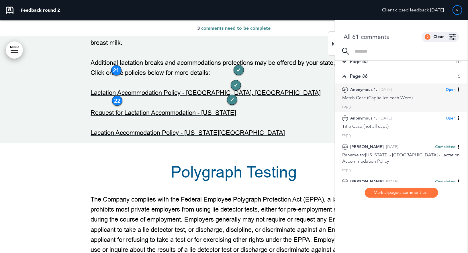
click at [395, 97] on div "Match Case (Capitalize Each Word)" at bounding box center [401, 98] width 118 height 6
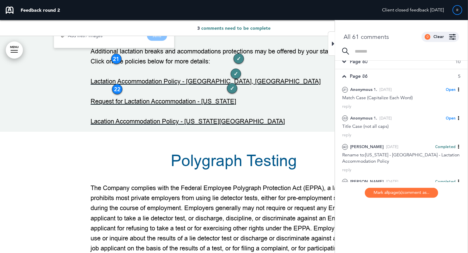
scroll to position [32418, 0]
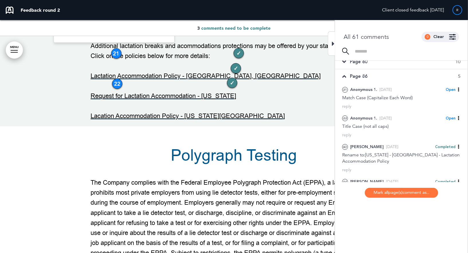
click at [16, 51] on link "MENU" at bounding box center [14, 50] width 17 height 17
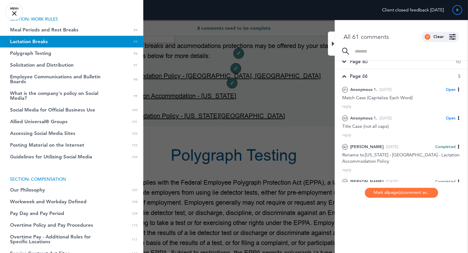
scroll to position [1206, 0]
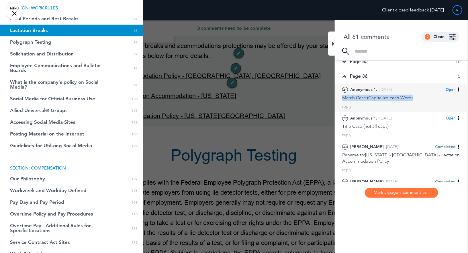
drag, startPoint x: 342, startPoint y: 97, endPoint x: 415, endPoint y: 99, distance: 73.0
click at [415, 99] on div "Match Case (Capitalize Each Word)" at bounding box center [401, 98] width 118 height 6
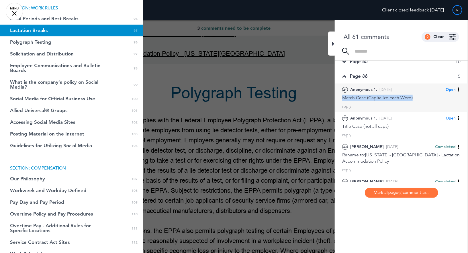
scroll to position [32512, 0]
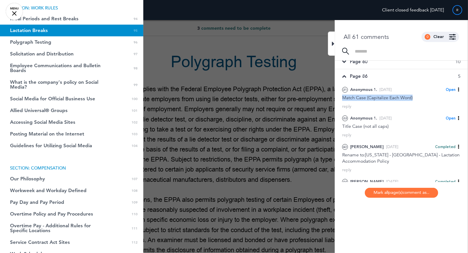
click at [15, 13] on link "MENU" at bounding box center [14, 11] width 17 height 17
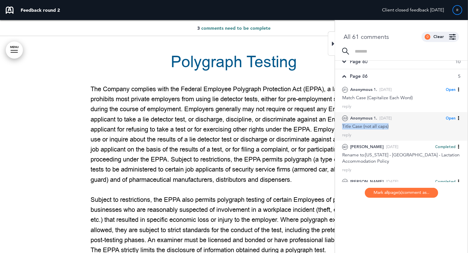
drag, startPoint x: 341, startPoint y: 125, endPoint x: 397, endPoint y: 125, distance: 55.3
click at [397, 125] on div "22 Anonymous 1. [DATE] Open [PERSON_NAME] as Open Mark as Completed Mark as Ple…" at bounding box center [401, 126] width 133 height 29
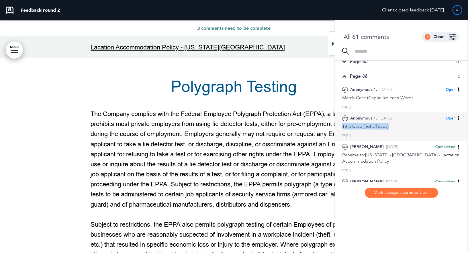
scroll to position [32487, 0]
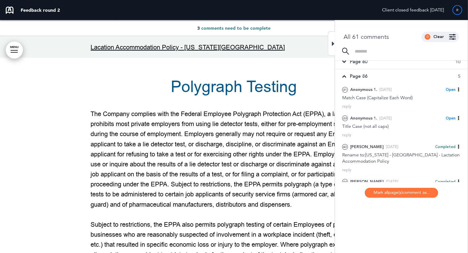
click at [280, 33] on p "Request for Lactation Accommodation - [US_STATE]" at bounding box center [234, 28] width 286 height 10
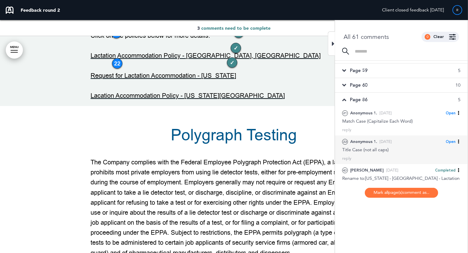
scroll to position [29, 0]
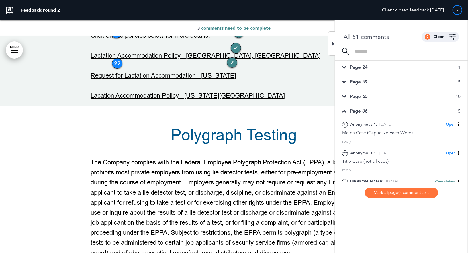
click at [387, 98] on div "Page 60 10" at bounding box center [401, 97] width 133 height 14
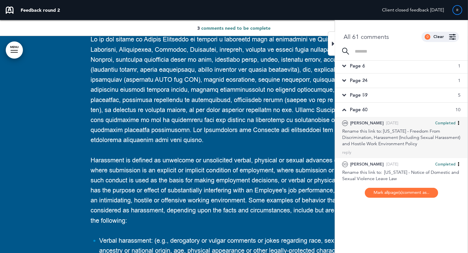
scroll to position [8, 0]
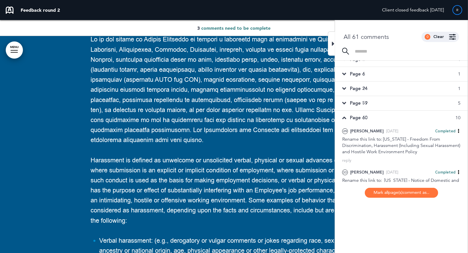
click at [380, 103] on div "Page 59 5" at bounding box center [401, 103] width 133 height 14
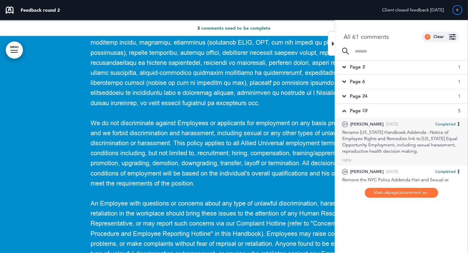
scroll to position [0, 0]
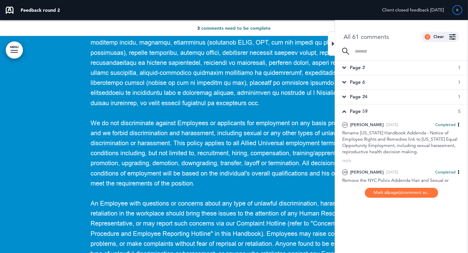
click at [378, 100] on div "Page 24 1" at bounding box center [401, 97] width 133 height 14
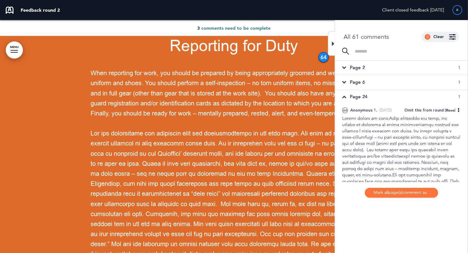
click at [373, 86] on div "Page 6 1" at bounding box center [401, 82] width 133 height 14
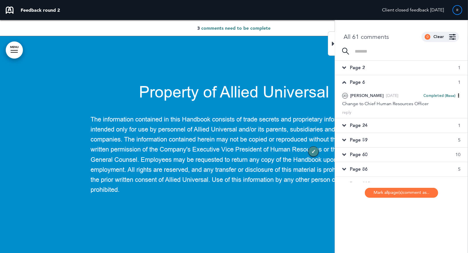
click at [373, 71] on div "Page 2 1" at bounding box center [401, 68] width 133 height 14
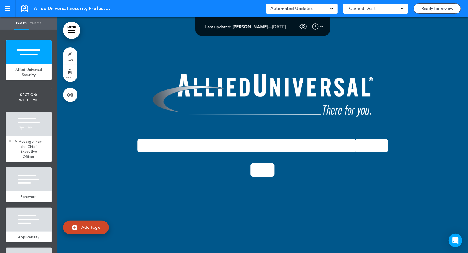
click at [31, 129] on div at bounding box center [29, 124] width 46 height 24
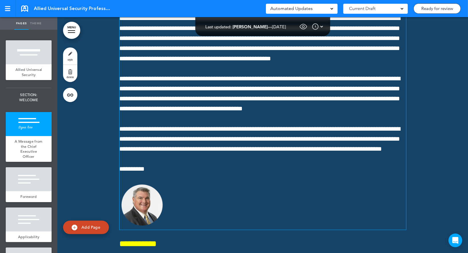
scroll to position [491, 0]
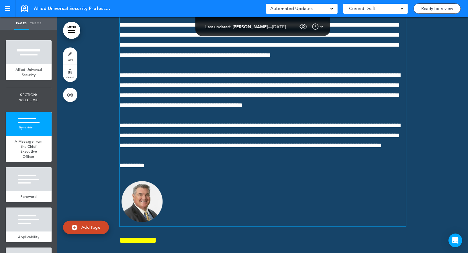
click at [184, 151] on p "**********" at bounding box center [262, 136] width 286 height 30
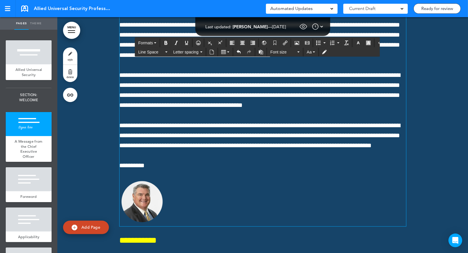
click at [71, 28] on link "MENU" at bounding box center [71, 30] width 17 height 17
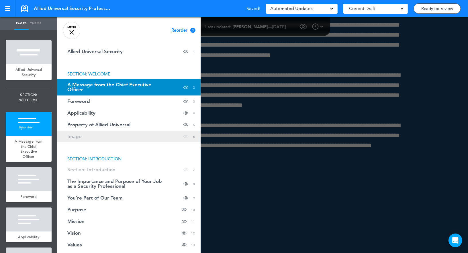
click at [92, 137] on link "Image Hide page in table of contents 6" at bounding box center [128, 137] width 143 height 12
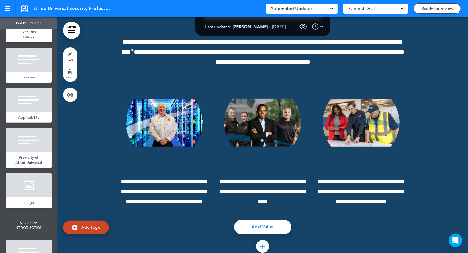
scroll to position [141, 0]
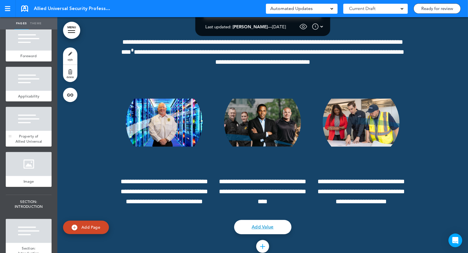
click at [27, 127] on div at bounding box center [29, 119] width 46 height 24
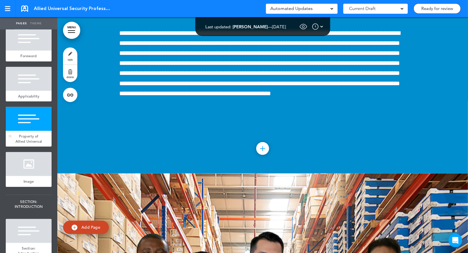
scroll to position [1474, 0]
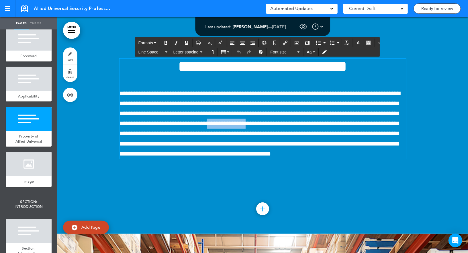
drag, startPoint x: 301, startPoint y: 136, endPoint x: 353, endPoint y: 136, distance: 51.8
click at [353, 136] on span "**********" at bounding box center [259, 123] width 281 height 67
paste div
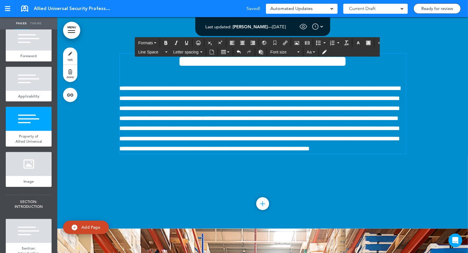
scroll to position [3185, 0]
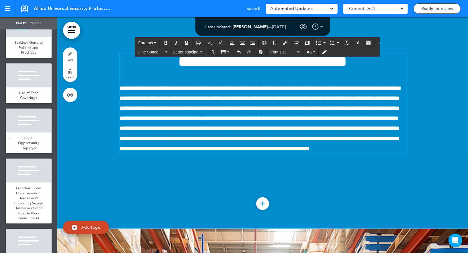
click at [22, 128] on div at bounding box center [29, 121] width 46 height 24
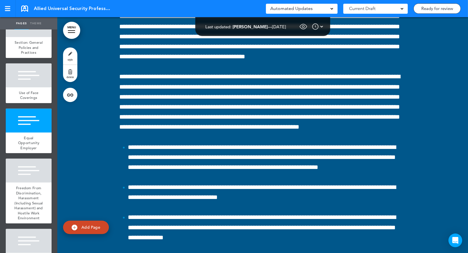
scroll to position [23441, 0]
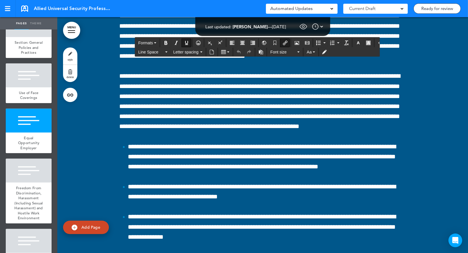
drag, startPoint x: 236, startPoint y: 132, endPoint x: 117, endPoint y: 131, distance: 119.1
click at [283, 44] on icon "Insert/edit airmason link" at bounding box center [285, 43] width 5 height 5
type input "**********"
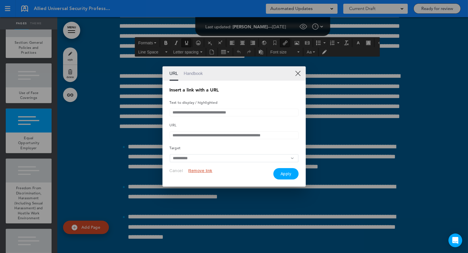
click at [219, 113] on input "**********" at bounding box center [234, 113] width 129 height 8
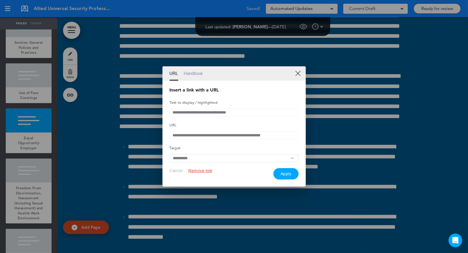
paste input "**"
type input "**********"
click at [289, 178] on button "Apply" at bounding box center [285, 173] width 25 height 11
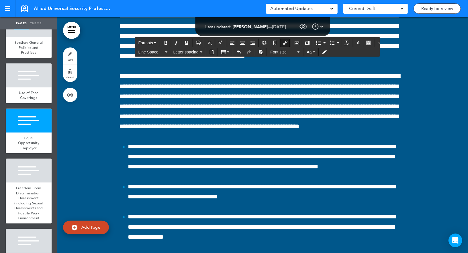
drag, startPoint x: 243, startPoint y: 131, endPoint x: 107, endPoint y: 130, distance: 136.9
click at [356, 41] on icon "button" at bounding box center [358, 43] width 5 height 5
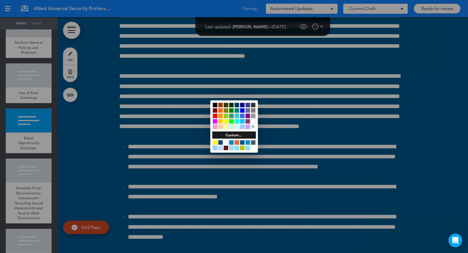
click at [253, 122] on div at bounding box center [253, 121] width 5 height 5
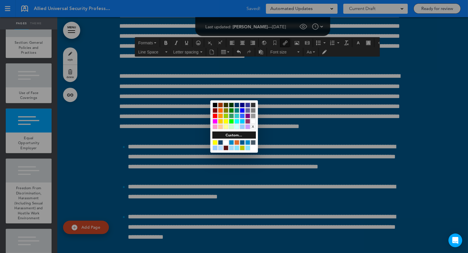
click at [253, 122] on div at bounding box center [253, 121] width 5 height 5
click at [297, 123] on div at bounding box center [234, 126] width 468 height 253
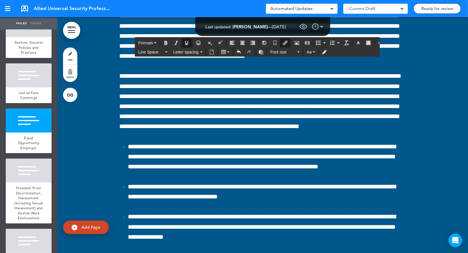
drag, startPoint x: 332, startPoint y: 150, endPoint x: 107, endPoint y: 149, distance: 224.5
click at [283, 44] on icon "Insert/edit airmason link" at bounding box center [285, 43] width 5 height 5
type input "**********"
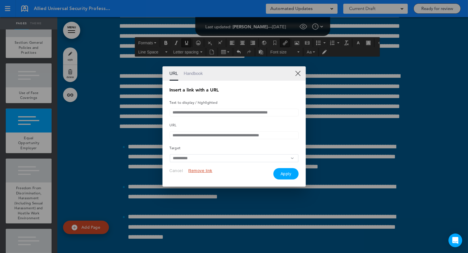
click at [222, 111] on input "**********" at bounding box center [234, 113] width 129 height 8
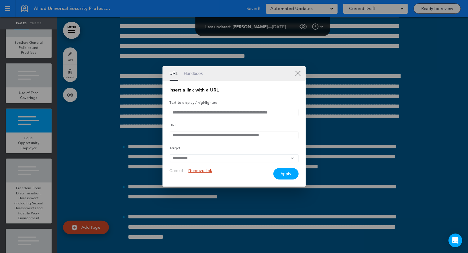
paste input "**********"
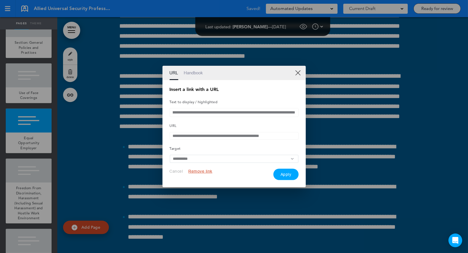
type input "**********"
click at [287, 176] on button "Apply" at bounding box center [285, 174] width 25 height 11
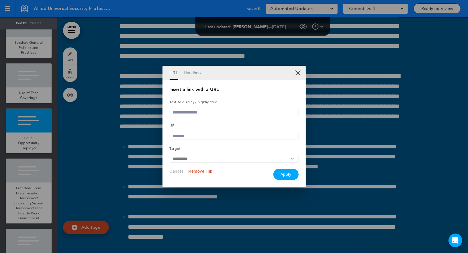
scroll to position [0, 0]
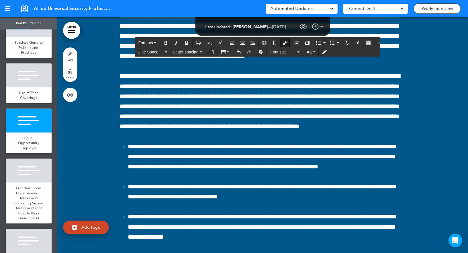
drag, startPoint x: 148, startPoint y: 161, endPoint x: 106, endPoint y: 147, distance: 44.4
click at [356, 43] on icon "button" at bounding box center [358, 43] width 5 height 5
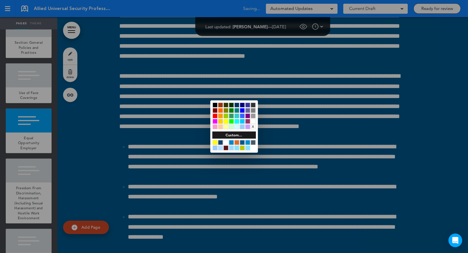
click at [253, 122] on div at bounding box center [253, 121] width 5 height 5
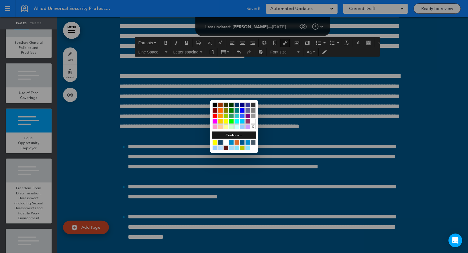
click at [278, 117] on div at bounding box center [234, 126] width 468 height 253
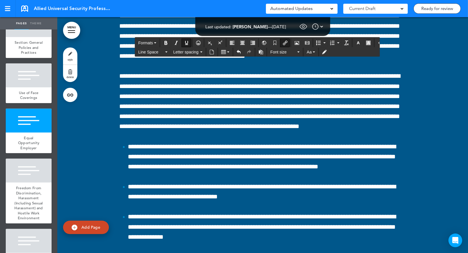
drag, startPoint x: 324, startPoint y: 180, endPoint x: 105, endPoint y: 179, distance: 219.6
click at [284, 40] on button "Insert/edit airmason link" at bounding box center [284, 43] width 9 height 8
type input "**********"
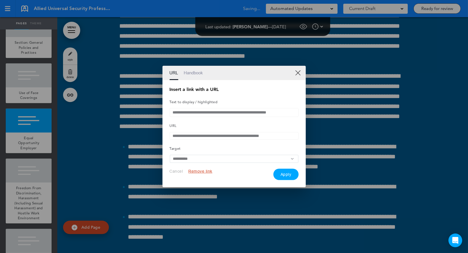
click at [223, 111] on input "**********" at bounding box center [234, 112] width 129 height 9
paste input "*"
type input "**********"
click at [295, 180] on button "Apply" at bounding box center [285, 174] width 25 height 11
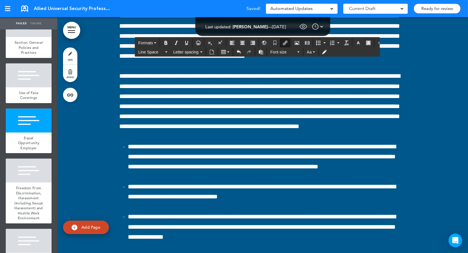
drag, startPoint x: 316, startPoint y: 178, endPoint x: 105, endPoint y: 179, distance: 210.7
click at [353, 40] on button "button" at bounding box center [357, 43] width 9 height 8
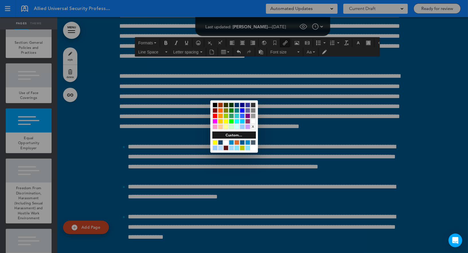
click at [254, 121] on div at bounding box center [253, 121] width 5 height 5
click at [289, 120] on div at bounding box center [234, 126] width 468 height 253
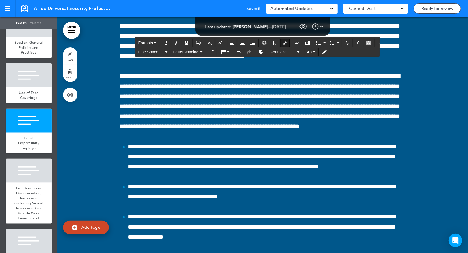
click at [356, 45] on icon "button" at bounding box center [358, 43] width 5 height 5
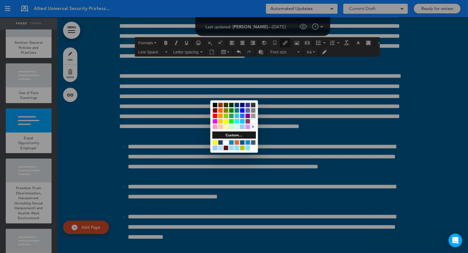
click at [253, 122] on div at bounding box center [253, 121] width 5 height 5
drag, startPoint x: 273, startPoint y: 120, endPoint x: 277, endPoint y: 119, distance: 4.0
click at [273, 120] on div at bounding box center [234, 126] width 468 height 253
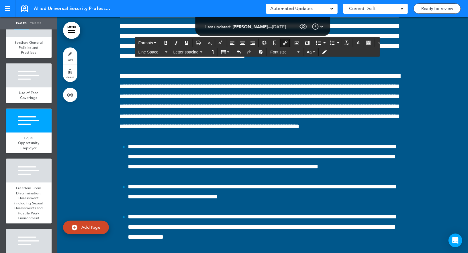
drag, startPoint x: 321, startPoint y: 181, endPoint x: 117, endPoint y: 181, distance: 203.9
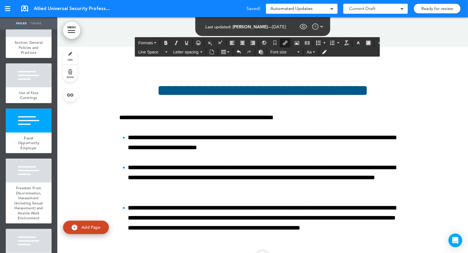
scroll to position [2362, 0]
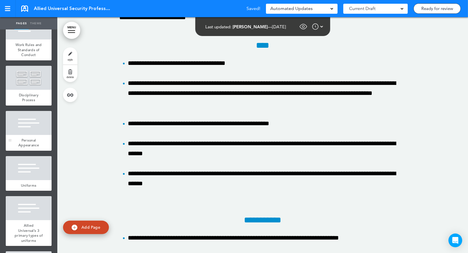
click at [35, 131] on div at bounding box center [29, 123] width 46 height 24
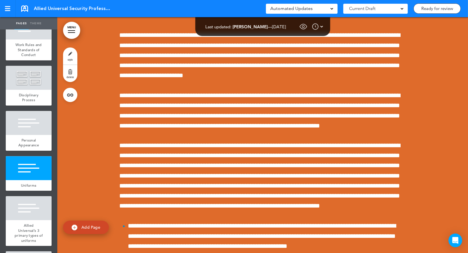
scroll to position [17341, 0]
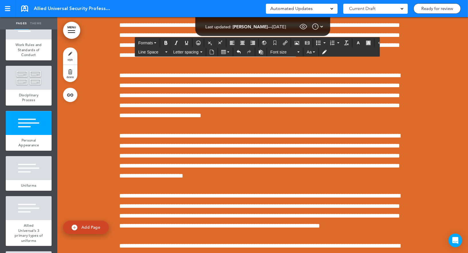
click at [344, 42] on icon "Clear formatting" at bounding box center [346, 43] width 5 height 5
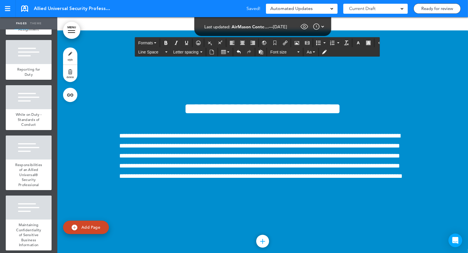
scroll to position [23406, 0]
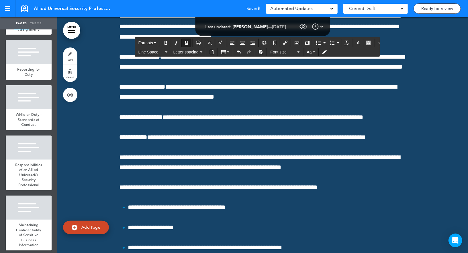
scroll to position [24054, 0]
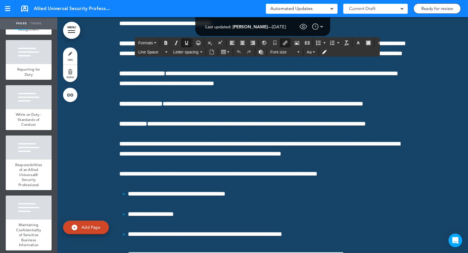
click at [283, 43] on icon "Insert/edit airmason link" at bounding box center [285, 43] width 5 height 5
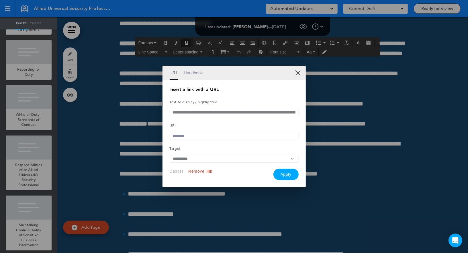
click at [199, 114] on input "**********" at bounding box center [234, 112] width 129 height 9
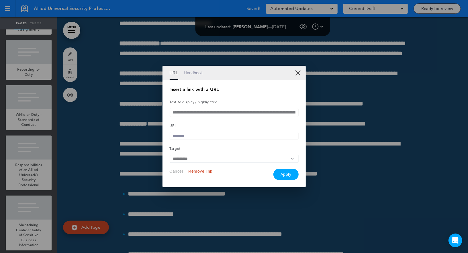
paste input "**********"
type input "**********"
click at [283, 174] on button "Apply" at bounding box center [285, 174] width 25 height 11
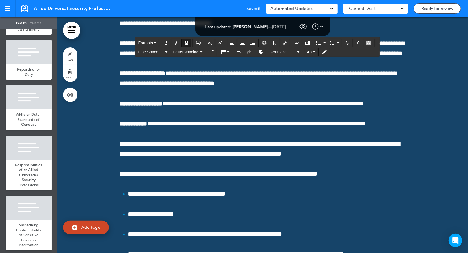
click at [280, 45] on button "Insert/edit airmason link" at bounding box center [284, 43] width 9 height 8
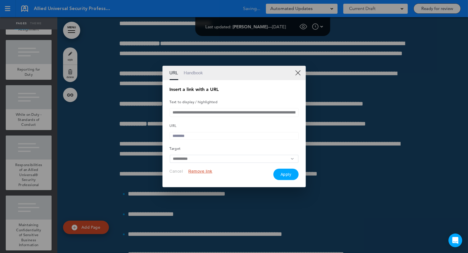
click at [239, 112] on input "**********" at bounding box center [234, 112] width 129 height 9
paste input "**********"
type input "**********"
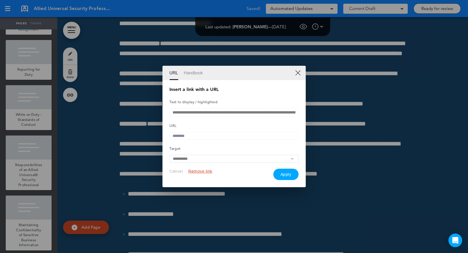
click at [282, 174] on button "Apply" at bounding box center [285, 174] width 25 height 11
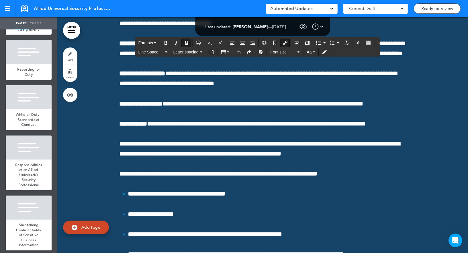
drag, startPoint x: 121, startPoint y: 104, endPoint x: 157, endPoint y: 117, distance: 38.8
click at [283, 44] on icon "Insert/edit airmason link" at bounding box center [285, 43] width 5 height 5
type input "**********"
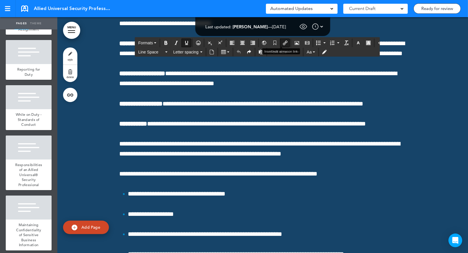
type input "**********"
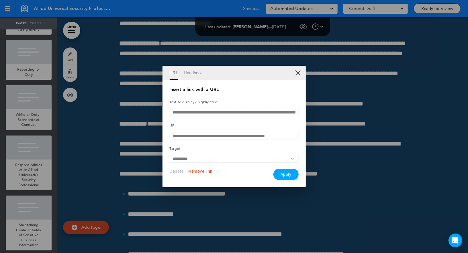
click at [213, 111] on input "**********" at bounding box center [234, 112] width 129 height 9
paste input "**********"
type input "**********"
click at [284, 171] on button "Apply" at bounding box center [285, 174] width 25 height 11
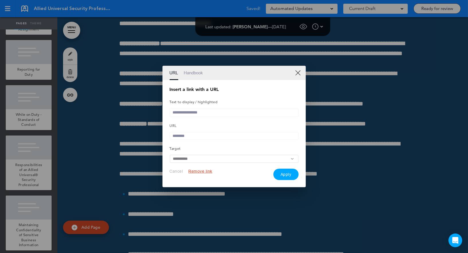
scroll to position [0, 0]
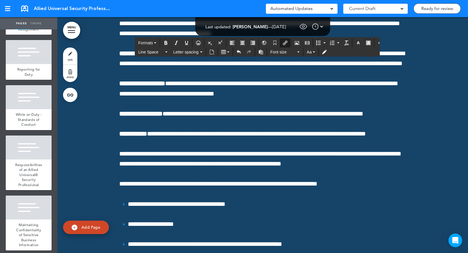
click at [356, 43] on icon "button" at bounding box center [358, 43] width 5 height 5
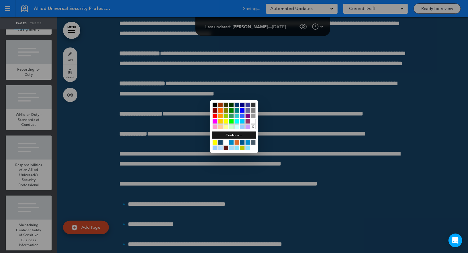
click at [253, 121] on div at bounding box center [253, 121] width 5 height 5
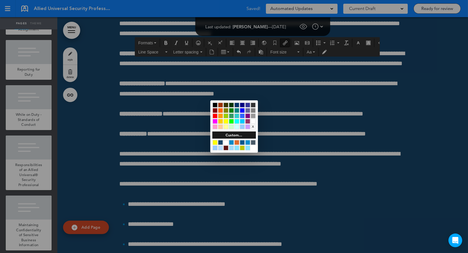
click at [279, 115] on div at bounding box center [234, 126] width 468 height 253
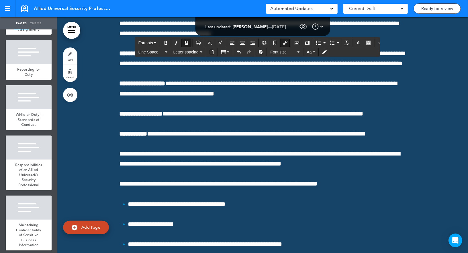
click at [283, 44] on icon "Insert/edit airmason link" at bounding box center [285, 43] width 5 height 5
type input "**********"
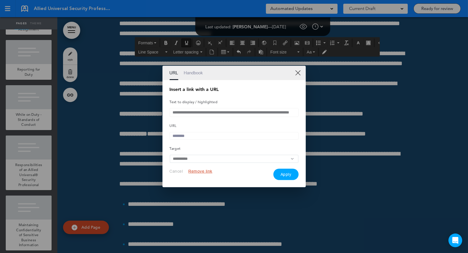
click at [298, 71] on link "XX" at bounding box center [297, 72] width 5 height 5
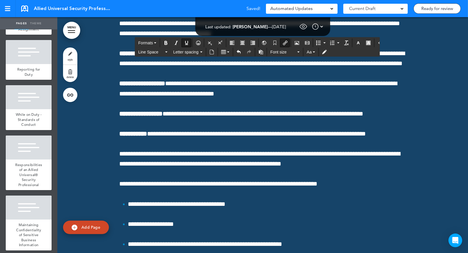
drag, startPoint x: 353, startPoint y: 136, endPoint x: 136, endPoint y: 134, distance: 216.8
drag, startPoint x: 351, startPoint y: 135, endPoint x: 118, endPoint y: 136, distance: 232.5
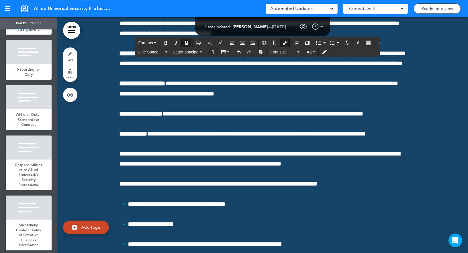
click at [286, 44] on div "Insert/edit airmason link" at bounding box center [285, 43] width 10 height 9
type input "**********"
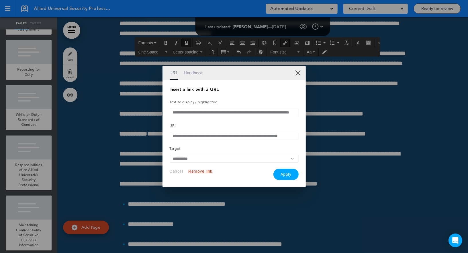
click at [217, 111] on input "**********" at bounding box center [234, 112] width 129 height 9
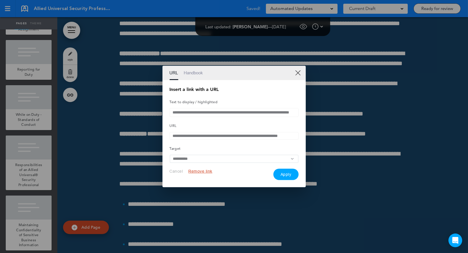
paste input "**********"
type input "**********"
click at [284, 176] on button "Apply" at bounding box center [285, 174] width 25 height 11
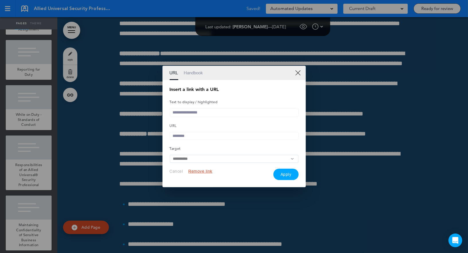
scroll to position [0, 0]
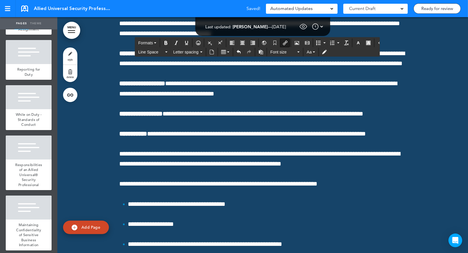
click at [356, 43] on icon "button" at bounding box center [358, 43] width 5 height 5
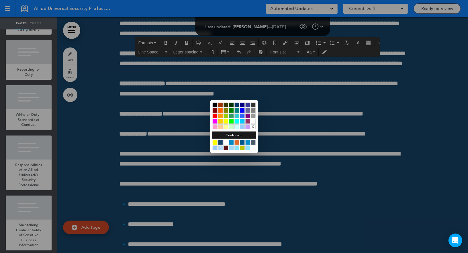
click at [253, 121] on div at bounding box center [253, 121] width 5 height 5
click at [281, 114] on div at bounding box center [234, 126] width 468 height 253
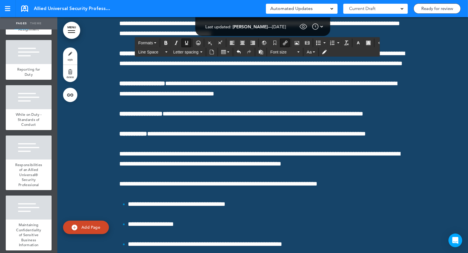
drag, startPoint x: 243, startPoint y: 155, endPoint x: 109, endPoint y: 157, distance: 134.0
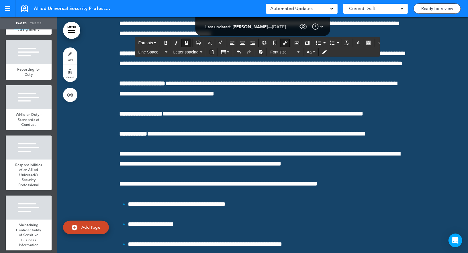
click at [283, 42] on icon "Insert/edit airmason link" at bounding box center [285, 43] width 5 height 5
type input "**********"
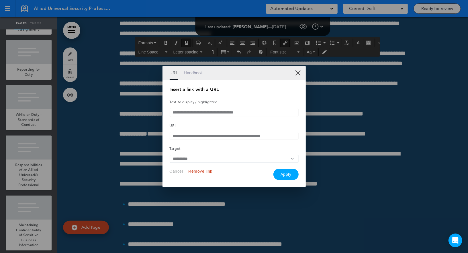
click at [202, 109] on input "**********" at bounding box center [234, 112] width 129 height 9
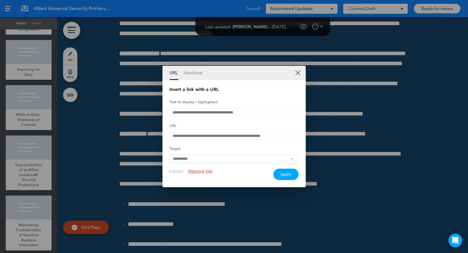
paste input "***"
type input "**********"
click at [284, 175] on button "Apply" at bounding box center [285, 174] width 25 height 11
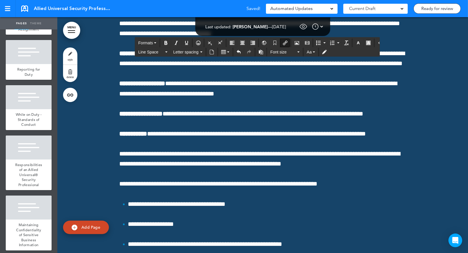
click at [354, 45] on button "button" at bounding box center [357, 43] width 9 height 8
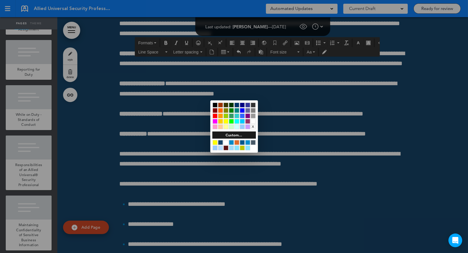
click at [253, 121] on div at bounding box center [253, 121] width 5 height 5
click at [276, 115] on div at bounding box center [234, 126] width 468 height 253
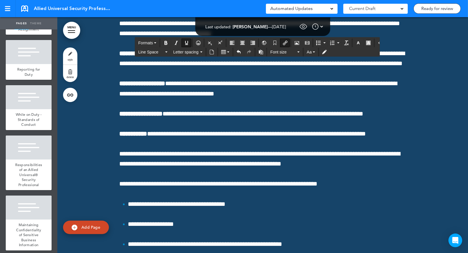
drag, startPoint x: 384, startPoint y: 175, endPoint x: 110, endPoint y: 172, distance: 274.0
click at [284, 42] on button "Insert/edit airmason link" at bounding box center [284, 43] width 9 height 8
type input "**********"
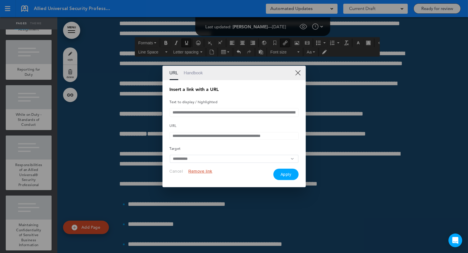
click at [206, 112] on input "**********" at bounding box center [234, 112] width 129 height 9
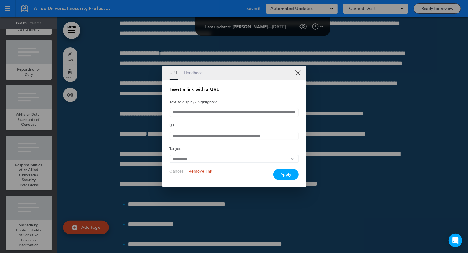
paste input "text"
type input "**********"
click at [281, 176] on button "Apply" at bounding box center [285, 174] width 25 height 11
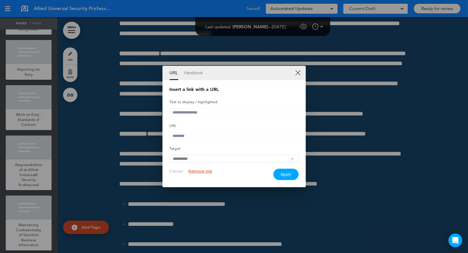
scroll to position [0, 0]
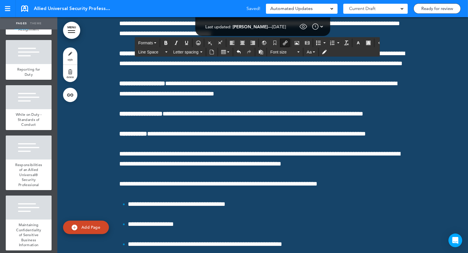
drag, startPoint x: 387, startPoint y: 177, endPoint x: 104, endPoint y: 175, distance: 282.3
click at [356, 43] on icon "button" at bounding box center [358, 43] width 5 height 5
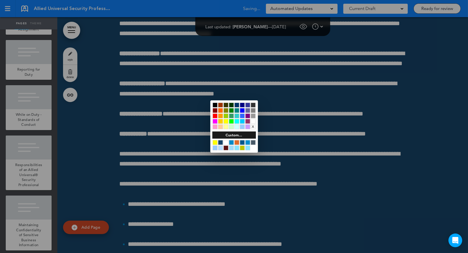
click at [253, 121] on div at bounding box center [253, 121] width 5 height 5
click at [284, 112] on div at bounding box center [234, 126] width 468 height 253
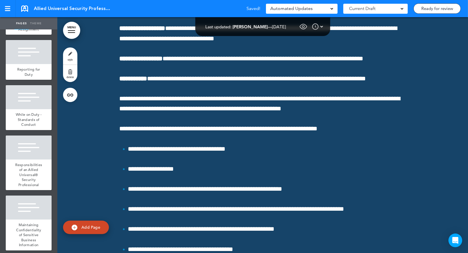
scroll to position [24111, 0]
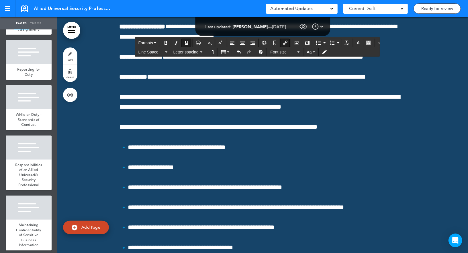
drag, startPoint x: 359, startPoint y: 195, endPoint x: 117, endPoint y: 193, distance: 241.7
click at [283, 42] on icon "Insert/edit airmason link" at bounding box center [285, 43] width 5 height 5
type input "**********"
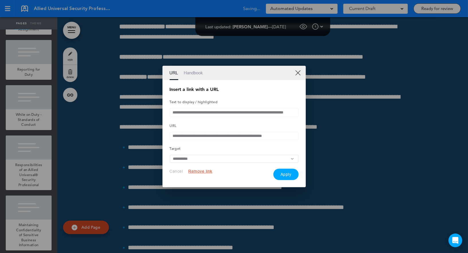
click at [194, 111] on input "**********" at bounding box center [234, 112] width 129 height 9
paste input "*********"
type input "**********"
click at [283, 175] on button "Apply" at bounding box center [285, 174] width 25 height 11
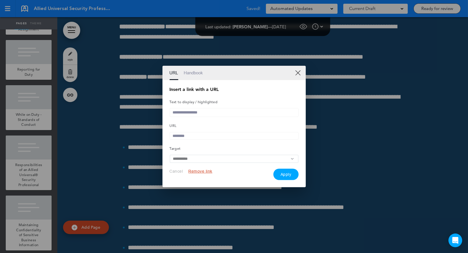
scroll to position [0, 0]
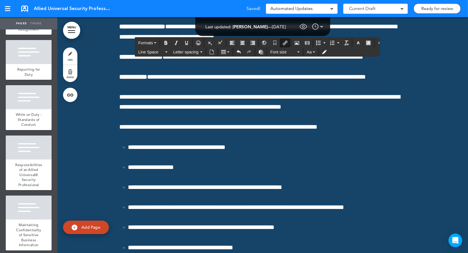
click at [356, 43] on icon "button" at bounding box center [358, 43] width 5 height 5
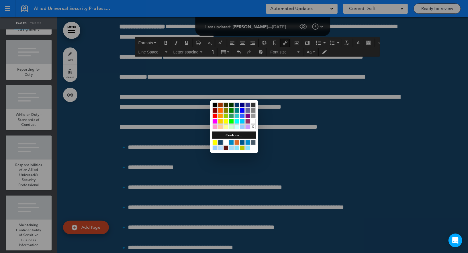
click at [253, 122] on div at bounding box center [253, 121] width 5 height 5
click at [311, 131] on div at bounding box center [234, 126] width 468 height 253
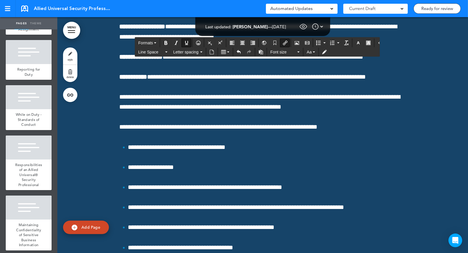
drag, startPoint x: 284, startPoint y: 179, endPoint x: 113, endPoint y: 176, distance: 170.4
click at [283, 42] on icon "Insert/edit airmason link" at bounding box center [285, 43] width 5 height 5
type input "**********"
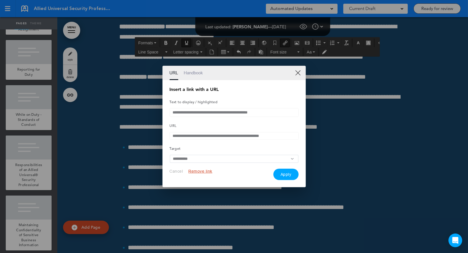
click at [204, 114] on input "**********" at bounding box center [234, 112] width 129 height 9
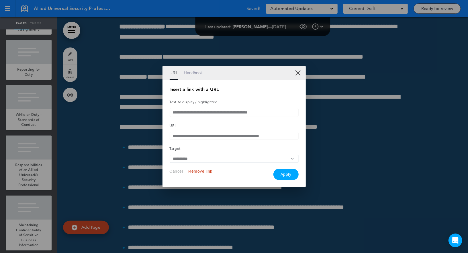
paste input "**********"
type input "**********"
click at [281, 176] on button "Apply" at bounding box center [285, 174] width 25 height 11
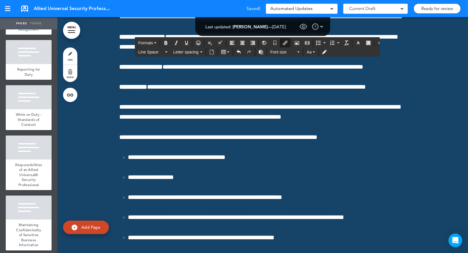
click at [356, 43] on icon "button" at bounding box center [358, 43] width 5 height 5
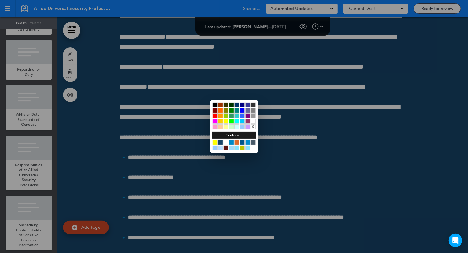
click at [253, 121] on div at bounding box center [253, 121] width 5 height 5
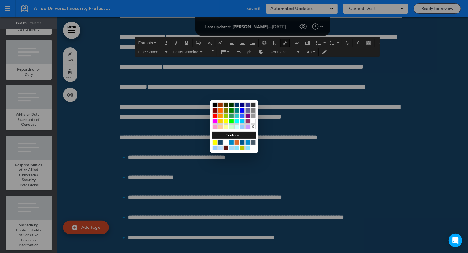
click at [304, 147] on div at bounding box center [234, 126] width 468 height 253
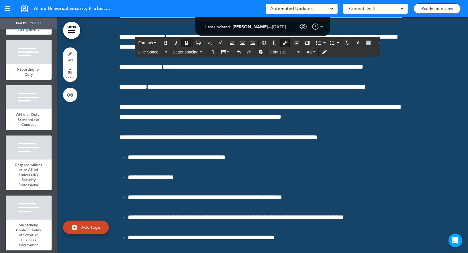
drag, startPoint x: 276, startPoint y: 159, endPoint x: 115, endPoint y: 150, distance: 161.5
drag, startPoint x: 282, startPoint y: 140, endPoint x: 118, endPoint y: 136, distance: 164.7
click at [283, 42] on icon "Insert/edit airmason link" at bounding box center [285, 43] width 5 height 5
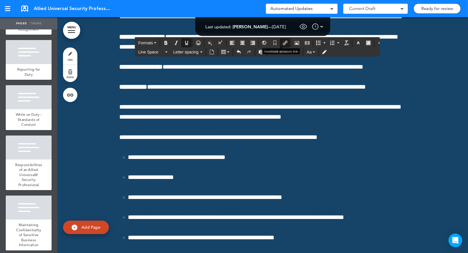
type input "**********"
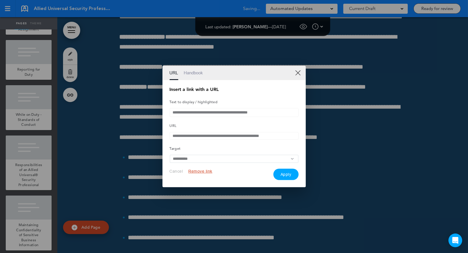
click at [198, 111] on input "**********" at bounding box center [234, 112] width 129 height 9
paste input "text"
type input "**********"
click at [282, 175] on button "Apply" at bounding box center [285, 174] width 25 height 11
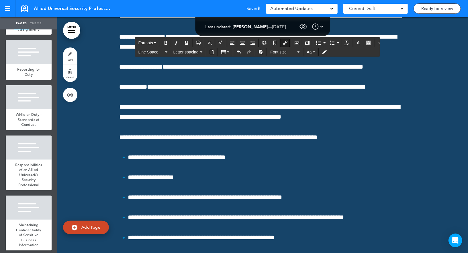
drag, startPoint x: 283, startPoint y: 138, endPoint x: 113, endPoint y: 137, distance: 169.8
click at [356, 42] on icon "button" at bounding box center [358, 43] width 5 height 5
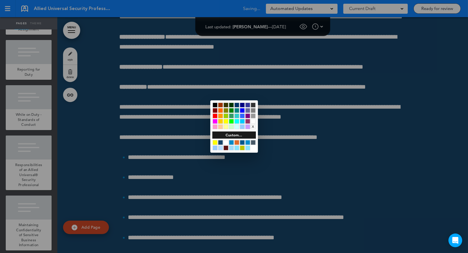
click at [254, 121] on div at bounding box center [253, 121] width 5 height 5
click at [296, 137] on div at bounding box center [234, 126] width 468 height 253
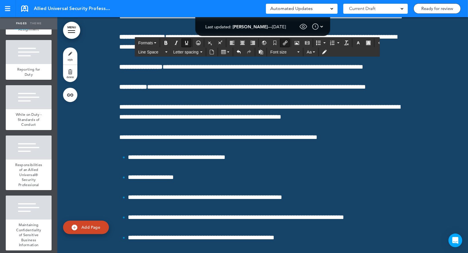
drag, startPoint x: 276, startPoint y: 159, endPoint x: 90, endPoint y: 157, distance: 185.5
click at [283, 44] on icon "Insert/edit airmason link" at bounding box center [285, 43] width 5 height 5
type input "**********"
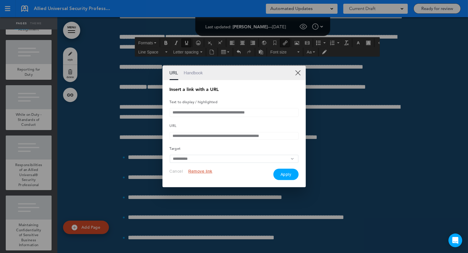
click at [224, 114] on input "**********" at bounding box center [234, 112] width 129 height 9
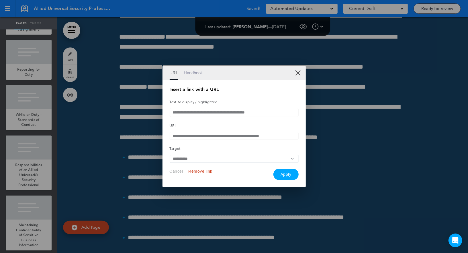
paste input "*********"
type input "**********"
click at [282, 176] on button "Apply" at bounding box center [285, 174] width 25 height 11
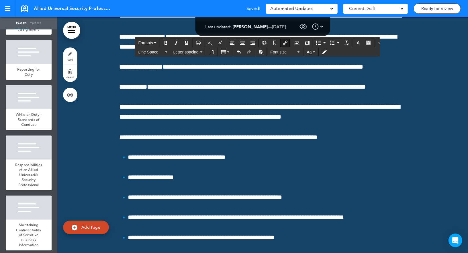
drag, startPoint x: 308, startPoint y: 158, endPoint x: 88, endPoint y: 160, distance: 219.9
click at [353, 46] on button "button" at bounding box center [357, 43] width 9 height 8
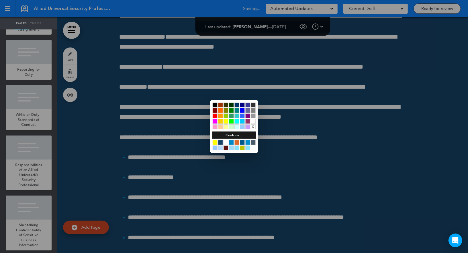
click at [254, 120] on div at bounding box center [253, 121] width 5 height 5
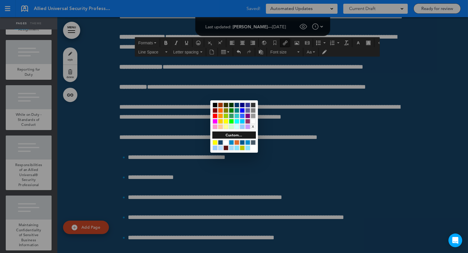
click at [254, 120] on div at bounding box center [253, 121] width 5 height 5
click at [291, 115] on div at bounding box center [234, 126] width 468 height 253
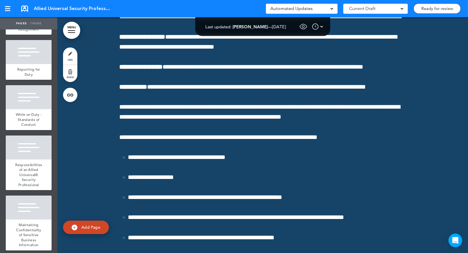
scroll to position [4742, 0]
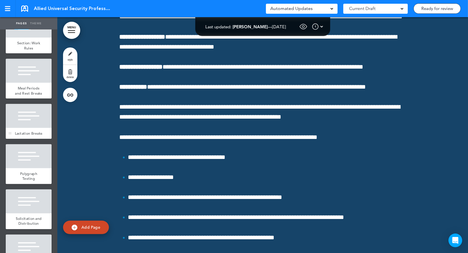
click at [36, 122] on div at bounding box center [29, 116] width 46 height 24
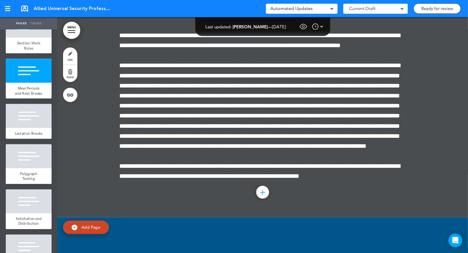
scroll to position [33739, 0]
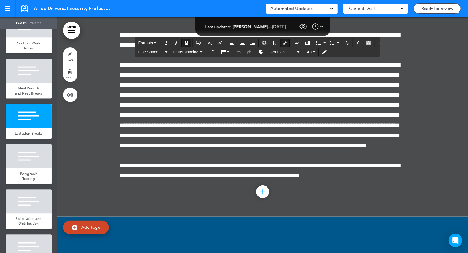
drag, startPoint x: 274, startPoint y: 170, endPoint x: 114, endPoint y: 172, distance: 159.5
click at [283, 42] on icon "Insert/edit airmason link" at bounding box center [285, 43] width 5 height 5
type input "**********"
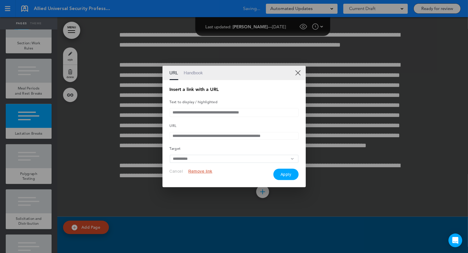
click at [197, 111] on input "**********" at bounding box center [234, 112] width 129 height 9
paste input "*******"
type input "**********"
click at [285, 173] on button "Apply" at bounding box center [285, 174] width 25 height 11
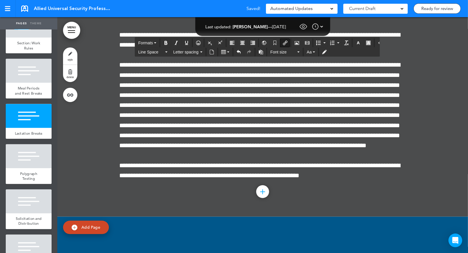
drag, startPoint x: 287, startPoint y: 168, endPoint x: 96, endPoint y: 170, distance: 190.4
click at [353, 43] on button "button" at bounding box center [357, 43] width 9 height 8
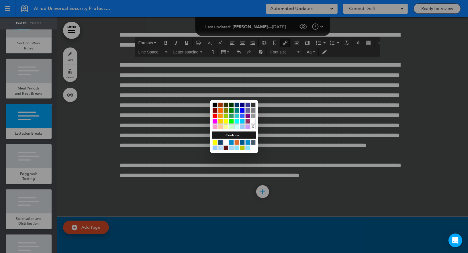
click at [215, 105] on div at bounding box center [214, 105] width 5 height 5
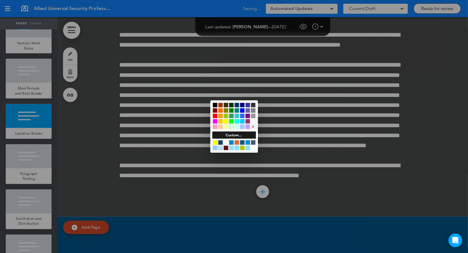
click at [215, 105] on div at bounding box center [214, 105] width 5 height 5
click at [287, 114] on div at bounding box center [234, 126] width 468 height 253
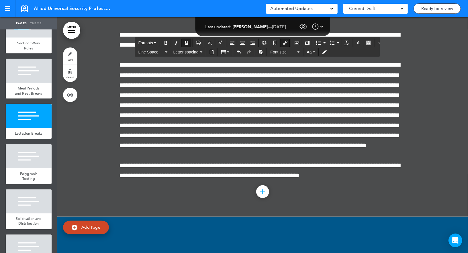
drag, startPoint x: 266, startPoint y: 192, endPoint x: 113, endPoint y: 191, distance: 152.6
click at [283, 43] on icon "Insert/edit airmason link" at bounding box center [285, 43] width 5 height 5
type input "**********"
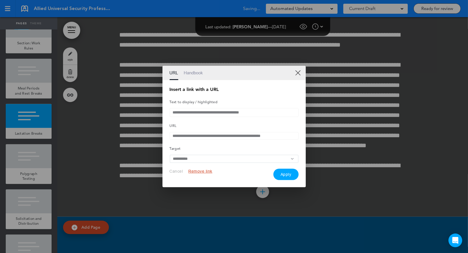
click at [223, 108] on input "**********" at bounding box center [234, 112] width 129 height 9
paste input "*****"
type input "**********"
click at [284, 175] on button "Apply" at bounding box center [285, 174] width 25 height 11
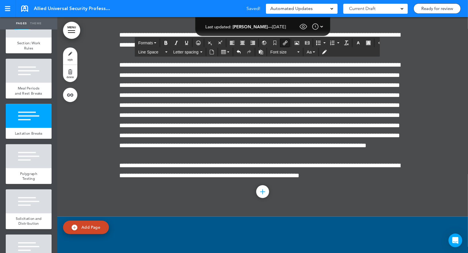
drag, startPoint x: 289, startPoint y: 194, endPoint x: 107, endPoint y: 191, distance: 181.8
click at [356, 42] on icon "button" at bounding box center [358, 43] width 5 height 5
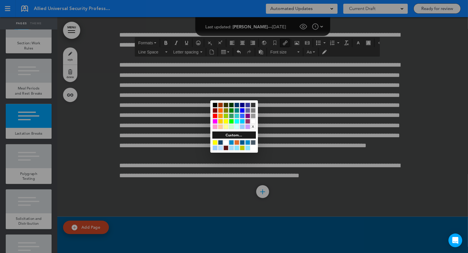
click at [214, 105] on div at bounding box center [214, 105] width 5 height 5
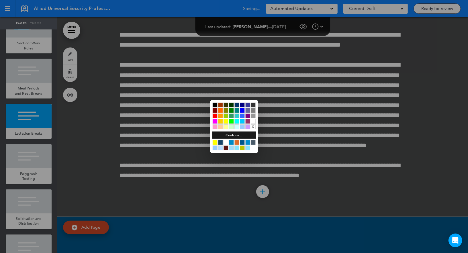
click at [285, 111] on div at bounding box center [234, 126] width 468 height 253
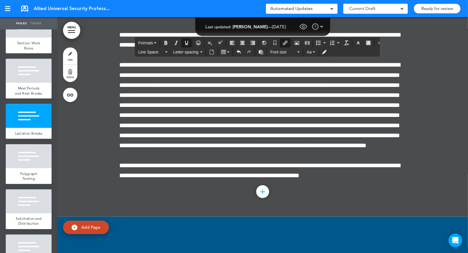
drag, startPoint x: 254, startPoint y: 211, endPoint x: 115, endPoint y: 211, distance: 138.9
click at [283, 41] on icon "Insert/edit airmason link" at bounding box center [285, 43] width 5 height 5
type input "**********"
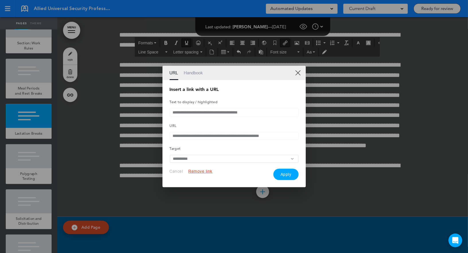
click at [222, 111] on input "**********" at bounding box center [234, 112] width 129 height 9
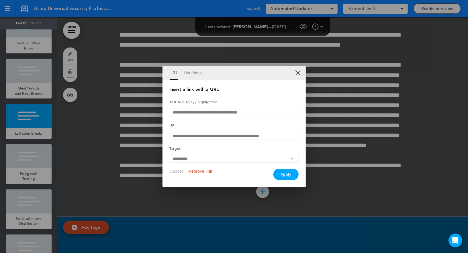
paste input "**********"
type input "**********"
click at [289, 176] on button "Apply" at bounding box center [285, 174] width 25 height 11
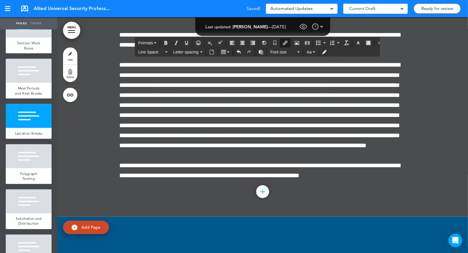
drag, startPoint x: 296, startPoint y: 210, endPoint x: 113, endPoint y: 210, distance: 183.2
click at [356, 42] on icon "button" at bounding box center [358, 43] width 5 height 5
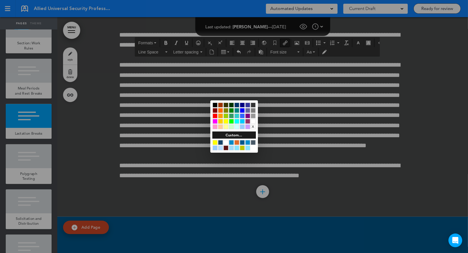
click at [215, 104] on div at bounding box center [214, 105] width 5 height 5
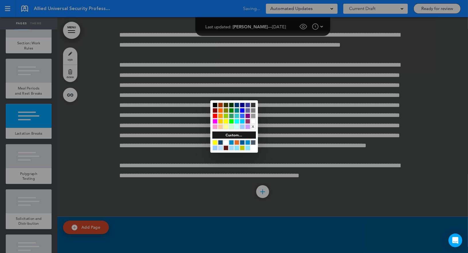
click at [215, 104] on div at bounding box center [214, 105] width 5 height 5
click at [289, 89] on div at bounding box center [234, 126] width 468 height 253
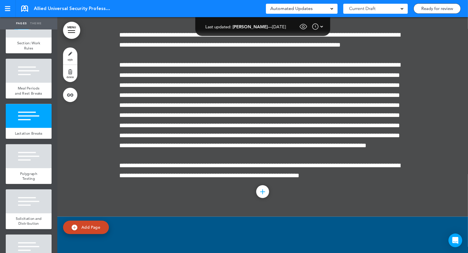
scroll to position [6119, 0]
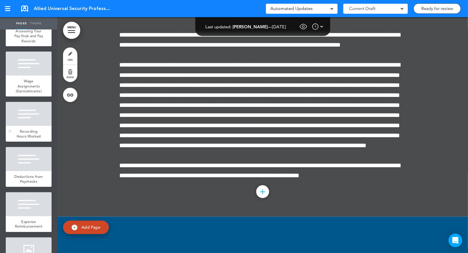
click at [18, 126] on div at bounding box center [29, 114] width 46 height 24
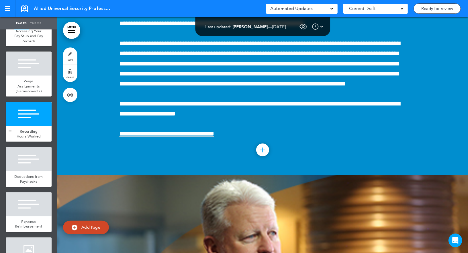
scroll to position [42582, 0]
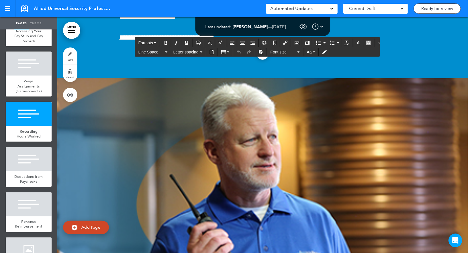
drag, startPoint x: 206, startPoint y: 206, endPoint x: 114, endPoint y: 76, distance: 158.7
paste div
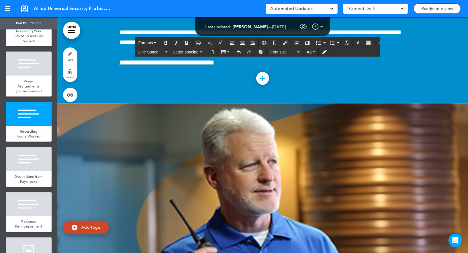
click at [356, 43] on icon "button" at bounding box center [358, 43] width 5 height 5
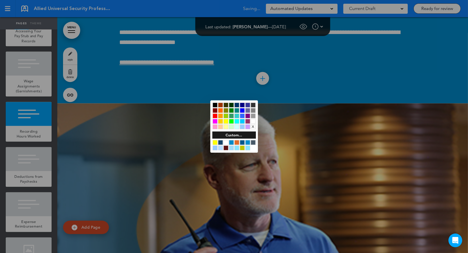
click at [252, 121] on div at bounding box center [253, 121] width 5 height 5
click at [272, 123] on div at bounding box center [234, 126] width 468 height 253
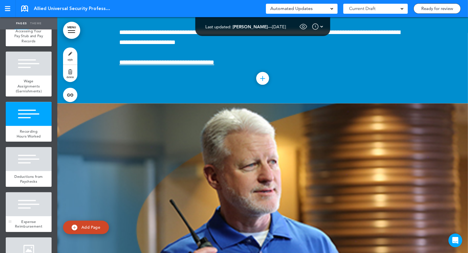
click at [33, 217] on div at bounding box center [29, 205] width 46 height 24
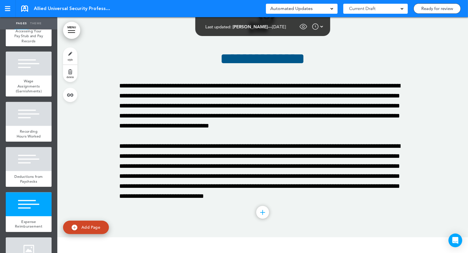
scroll to position [43172, 0]
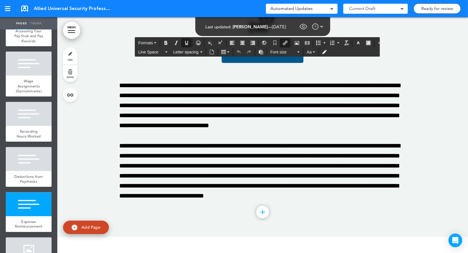
drag, startPoint x: 236, startPoint y: 149, endPoint x: 113, endPoint y: 149, distance: 122.5
click at [283, 43] on icon "Insert/edit airmason link" at bounding box center [285, 43] width 5 height 5
type input "**********"
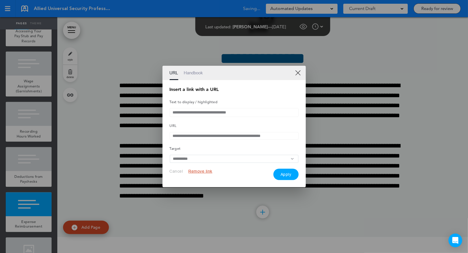
click at [230, 112] on input "**********" at bounding box center [234, 112] width 129 height 9
paste input "**"
type input "**********"
click at [285, 176] on button "Apply" at bounding box center [285, 174] width 25 height 11
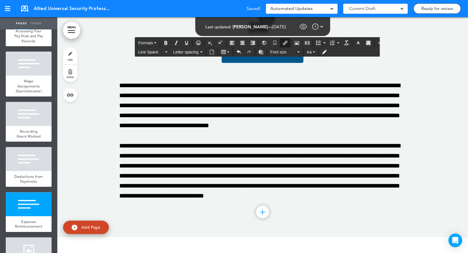
click at [356, 42] on icon "button" at bounding box center [358, 43] width 5 height 5
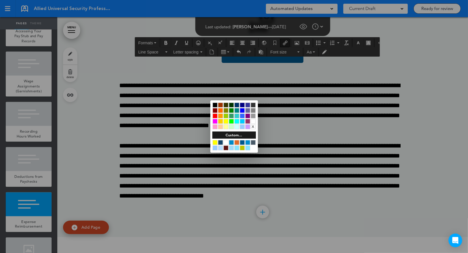
click at [253, 120] on div at bounding box center [253, 121] width 5 height 5
click at [290, 113] on div at bounding box center [234, 126] width 468 height 253
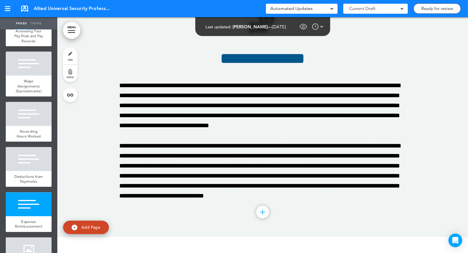
scroll to position [7094, 0]
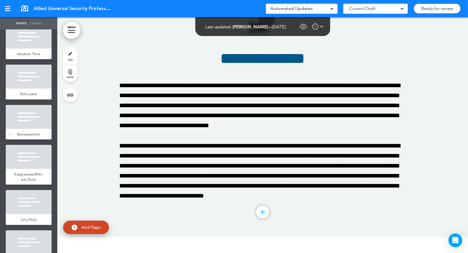
click at [41, 129] on div at bounding box center [29, 117] width 46 height 24
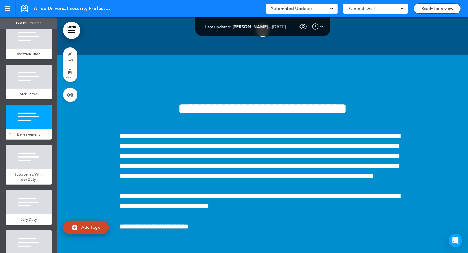
scroll to position [48166, 0]
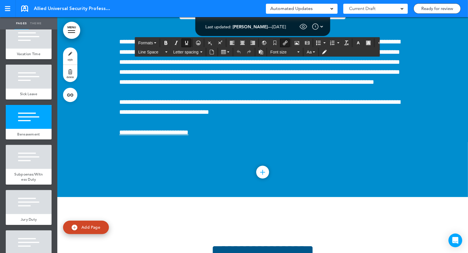
drag, startPoint x: 185, startPoint y: 224, endPoint x: 113, endPoint y: 222, distance: 71.9
click at [283, 43] on icon "Insert/edit airmason link" at bounding box center [285, 43] width 5 height 5
type input "**********"
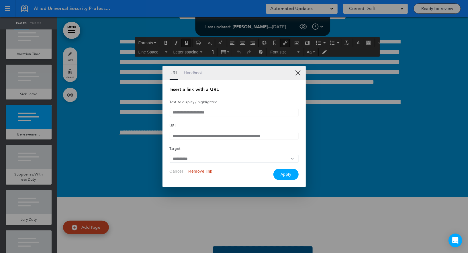
click at [229, 113] on input "**********" at bounding box center [234, 112] width 129 height 9
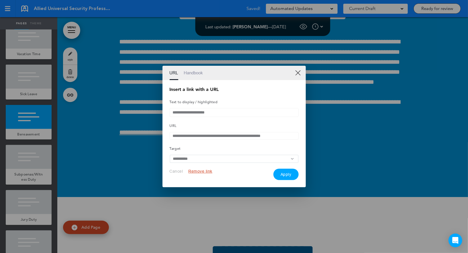
paste input "text"
type input "**********"
click at [285, 178] on button "Apply" at bounding box center [285, 174] width 25 height 11
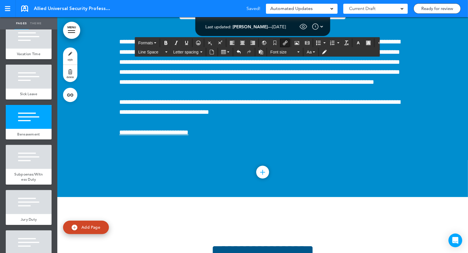
click at [356, 43] on icon "button" at bounding box center [358, 43] width 5 height 5
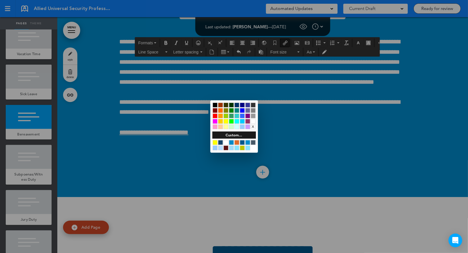
click at [253, 121] on div at bounding box center [253, 121] width 5 height 5
click at [294, 115] on div at bounding box center [234, 126] width 468 height 253
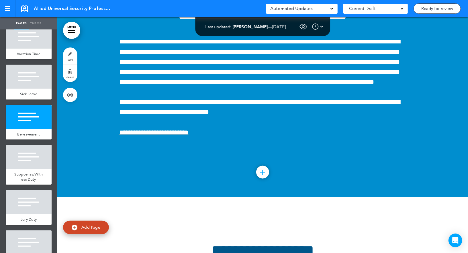
scroll to position [8416, 0]
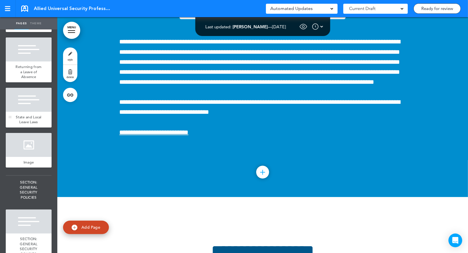
click at [30, 112] on div at bounding box center [29, 100] width 46 height 24
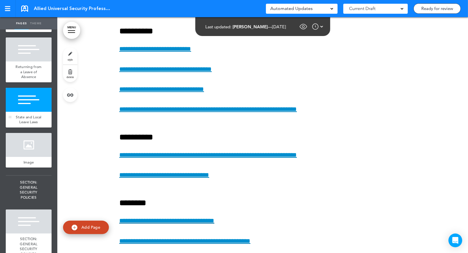
scroll to position [55212, 0]
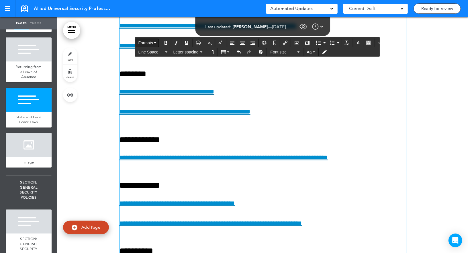
click at [147, 41] on span "Formats" at bounding box center [145, 43] width 15 height 5
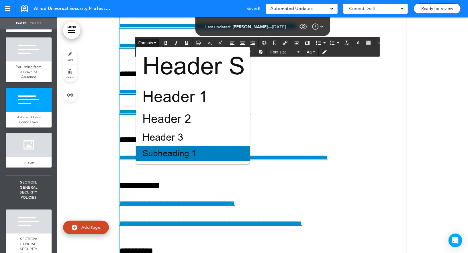
click at [166, 155] on span "Subheading 1" at bounding box center [169, 153] width 55 height 11
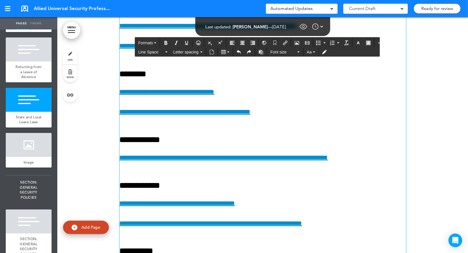
click at [148, 42] on span "Formats" at bounding box center [145, 43] width 15 height 5
click at [153, 41] on button "Formats" at bounding box center [147, 43] width 23 height 8
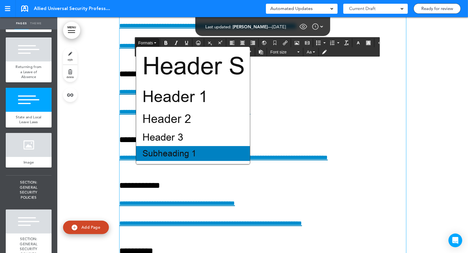
click at [183, 151] on span "Subheading 1" at bounding box center [169, 153] width 55 height 11
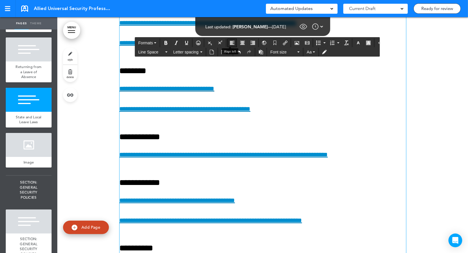
click at [230, 44] on icon "Align left" at bounding box center [232, 43] width 5 height 5
click at [353, 40] on button "button" at bounding box center [357, 43] width 9 height 8
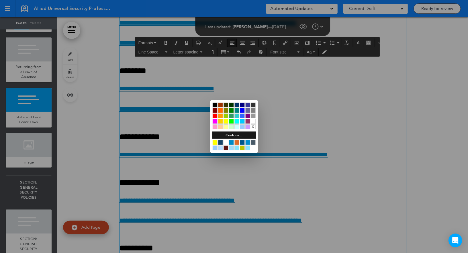
click at [219, 143] on div at bounding box center [220, 142] width 5 height 5
click at [291, 129] on div at bounding box center [234, 126] width 468 height 253
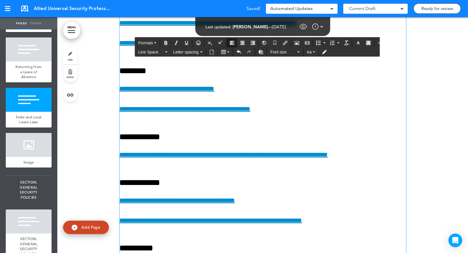
click at [356, 44] on icon "button" at bounding box center [358, 43] width 5 height 5
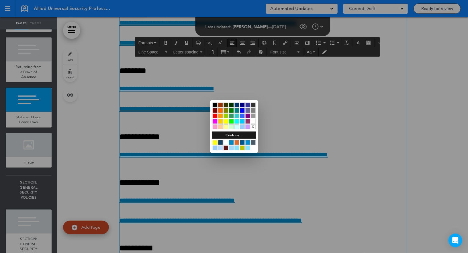
click at [215, 104] on div at bounding box center [214, 105] width 5 height 5
click at [161, 105] on div at bounding box center [234, 126] width 468 height 253
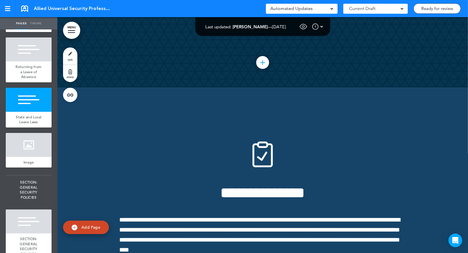
scroll to position [56042, 0]
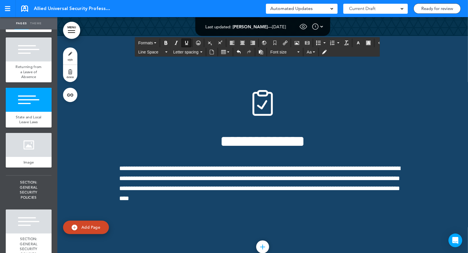
click at [344, 42] on icon "Clear formatting" at bounding box center [346, 43] width 5 height 5
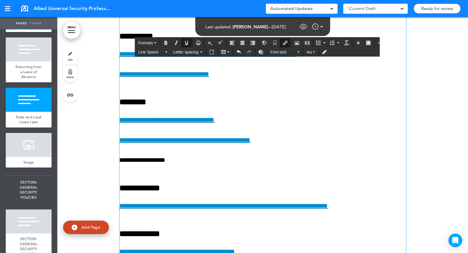
scroll to position [55208, 0]
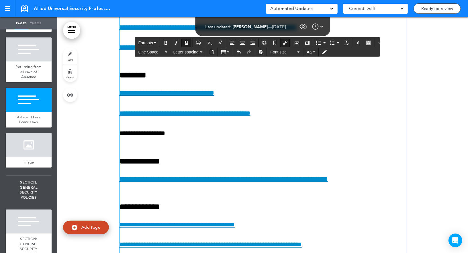
drag, startPoint x: 208, startPoint y: 150, endPoint x: 108, endPoint y: 150, distance: 100.2
click at [283, 43] on icon "Insert/edit airmason link" at bounding box center [285, 43] width 5 height 5
type input "**********"
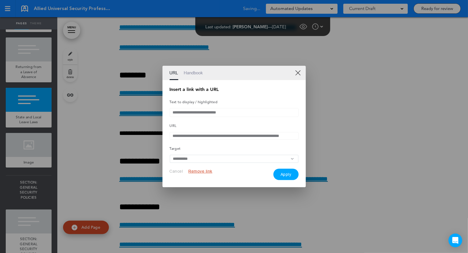
click at [215, 110] on input "**********" at bounding box center [234, 112] width 129 height 9
paste input "**"
type input "**********"
click at [285, 173] on button "Apply" at bounding box center [285, 174] width 25 height 11
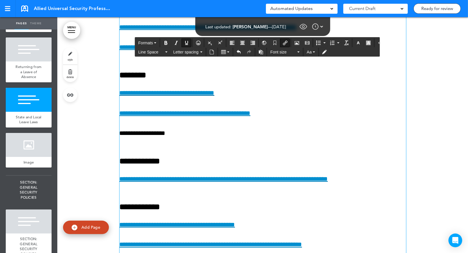
drag, startPoint x: 222, startPoint y: 200, endPoint x: 106, endPoint y: 200, distance: 115.7
click at [283, 43] on icon "Insert/edit airmason link" at bounding box center [285, 43] width 5 height 5
type input "**********"
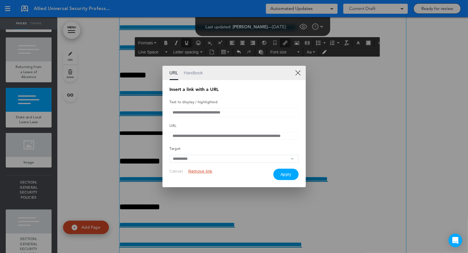
click at [204, 110] on input "**********" at bounding box center [234, 112] width 129 height 9
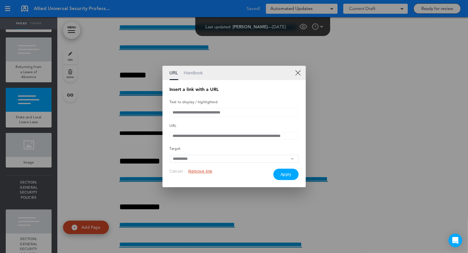
paste input "text"
type input "**********"
click at [279, 178] on button "Apply" at bounding box center [285, 174] width 25 height 11
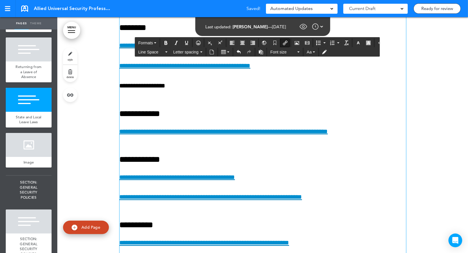
scroll to position [55275, 0]
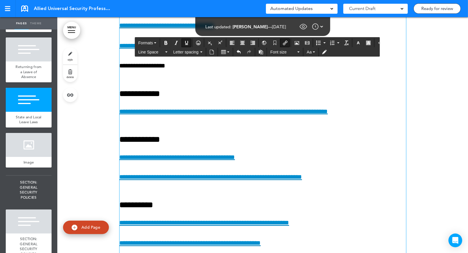
drag, startPoint x: 247, startPoint y: 175, endPoint x: 110, endPoint y: 174, distance: 137.1
click at [283, 42] on icon "Insert/edit airmason link" at bounding box center [285, 43] width 5 height 5
type input "**********"
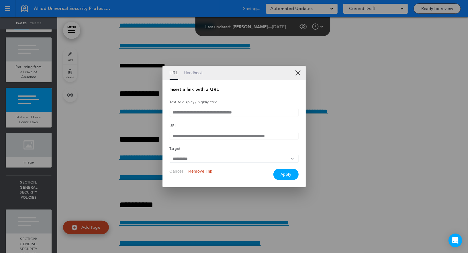
click at [197, 114] on input "**********" at bounding box center [234, 112] width 129 height 9
paste input "****"
type input "**********"
click at [281, 175] on button "Apply" at bounding box center [285, 174] width 25 height 11
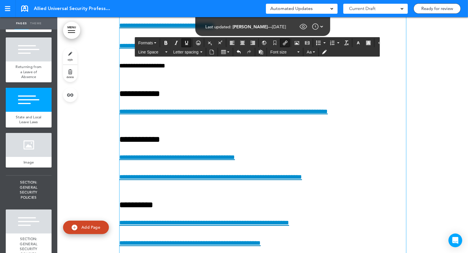
drag, startPoint x: 226, startPoint y: 195, endPoint x: 113, endPoint y: 193, distance: 113.4
click at [283, 43] on icon "Insert/edit airmason link" at bounding box center [285, 43] width 5 height 5
type input "**********"
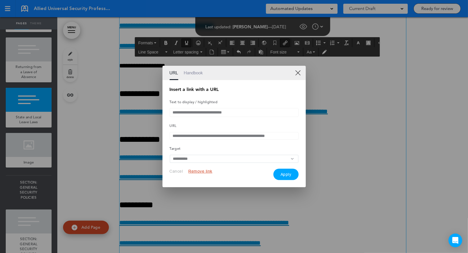
click at [215, 113] on input "**********" at bounding box center [234, 112] width 129 height 9
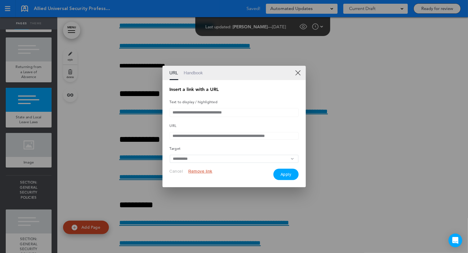
paste input "**"
type input "**********"
click at [279, 174] on button "Apply" at bounding box center [285, 174] width 25 height 11
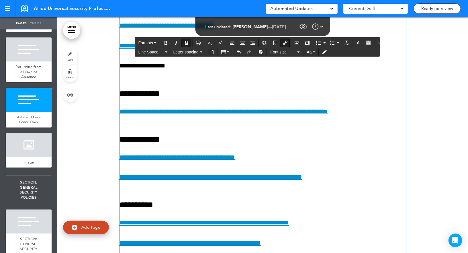
drag, startPoint x: 256, startPoint y: 218, endPoint x: 111, endPoint y: 212, distance: 145.3
click at [283, 44] on icon "Insert/edit airmason link" at bounding box center [285, 43] width 5 height 5
type input "**********"
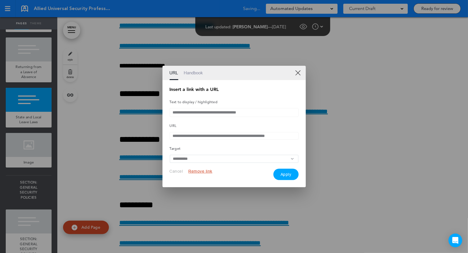
click at [220, 113] on input "**********" at bounding box center [234, 112] width 129 height 9
paste input "text"
type input "**********"
click at [289, 178] on button "Apply" at bounding box center [285, 174] width 25 height 11
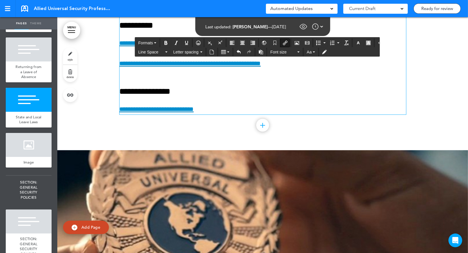
scroll to position [55464, 0]
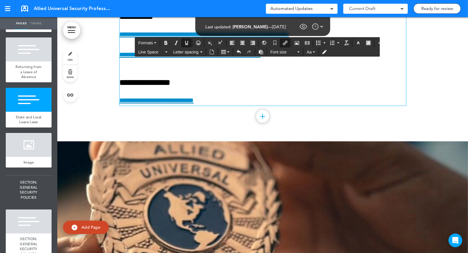
drag, startPoint x: 221, startPoint y: 159, endPoint x: 112, endPoint y: 159, distance: 108.8
click at [280, 45] on button "Insert/edit airmason link" at bounding box center [284, 43] width 9 height 8
type input "**********"
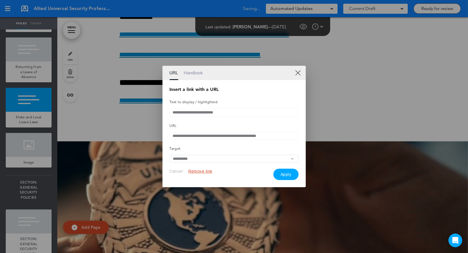
click at [220, 115] on input "**********" at bounding box center [234, 112] width 129 height 9
paste input "text"
type input "**********"
click at [289, 177] on button "Apply" at bounding box center [285, 174] width 25 height 11
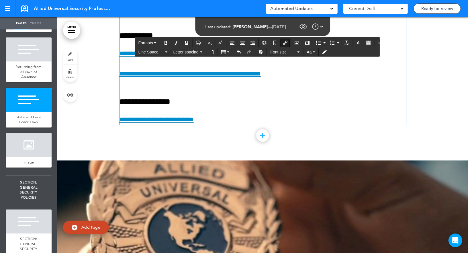
scroll to position [55439, 0]
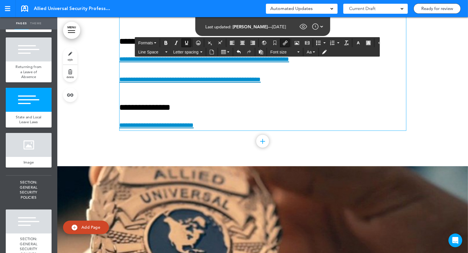
drag, startPoint x: 286, startPoint y: 100, endPoint x: 115, endPoint y: 102, distance: 171.2
click at [283, 43] on icon "Insert/edit airmason link" at bounding box center [285, 43] width 5 height 5
type input "**********"
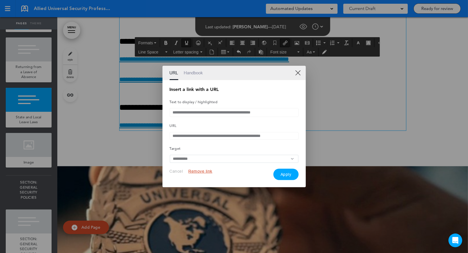
click at [234, 113] on input "**********" at bounding box center [234, 112] width 129 height 9
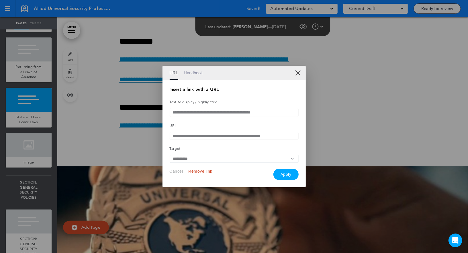
paste input "*"
type input "**********"
click at [288, 177] on button "Apply" at bounding box center [285, 174] width 25 height 11
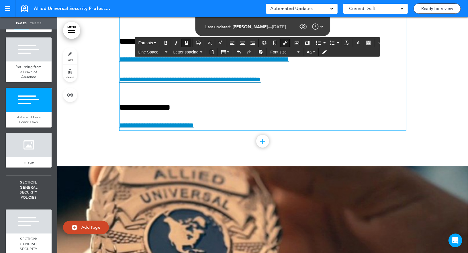
drag, startPoint x: 287, startPoint y: 118, endPoint x: 114, endPoint y: 113, distance: 172.4
click at [283, 42] on icon "Insert/edit airmason link" at bounding box center [285, 43] width 5 height 5
type input "**********"
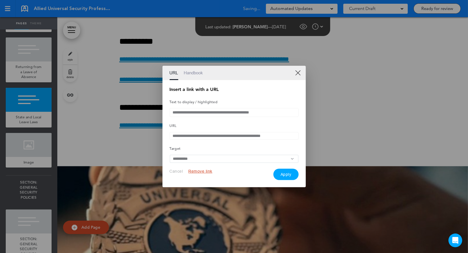
click at [216, 109] on input "**********" at bounding box center [234, 112] width 129 height 9
paste input "text"
type input "**********"
click at [283, 170] on button "Apply" at bounding box center [285, 174] width 25 height 11
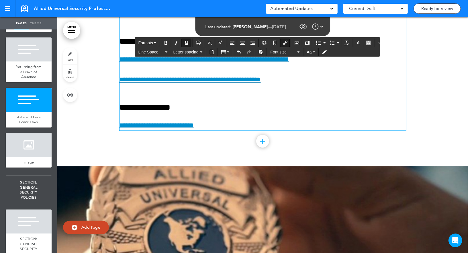
drag, startPoint x: 340, startPoint y: 137, endPoint x: 111, endPoint y: 141, distance: 228.5
click at [283, 41] on icon "Insert/edit airmason link" at bounding box center [285, 43] width 5 height 5
type input "**********"
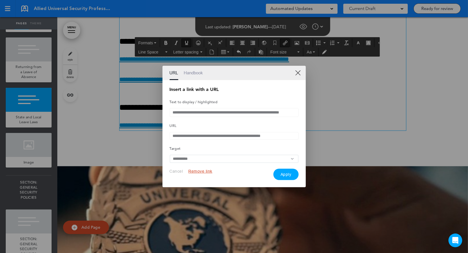
click at [216, 112] on input "**********" at bounding box center [234, 112] width 129 height 9
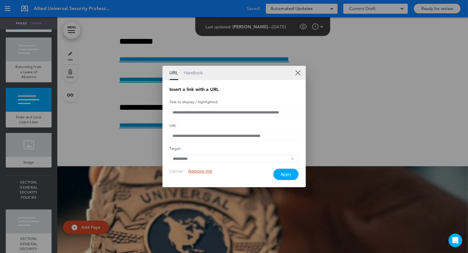
paste input "text"
type input "**********"
click at [286, 175] on button "Apply" at bounding box center [285, 174] width 25 height 11
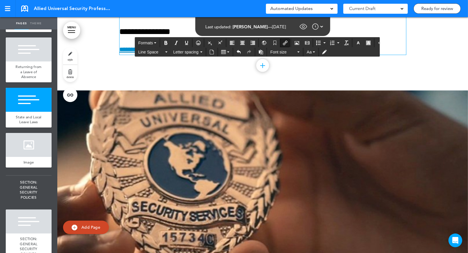
scroll to position [55524, 0]
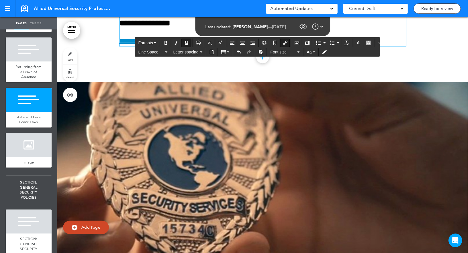
drag, startPoint x: 306, startPoint y: 145, endPoint x: 107, endPoint y: 143, distance: 198.7
click at [283, 44] on icon "Insert/edit airmason link" at bounding box center [285, 43] width 5 height 5
type input "**********"
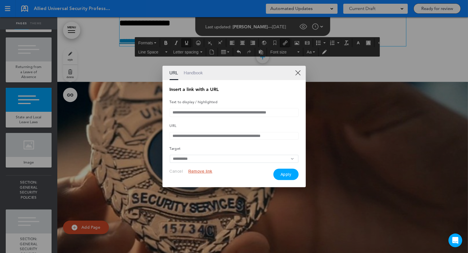
click at [218, 113] on input "**********" at bounding box center [234, 112] width 129 height 9
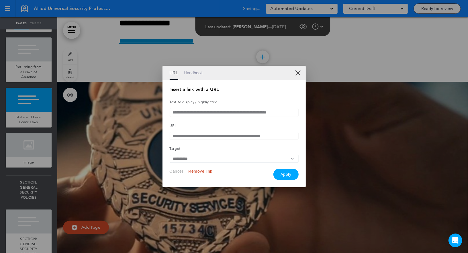
paste input "**********"
type input "**********"
click at [282, 174] on button "Apply" at bounding box center [285, 174] width 25 height 11
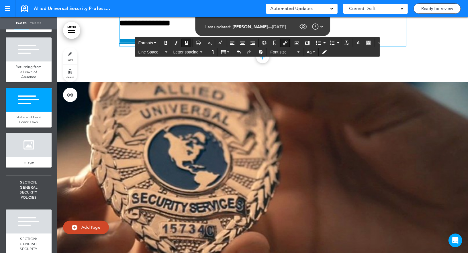
drag, startPoint x: 274, startPoint y: 165, endPoint x: 112, endPoint y: 167, distance: 162.1
click at [281, 40] on button "Insert/edit airmason link" at bounding box center [284, 43] width 9 height 8
type input "**********"
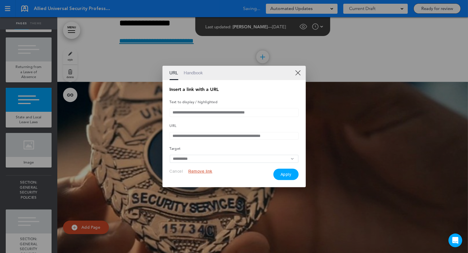
click at [215, 109] on input "**********" at bounding box center [234, 112] width 129 height 9
paste input "********"
type input "**********"
click at [287, 176] on button "Apply" at bounding box center [285, 174] width 25 height 11
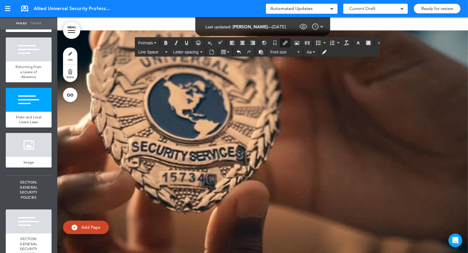
scroll to position [55577, 0]
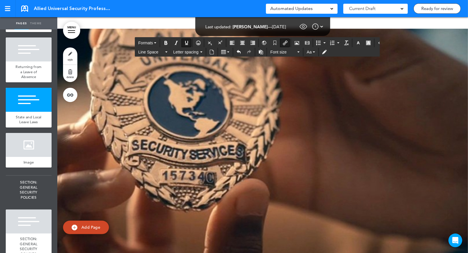
drag, startPoint x: 263, startPoint y: 158, endPoint x: 109, endPoint y: 153, distance: 154.4
click at [283, 43] on icon "Insert/edit airmason link" at bounding box center [285, 43] width 5 height 5
type input "**********"
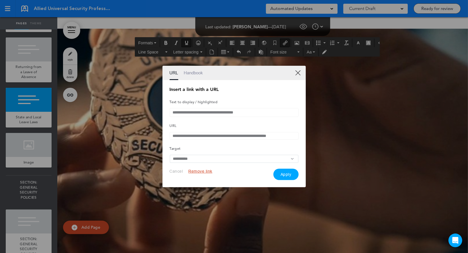
click at [210, 111] on input "**********" at bounding box center [234, 112] width 129 height 9
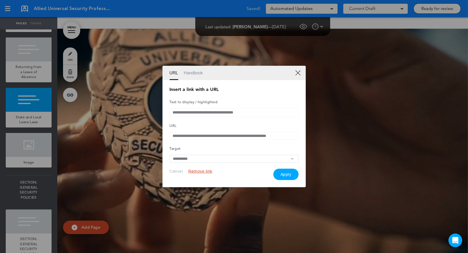
paste input "**"
type input "**********"
click at [282, 175] on button "Apply" at bounding box center [285, 174] width 25 height 11
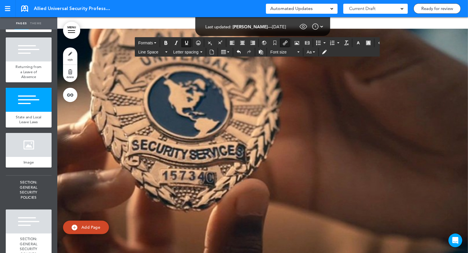
drag, startPoint x: 235, startPoint y: 181, endPoint x: 100, endPoint y: 179, distance: 135.5
click at [283, 42] on icon "Insert/edit airmason link" at bounding box center [285, 43] width 5 height 5
type input "**********"
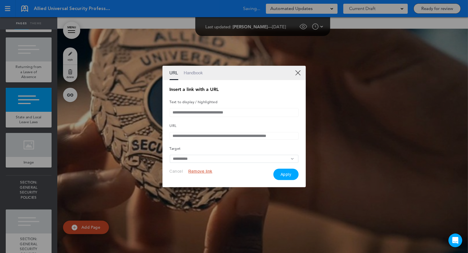
click at [203, 114] on input "**********" at bounding box center [234, 112] width 129 height 9
paste input "**"
type input "**********"
click at [284, 172] on button "Apply" at bounding box center [285, 174] width 25 height 11
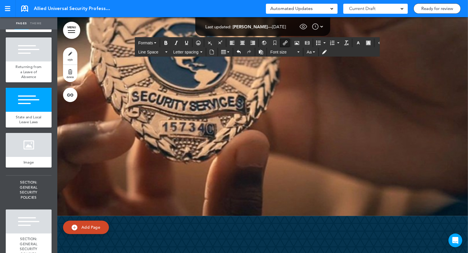
scroll to position [55663, 0]
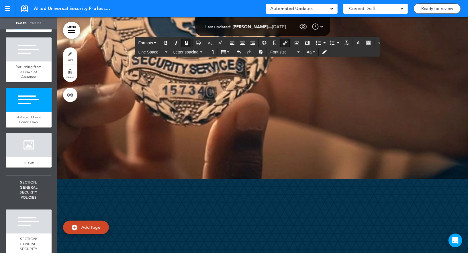
drag, startPoint x: 354, startPoint y: 116, endPoint x: 118, endPoint y: 112, distance: 236.2
click at [282, 40] on button "Insert/edit airmason link" at bounding box center [284, 43] width 9 height 8
type input "**********"
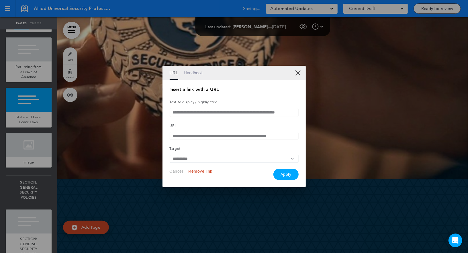
click at [214, 112] on input "**********" at bounding box center [234, 112] width 129 height 9
paste input "text"
type input "**********"
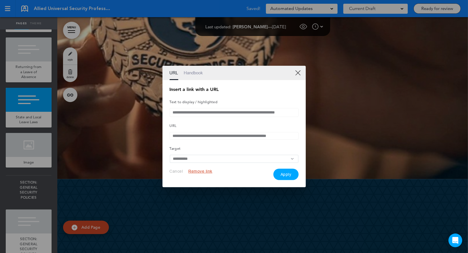
click at [283, 174] on button "Apply" at bounding box center [285, 174] width 25 height 11
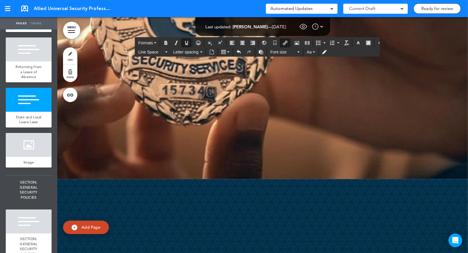
drag, startPoint x: 316, startPoint y: 135, endPoint x: 97, endPoint y: 131, distance: 218.5
click at [283, 44] on icon "Insert/edit airmason link" at bounding box center [285, 43] width 5 height 5
type input "**********"
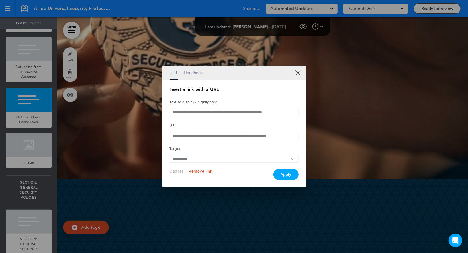
click at [210, 111] on input "**********" at bounding box center [234, 112] width 129 height 9
paste input "text"
type input "**********"
click at [287, 173] on button "Apply" at bounding box center [285, 174] width 25 height 11
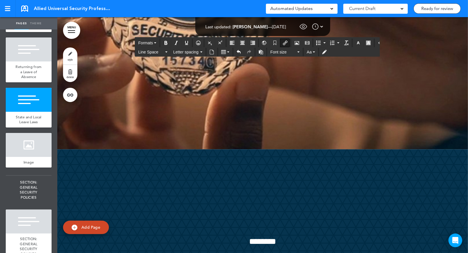
scroll to position [55698, 0]
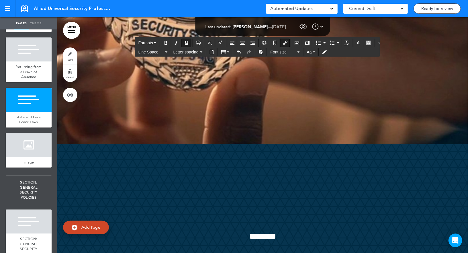
drag, startPoint x: 305, startPoint y: 142, endPoint x: 119, endPoint y: 144, distance: 185.8
click at [283, 41] on icon "Insert/edit airmason link" at bounding box center [285, 43] width 5 height 5
type input "**********"
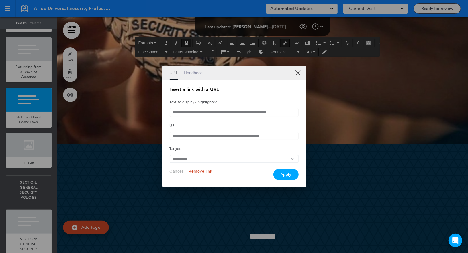
click at [228, 109] on input "**********" at bounding box center [234, 112] width 129 height 9
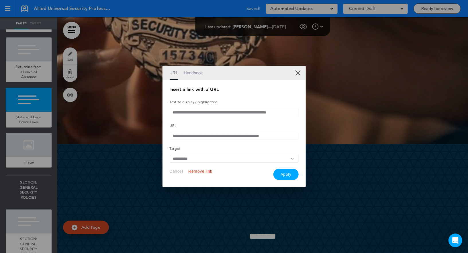
paste input "text"
type input "**********"
click at [281, 176] on button "Apply" at bounding box center [285, 174] width 25 height 11
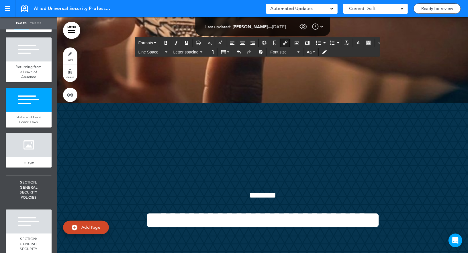
scroll to position [55754, 0]
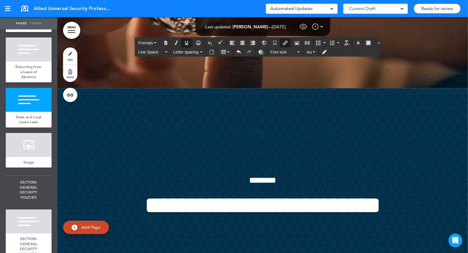
drag, startPoint x: 296, startPoint y: 134, endPoint x: 105, endPoint y: 129, distance: 191.0
click at [283, 44] on icon "Insert/edit airmason link" at bounding box center [285, 43] width 5 height 5
type input "**********"
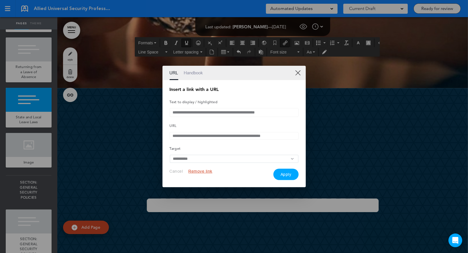
click at [229, 109] on input "**********" at bounding box center [234, 112] width 129 height 9
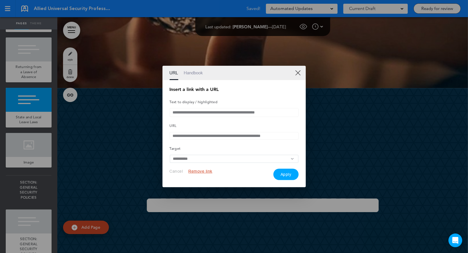
paste input "***"
type input "**********"
click at [281, 172] on button "Apply" at bounding box center [285, 174] width 25 height 11
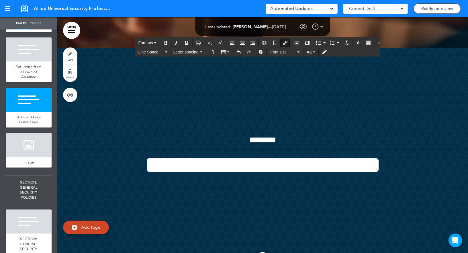
scroll to position [55790, 0]
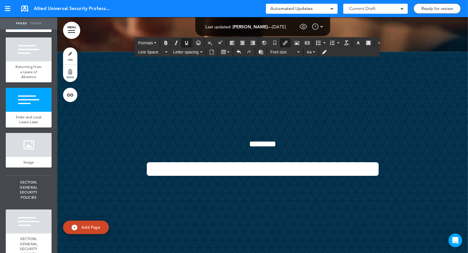
drag, startPoint x: 216, startPoint y: 145, endPoint x: 100, endPoint y: 145, distance: 116.5
click at [283, 42] on icon "Insert/edit airmason link" at bounding box center [285, 43] width 5 height 5
type input "**********"
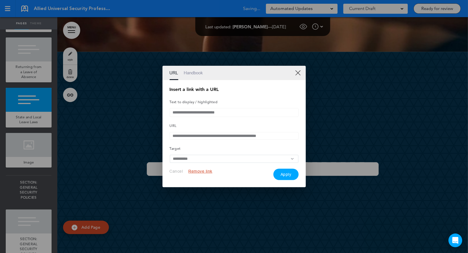
click at [235, 111] on input "**********" at bounding box center [234, 112] width 129 height 9
paste input "text"
type input "**********"
click at [287, 172] on button "Apply" at bounding box center [285, 174] width 25 height 11
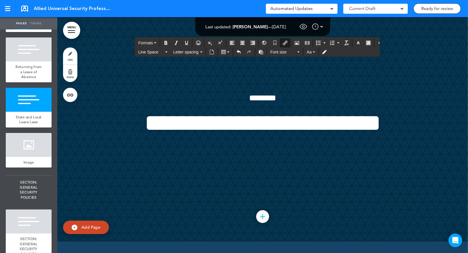
scroll to position [55851, 0]
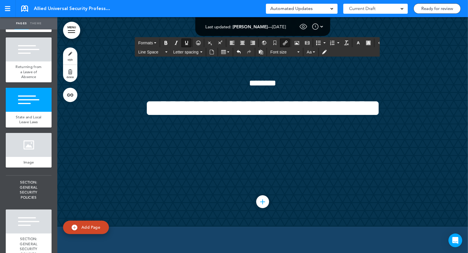
drag, startPoint x: 214, startPoint y: 131, endPoint x: 105, endPoint y: 131, distance: 108.5
click at [283, 43] on icon "Insert/edit airmason link" at bounding box center [285, 43] width 5 height 5
type input "**********"
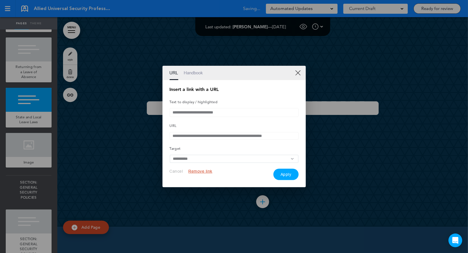
click at [215, 110] on input "**********" at bounding box center [234, 112] width 129 height 9
paste input "**"
type input "**********"
click at [281, 177] on button "Apply" at bounding box center [285, 174] width 25 height 11
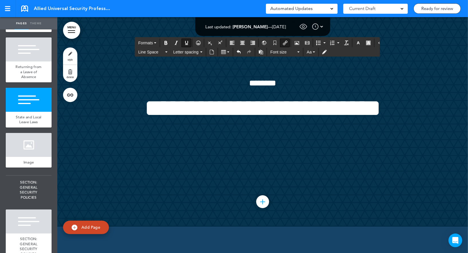
drag, startPoint x: 228, startPoint y: 149, endPoint x: 102, endPoint y: 146, distance: 126.0
click at [283, 44] on icon "Insert/edit airmason link" at bounding box center [285, 43] width 5 height 5
type input "**********"
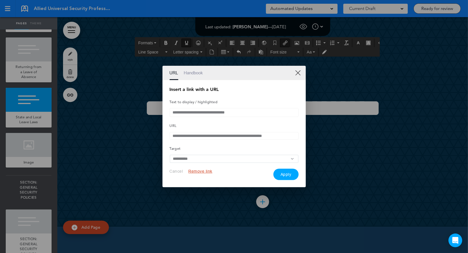
click at [209, 113] on input "**********" at bounding box center [234, 112] width 129 height 9
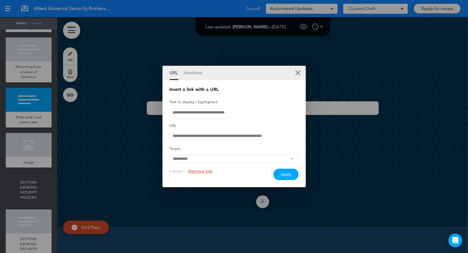
paste input "**"
type input "**********"
click at [289, 176] on button "Apply" at bounding box center [285, 174] width 25 height 11
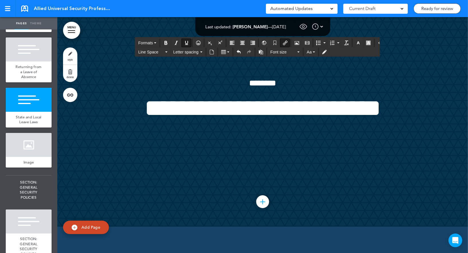
drag, startPoint x: 231, startPoint y: 168, endPoint x: 117, endPoint y: 168, distance: 114.0
click at [283, 41] on icon "Insert/edit airmason link" at bounding box center [285, 43] width 5 height 5
type input "**********"
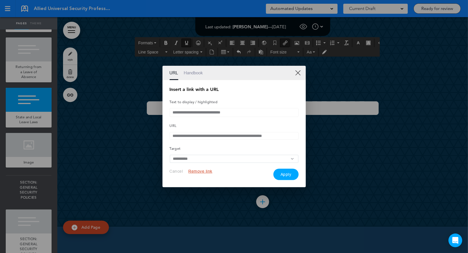
click at [225, 111] on input "**********" at bounding box center [234, 112] width 129 height 9
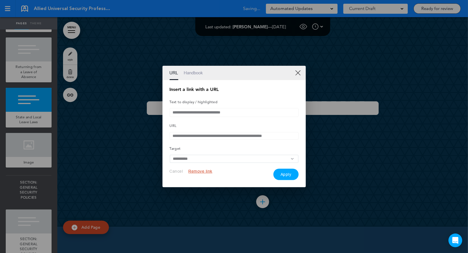
paste input "**"
type input "**********"
click at [290, 178] on button "Apply" at bounding box center [285, 174] width 25 height 11
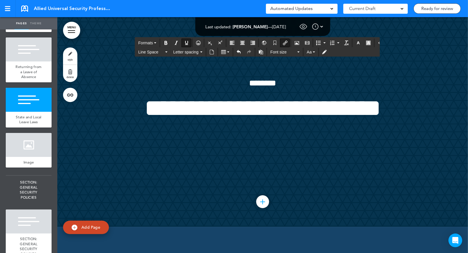
drag, startPoint x: 352, startPoint y: 189, endPoint x: 101, endPoint y: 180, distance: 250.7
click at [283, 42] on icon "Insert/edit airmason link" at bounding box center [285, 43] width 5 height 5
type input "**********"
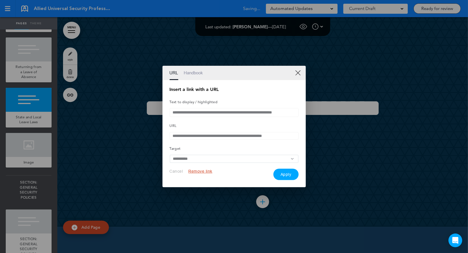
click at [216, 110] on input "**********" at bounding box center [234, 112] width 129 height 9
paste input "text"
type input "**********"
click at [287, 174] on button "Apply" at bounding box center [285, 174] width 25 height 11
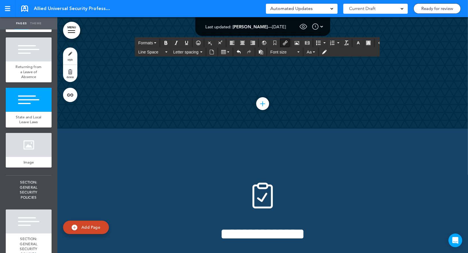
scroll to position [55956, 0]
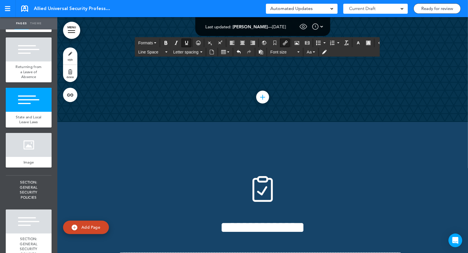
drag, startPoint x: 326, startPoint y: 129, endPoint x: 107, endPoint y: 133, distance: 218.5
click at [283, 42] on icon "Insert/edit airmason link" at bounding box center [285, 43] width 5 height 5
type input "**********"
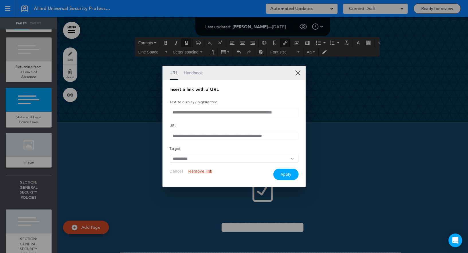
click at [221, 111] on input "**********" at bounding box center [234, 112] width 129 height 9
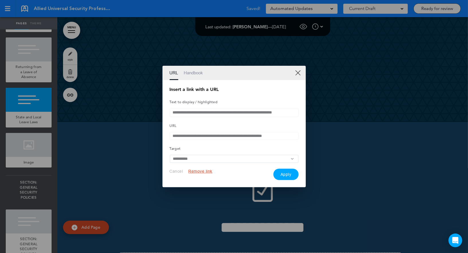
paste input "text"
click at [282, 177] on button "Apply" at bounding box center [285, 174] width 25 height 11
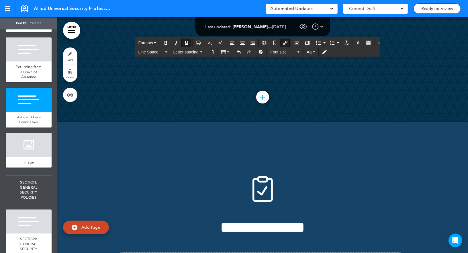
drag, startPoint x: 233, startPoint y: 152, endPoint x: 111, endPoint y: 151, distance: 122.5
click at [283, 41] on icon "Insert/edit airmason link" at bounding box center [285, 43] width 5 height 5
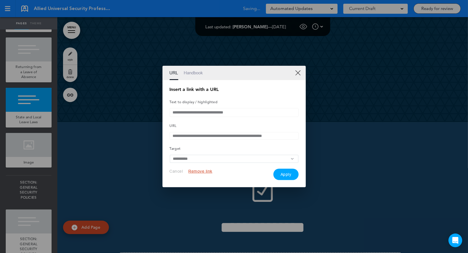
click at [206, 111] on input "**********" at bounding box center [234, 112] width 129 height 9
paste input "text"
click at [283, 173] on button "Apply" at bounding box center [285, 174] width 25 height 11
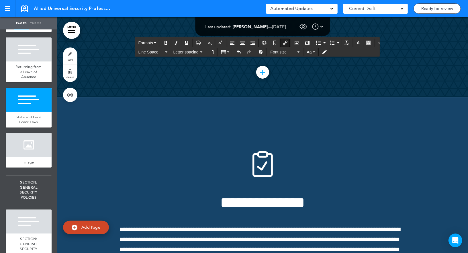
scroll to position [56002, 0]
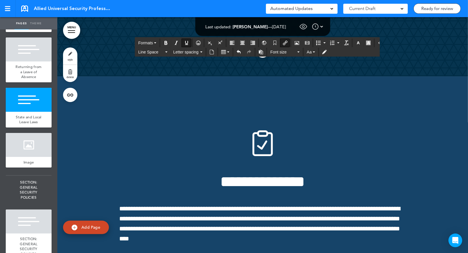
drag, startPoint x: 280, startPoint y: 171, endPoint x: 114, endPoint y: 172, distance: 165.8
click at [283, 44] on icon "Insert/edit airmason link" at bounding box center [285, 43] width 5 height 5
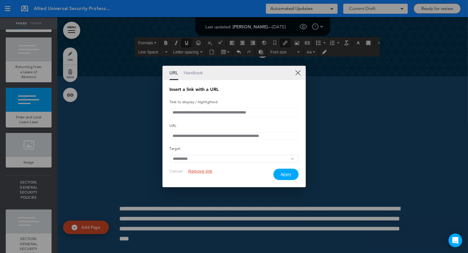
click at [244, 109] on input "**********" at bounding box center [234, 112] width 129 height 9
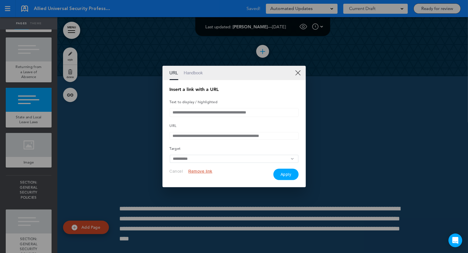
paste input "*"
click at [282, 176] on button "Apply" at bounding box center [285, 174] width 25 height 11
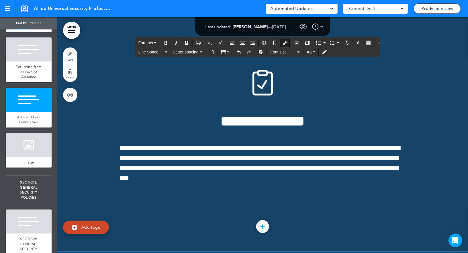
scroll to position [56066, 0]
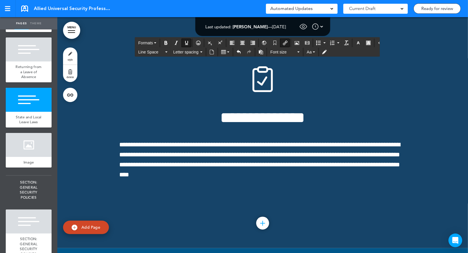
drag, startPoint x: 356, startPoint y: 172, endPoint x: 117, endPoint y: 174, distance: 239.4
click at [283, 43] on icon "Insert/edit airmason link" at bounding box center [285, 43] width 5 height 5
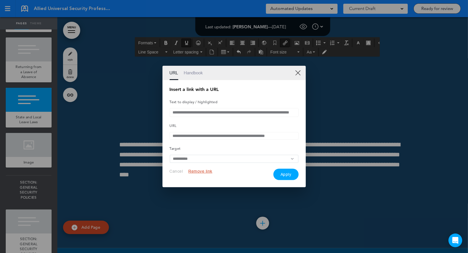
click at [224, 112] on input "**********" at bounding box center [234, 112] width 129 height 9
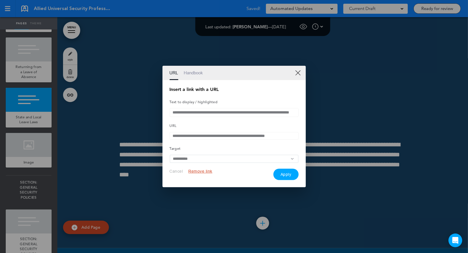
paste input "**********"
click at [287, 177] on button "Apply" at bounding box center [285, 174] width 25 height 11
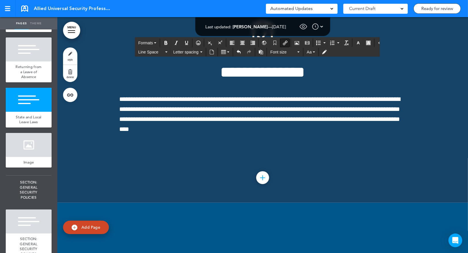
scroll to position [56124, 0]
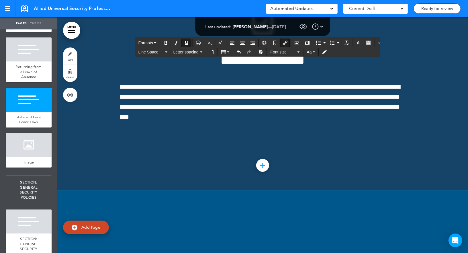
drag, startPoint x: 257, startPoint y: 159, endPoint x: 104, endPoint y: 153, distance: 153.3
click at [283, 42] on icon "Insert/edit airmason link" at bounding box center [285, 43] width 5 height 5
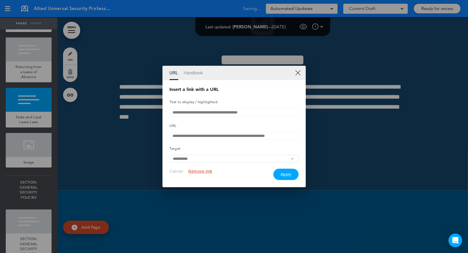
click at [215, 113] on input "**********" at bounding box center [234, 112] width 129 height 9
paste input "**"
click at [281, 176] on button "Apply" at bounding box center [285, 174] width 25 height 11
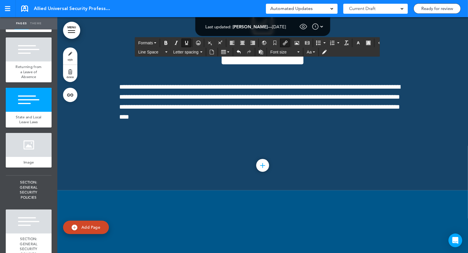
drag, startPoint x: 323, startPoint y: 180, endPoint x: 109, endPoint y: 175, distance: 214.5
click at [283, 42] on icon "Insert/edit airmason link" at bounding box center [285, 43] width 5 height 5
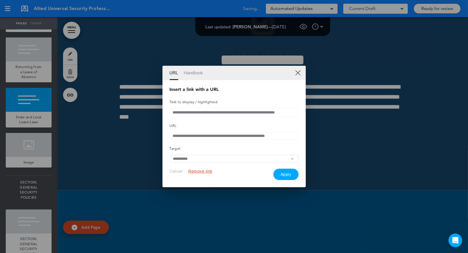
click at [223, 112] on input "**********" at bounding box center [234, 112] width 129 height 9
paste input "text"
click at [286, 176] on button "Apply" at bounding box center [285, 174] width 25 height 11
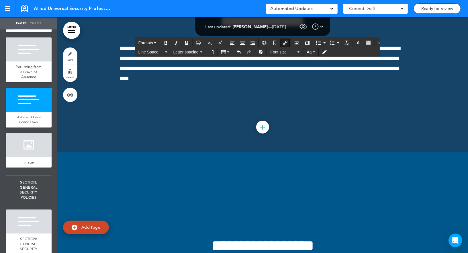
scroll to position [56202, 0]
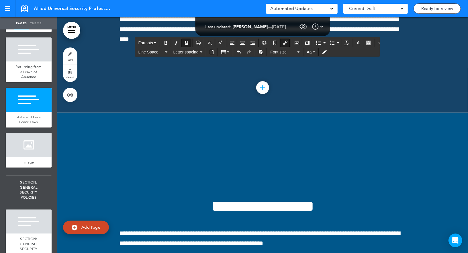
drag, startPoint x: 314, startPoint y: 149, endPoint x: 105, endPoint y: 145, distance: 209.9
click at [280, 45] on button "Insert/edit airmason link" at bounding box center [284, 43] width 9 height 8
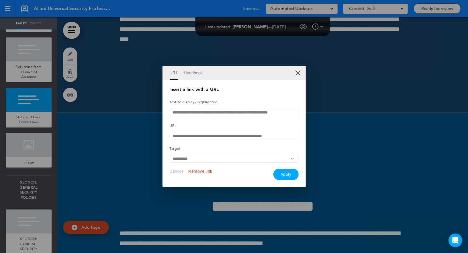
click at [222, 111] on input "**********" at bounding box center [234, 112] width 129 height 9
paste input "text"
click at [281, 175] on button "Apply" at bounding box center [285, 174] width 25 height 11
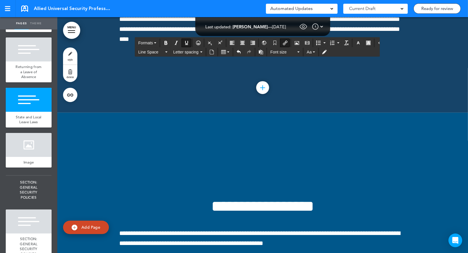
drag, startPoint x: 273, startPoint y: 165, endPoint x: 101, endPoint y: 169, distance: 172.1
click at [281, 45] on button "Insert/edit airmason link" at bounding box center [284, 43] width 9 height 8
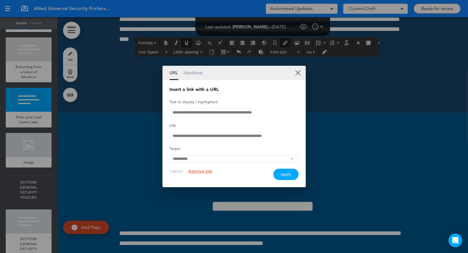
click at [223, 113] on input "**********" at bounding box center [234, 112] width 129 height 9
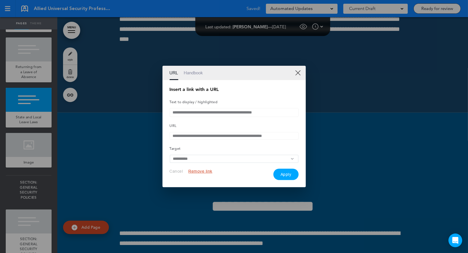
paste input "**********"
click at [281, 171] on button "Apply" at bounding box center [285, 174] width 25 height 11
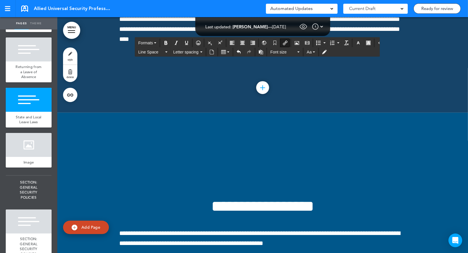
drag, startPoint x: 224, startPoint y: 214, endPoint x: 107, endPoint y: 214, distance: 117.1
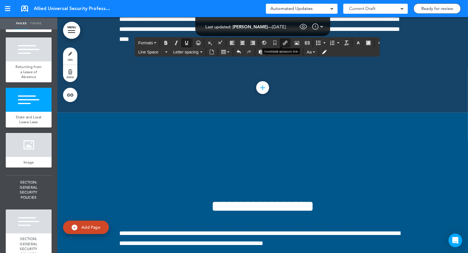
click at [283, 42] on icon "Insert/edit airmason link" at bounding box center [285, 43] width 5 height 5
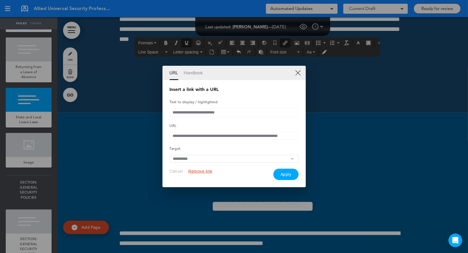
click at [220, 111] on input "**********" at bounding box center [234, 112] width 129 height 9
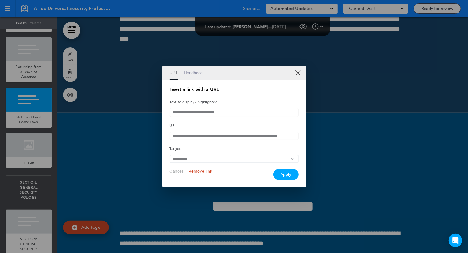
paste input "**********"
click at [280, 176] on button "Apply" at bounding box center [285, 174] width 25 height 11
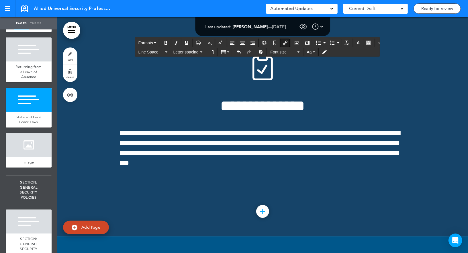
scroll to position [56053, 0]
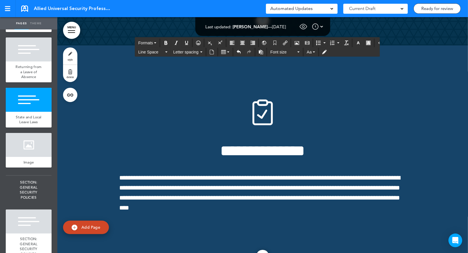
drag, startPoint x: 141, startPoint y: 158, endPoint x: 206, endPoint y: 158, distance: 65.0
click at [152, 44] on span "Formats" at bounding box center [145, 43] width 15 height 5
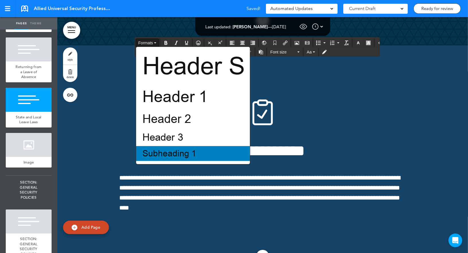
click at [170, 155] on span "Subheading 1" at bounding box center [169, 153] width 55 height 11
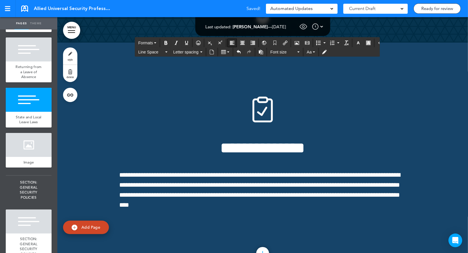
click at [230, 43] on icon "Align left" at bounding box center [232, 43] width 5 height 5
click at [355, 43] on button "button" at bounding box center [357, 43] width 9 height 8
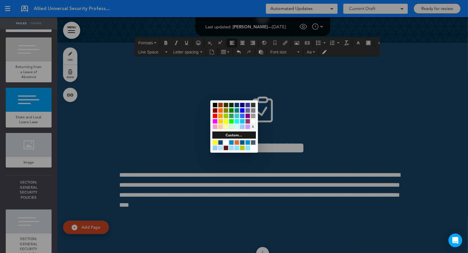
click at [214, 105] on div at bounding box center [214, 105] width 5 height 5
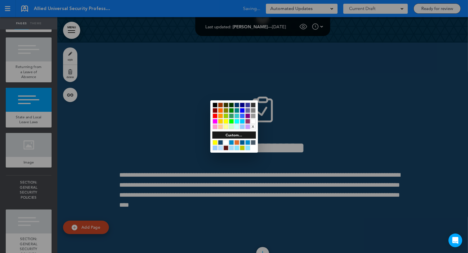
click at [162, 155] on div at bounding box center [234, 126] width 468 height 253
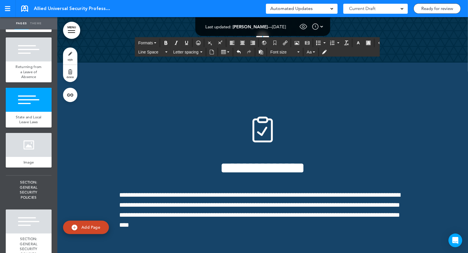
click at [283, 42] on icon "Insert/edit airmason link" at bounding box center [285, 43] width 5 height 5
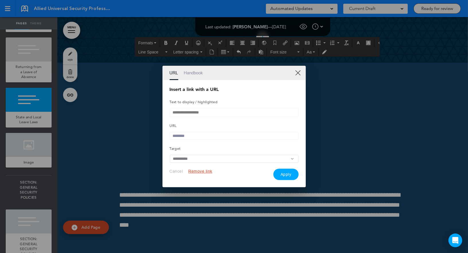
click at [198, 72] on link "Handbook" at bounding box center [193, 73] width 19 height 14
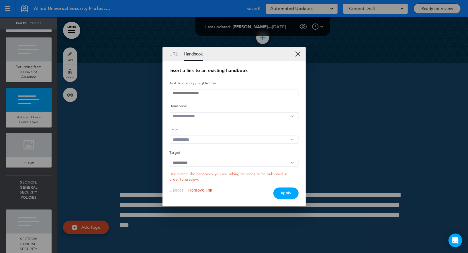
click at [204, 118] on input "text" at bounding box center [234, 116] width 129 height 8
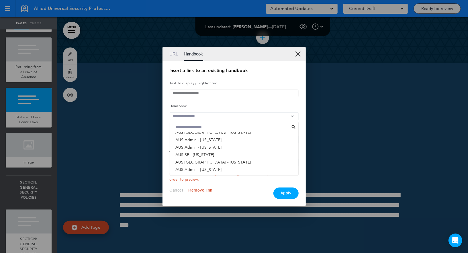
scroll to position [228, 0]
click at [208, 155] on li "AUS SP - New York" at bounding box center [234, 154] width 128 height 7
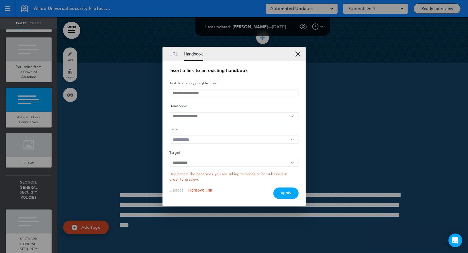
click at [202, 141] on input "text" at bounding box center [234, 140] width 129 height 8
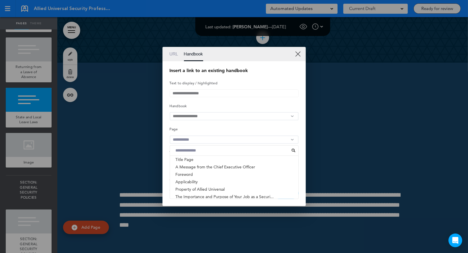
click at [194, 153] on input at bounding box center [232, 150] width 119 height 7
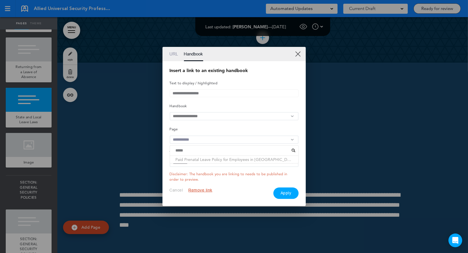
click at [203, 161] on li "Paid Prenatal Leave Policy for Employees in New Yo..." at bounding box center [234, 159] width 128 height 7
click at [285, 193] on button "Apply" at bounding box center [285, 193] width 25 height 11
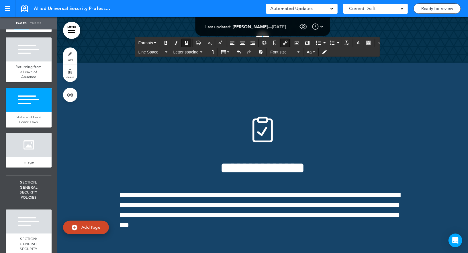
drag, startPoint x: 199, startPoint y: 138, endPoint x: 100, endPoint y: 137, distance: 98.5
drag, startPoint x: 139, startPoint y: 141, endPoint x: 187, endPoint y: 12, distance: 137.5
click at [0, 0] on body "Checking url availability Make this page common so it is available in other han…" at bounding box center [234, 126] width 468 height 253
click at [284, 44] on button "Insert/edit airmason link" at bounding box center [284, 43] width 9 height 8
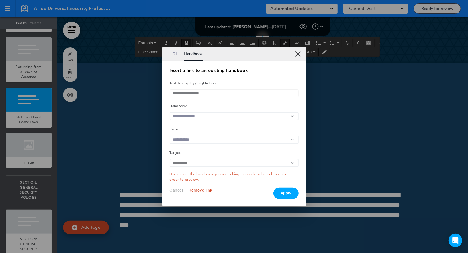
click at [199, 193] on button "Remove link" at bounding box center [200, 190] width 24 height 5
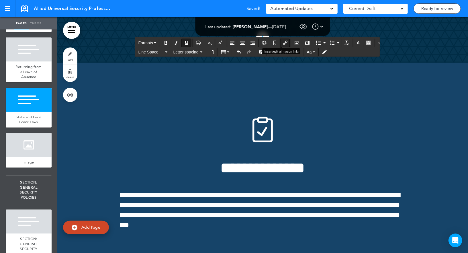
click at [283, 42] on icon "Insert/edit airmason link" at bounding box center [285, 43] width 5 height 5
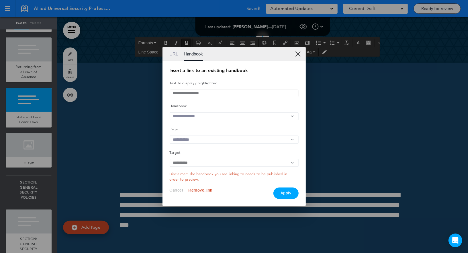
click at [197, 113] on input "text" at bounding box center [234, 116] width 129 height 8
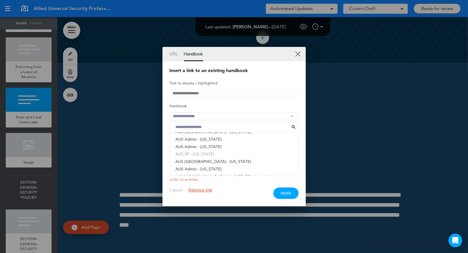
click at [200, 157] on li "AUS SP - New York" at bounding box center [234, 154] width 128 height 7
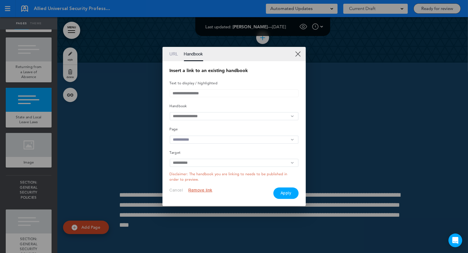
click at [186, 140] on input "text" at bounding box center [234, 140] width 129 height 8
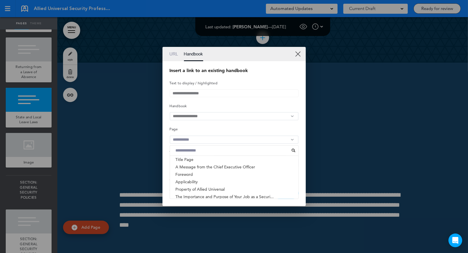
click at [184, 151] on input at bounding box center [232, 150] width 119 height 7
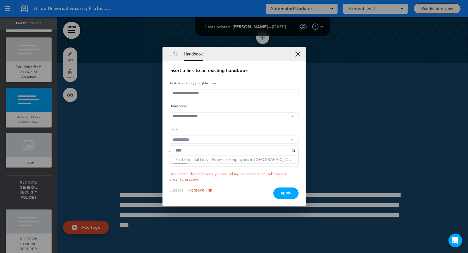
click at [186, 163] on li "Paid Prenatal Leave Policy for Employees in New Yo..." at bounding box center [234, 159] width 128 height 7
drag, startPoint x: 173, startPoint y: 141, endPoint x: 275, endPoint y: 141, distance: 102.5
click at [275, 141] on input "text" at bounding box center [234, 140] width 129 height 8
click at [250, 141] on input "text" at bounding box center [234, 140] width 129 height 8
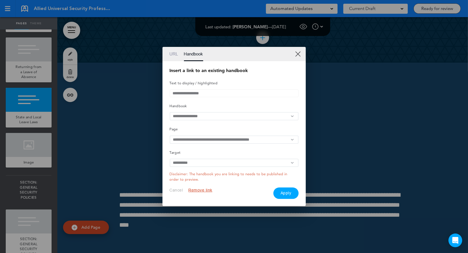
click at [250, 141] on input "text" at bounding box center [234, 140] width 129 height 8
click at [288, 197] on button "Apply" at bounding box center [285, 193] width 25 height 11
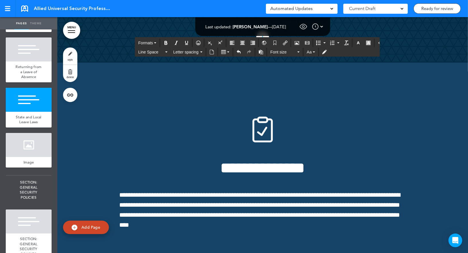
copy span "**********"
click at [283, 42] on icon "Insert/edit airmason link" at bounding box center [285, 43] width 5 height 5
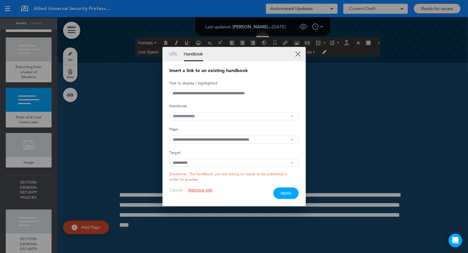
click at [200, 52] on link "Handbook" at bounding box center [193, 54] width 19 height 14
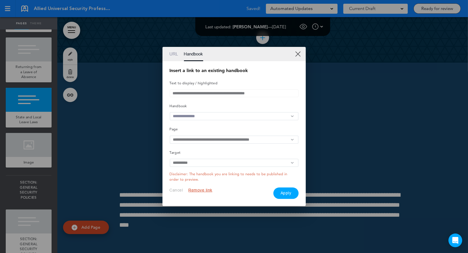
click at [197, 119] on input "text" at bounding box center [234, 116] width 129 height 8
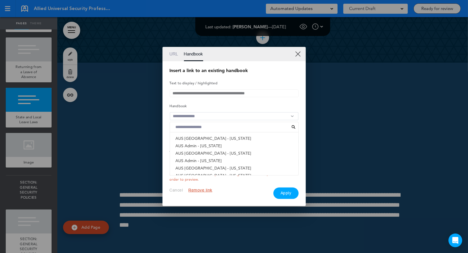
scroll to position [0, 0]
click at [202, 127] on input at bounding box center [232, 127] width 119 height 7
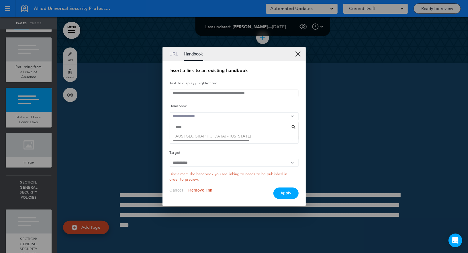
click at [199, 138] on li "AUS SP - Oregon" at bounding box center [234, 136] width 128 height 7
click at [197, 143] on input "**********" at bounding box center [234, 140] width 129 height 8
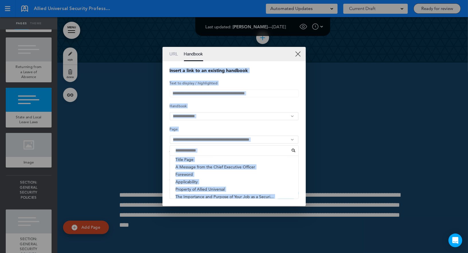
drag, startPoint x: 230, startPoint y: 51, endPoint x: 308, endPoint y: 50, distance: 78.2
click at [308, 50] on div "**********" at bounding box center [234, 126] width 468 height 253
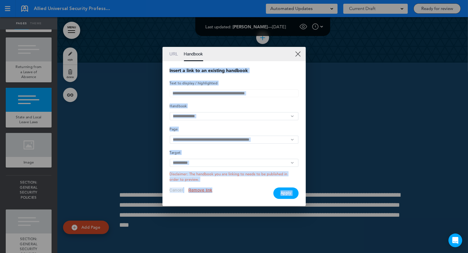
click at [194, 141] on input "**********" at bounding box center [234, 140] width 129 height 8
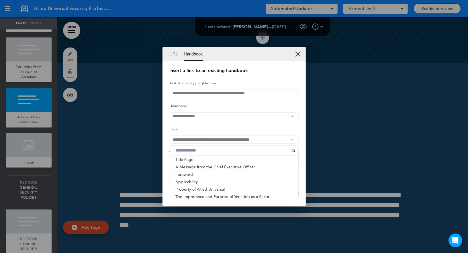
click at [187, 153] on input at bounding box center [232, 150] width 119 height 7
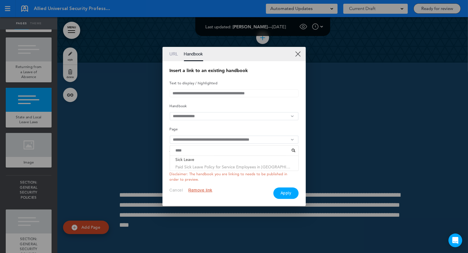
click at [190, 170] on li "Paid Sick Leave Policy for Service Employees in Or..." at bounding box center [234, 166] width 128 height 7
click at [192, 140] on input "**********" at bounding box center [234, 140] width 129 height 8
click at [285, 194] on button "Apply" at bounding box center [285, 193] width 25 height 11
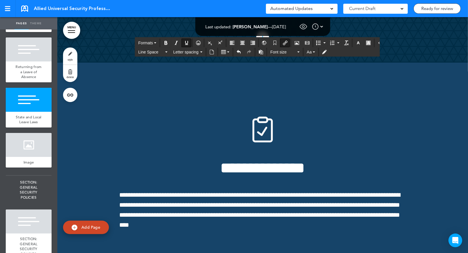
click at [283, 45] on button "Insert/edit airmason link" at bounding box center [284, 43] width 9 height 8
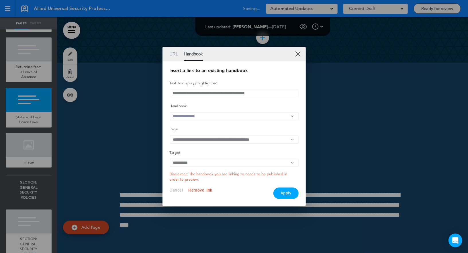
click at [214, 113] on input "text" at bounding box center [234, 116] width 129 height 8
click at [199, 138] on li "AUS SP - Oregon" at bounding box center [234, 136] width 128 height 7
click at [191, 141] on input "**********" at bounding box center [234, 140] width 129 height 8
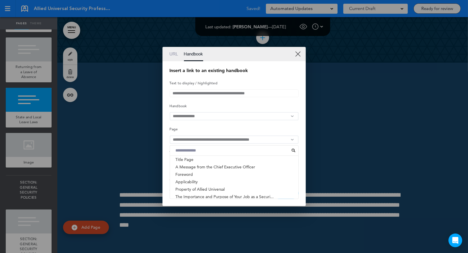
click at [190, 153] on input at bounding box center [232, 150] width 119 height 7
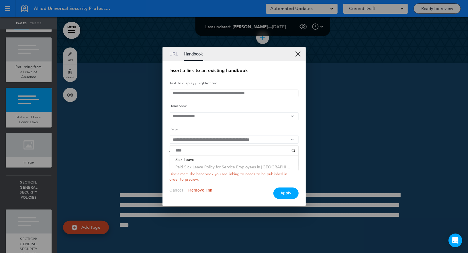
click at [190, 170] on li "Paid Sick Leave Policy for Service Employees in Or..." at bounding box center [234, 166] width 128 height 7
click at [286, 198] on button "Apply" at bounding box center [285, 193] width 25 height 11
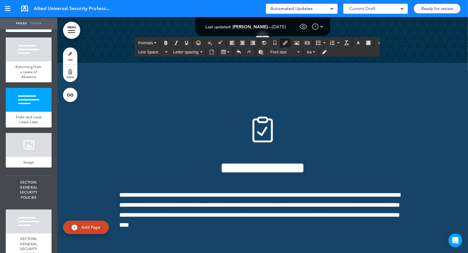
click at [356, 42] on icon "button" at bounding box center [358, 43] width 5 height 5
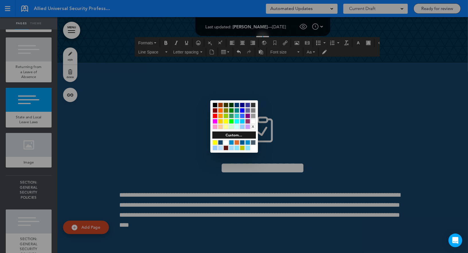
click at [247, 141] on div at bounding box center [247, 142] width 5 height 5
click at [293, 149] on div at bounding box center [234, 126] width 468 height 253
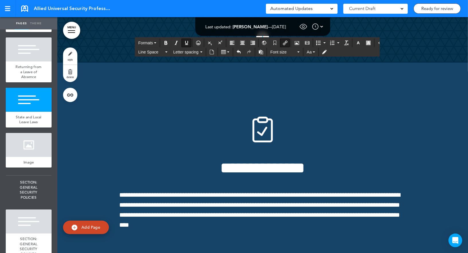
drag, startPoint x: 240, startPoint y: 100, endPoint x: 103, endPoint y: 99, distance: 136.9
click at [284, 45] on button "Insert/edit airmason link" at bounding box center [284, 43] width 9 height 8
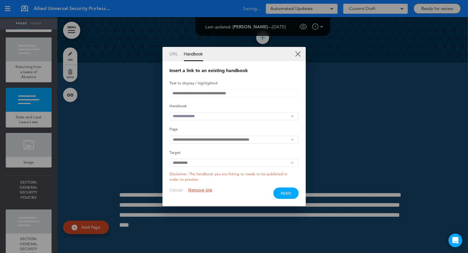
click at [245, 116] on input "text" at bounding box center [234, 116] width 129 height 8
click at [232, 129] on input at bounding box center [232, 127] width 119 height 7
click at [297, 52] on link "XX" at bounding box center [297, 53] width 5 height 5
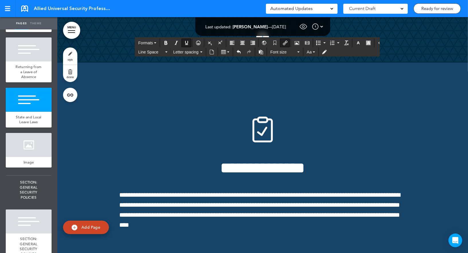
drag, startPoint x: 231, startPoint y: 96, endPoint x: 105, endPoint y: 98, distance: 126.3
click at [283, 43] on icon "Insert/edit airmason link" at bounding box center [285, 43] width 5 height 5
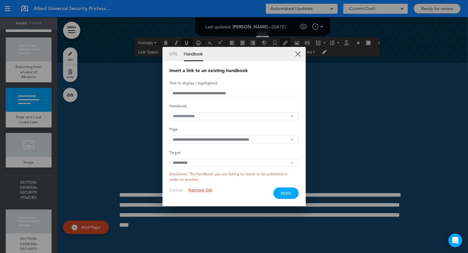
click at [220, 115] on input "text" at bounding box center [234, 116] width 129 height 8
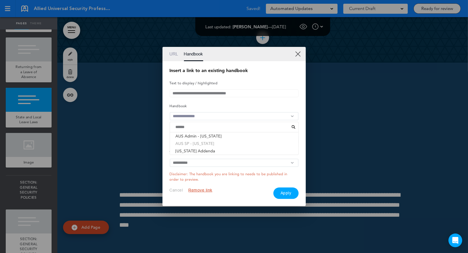
click at [210, 145] on li "AUS SP - New York" at bounding box center [234, 143] width 128 height 7
click at [209, 140] on input "**********" at bounding box center [234, 140] width 129 height 8
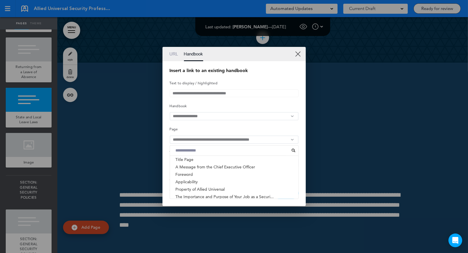
click at [203, 150] on input at bounding box center [232, 150] width 119 height 7
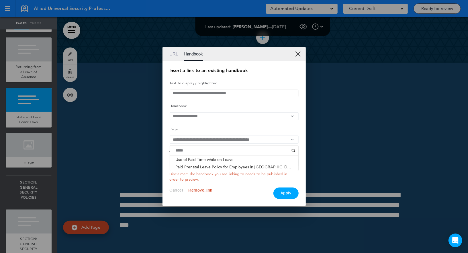
click at [299, 52] on link "XX" at bounding box center [297, 53] width 5 height 5
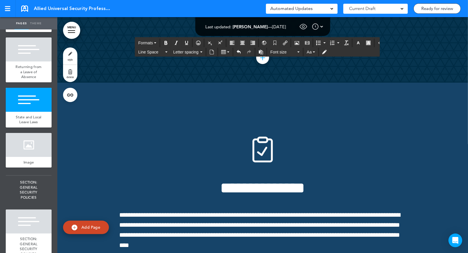
click at [280, 45] on button "Insert/edit airmason link" at bounding box center [284, 43] width 9 height 8
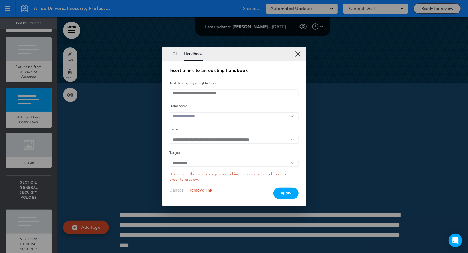
click at [225, 112] on input "text" at bounding box center [234, 116] width 129 height 8
click at [205, 144] on li "AUS SP - New York" at bounding box center [234, 143] width 128 height 7
click at [205, 141] on input "**********" at bounding box center [234, 140] width 129 height 8
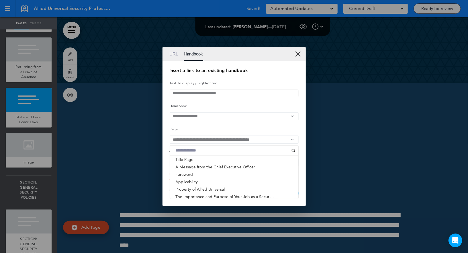
click at [194, 154] on input at bounding box center [232, 150] width 119 height 7
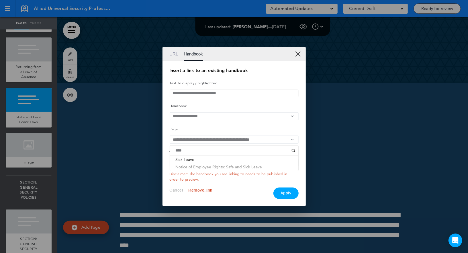
click at [197, 168] on li "Notice of Employee Rights: Safe and Sick Leave" at bounding box center [234, 166] width 128 height 7
click at [206, 92] on input "**********" at bounding box center [234, 94] width 129 height 8
click at [183, 141] on input "**********" at bounding box center [234, 140] width 129 height 8
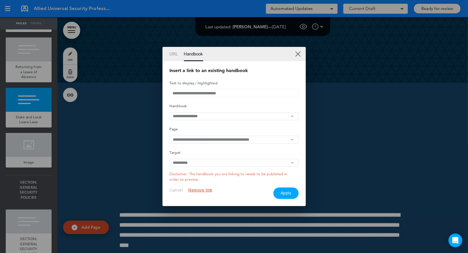
click at [183, 141] on input "**********" at bounding box center [234, 140] width 129 height 8
click at [217, 171] on li "Notice of Employee Rights: Safe and Sick Leave" at bounding box center [234, 166] width 128 height 7
click at [286, 195] on button "Apply" at bounding box center [285, 193] width 25 height 11
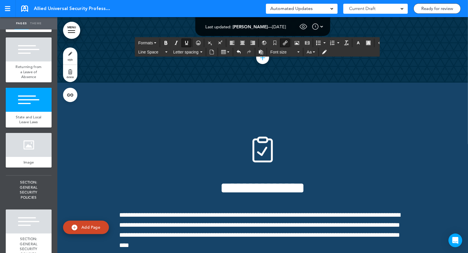
click at [356, 42] on icon "button" at bounding box center [358, 43] width 5 height 5
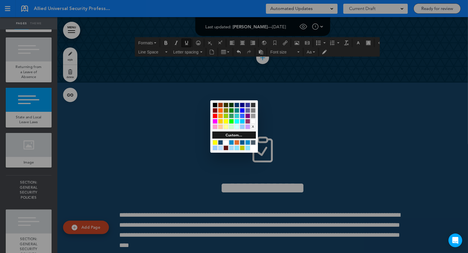
click at [231, 142] on div at bounding box center [231, 142] width 5 height 5
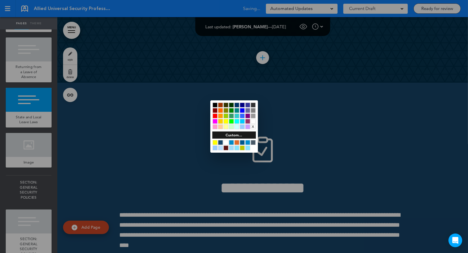
click at [294, 131] on div at bounding box center [234, 126] width 468 height 253
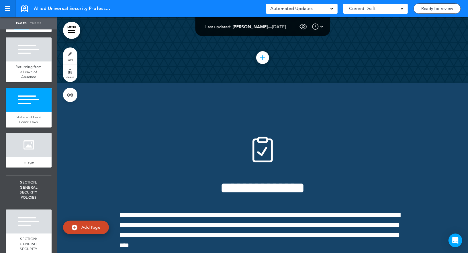
click at [4, 6] on link at bounding box center [8, 8] width 16 height 17
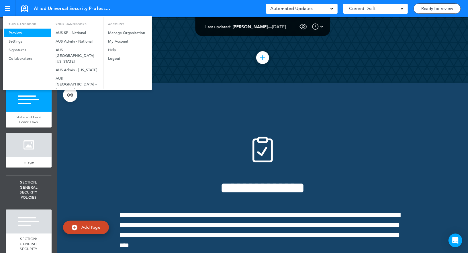
click at [12, 34] on link "Preview" at bounding box center [27, 33] width 47 height 9
